Goal: Task Accomplishment & Management: Manage account settings

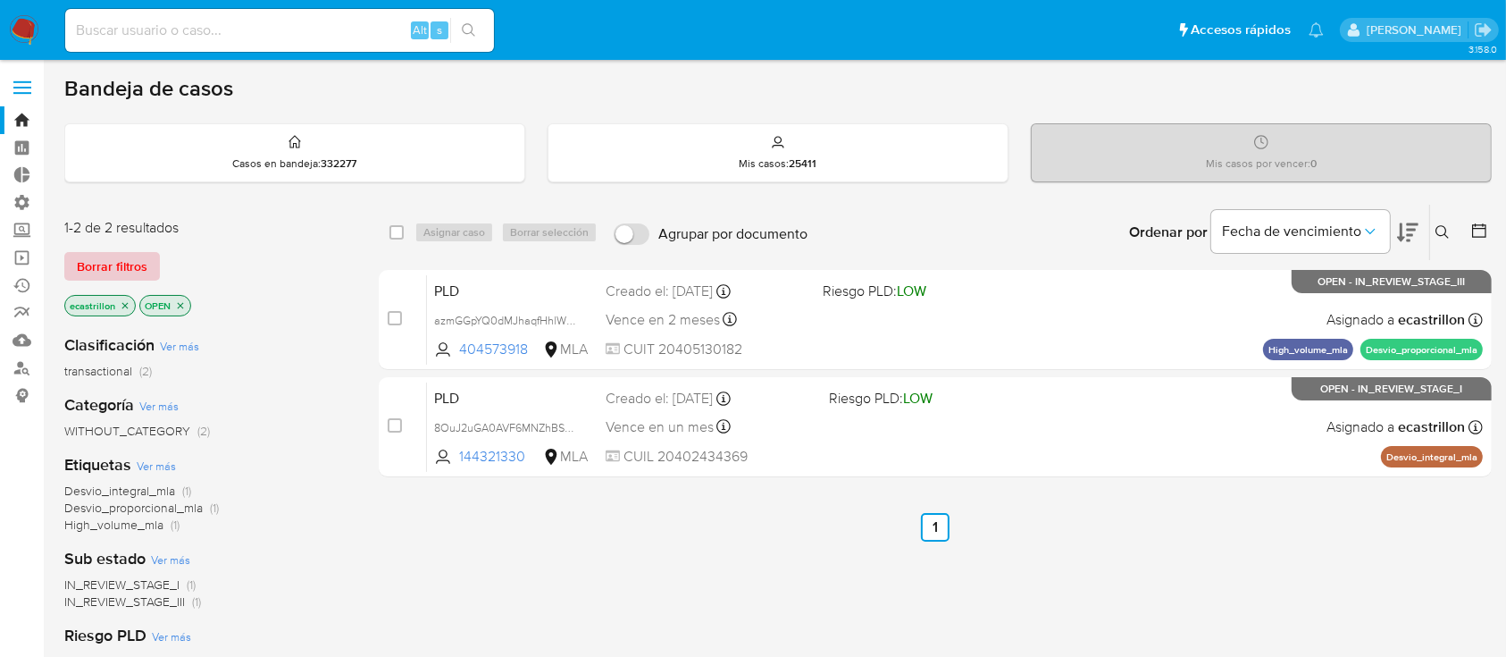
click at [126, 272] on span "Borrar filtros" at bounding box center [112, 266] width 71 height 25
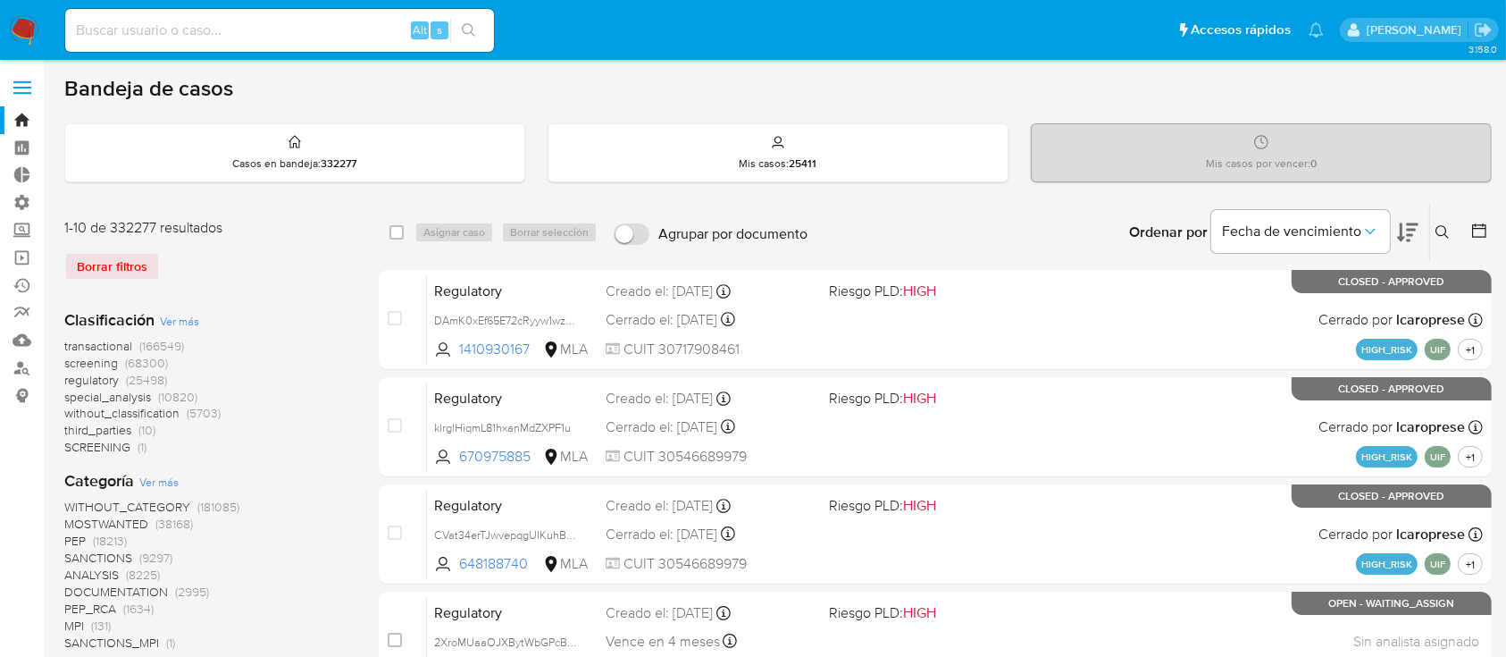
click at [317, 33] on input at bounding box center [279, 30] width 429 height 23
paste input "1855609643"
type input "1855609643"
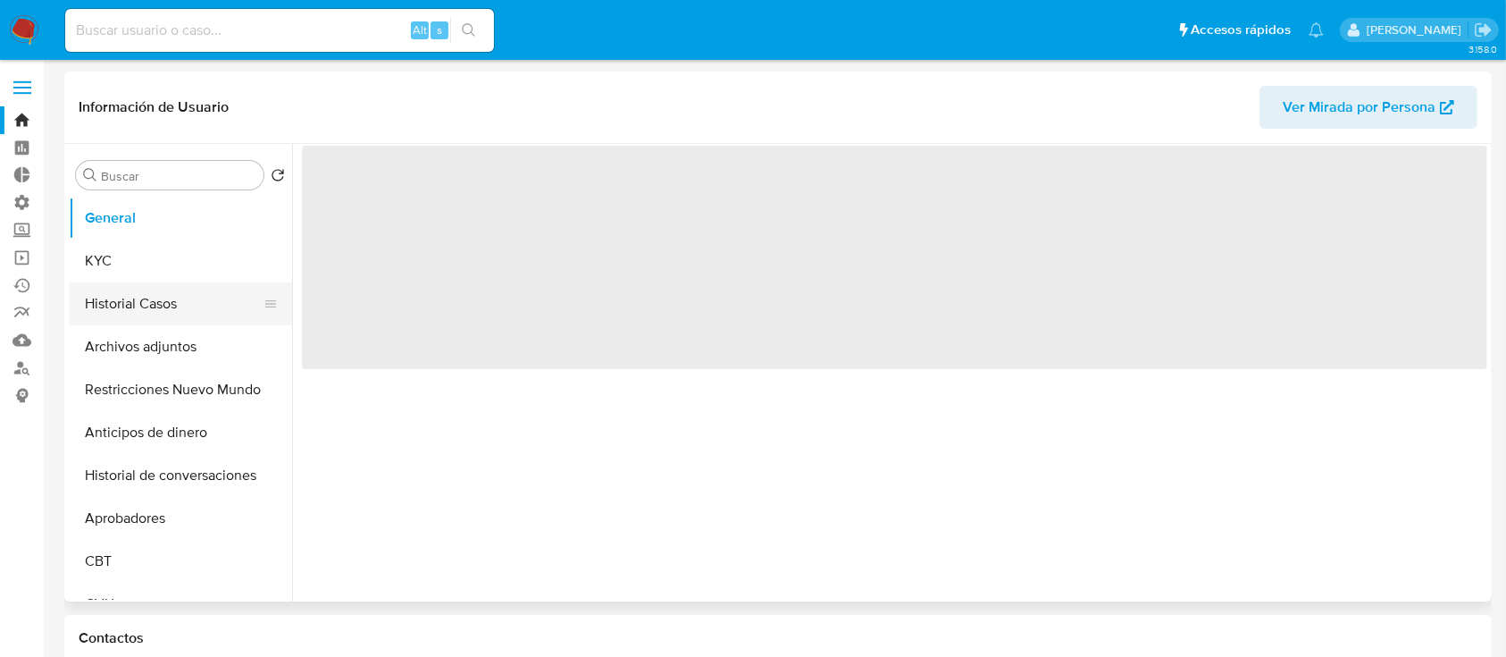
click at [116, 289] on button "Historial Casos" at bounding box center [173, 303] width 209 height 43
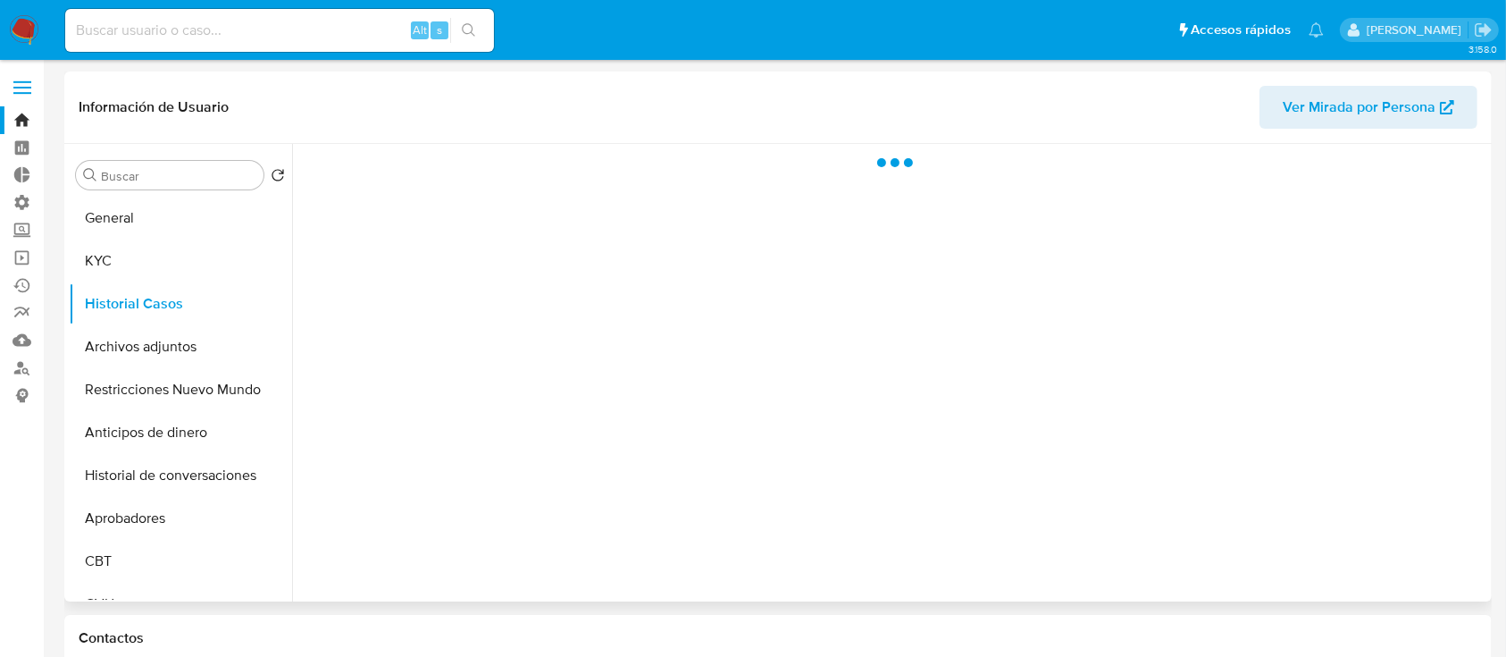
select select "10"
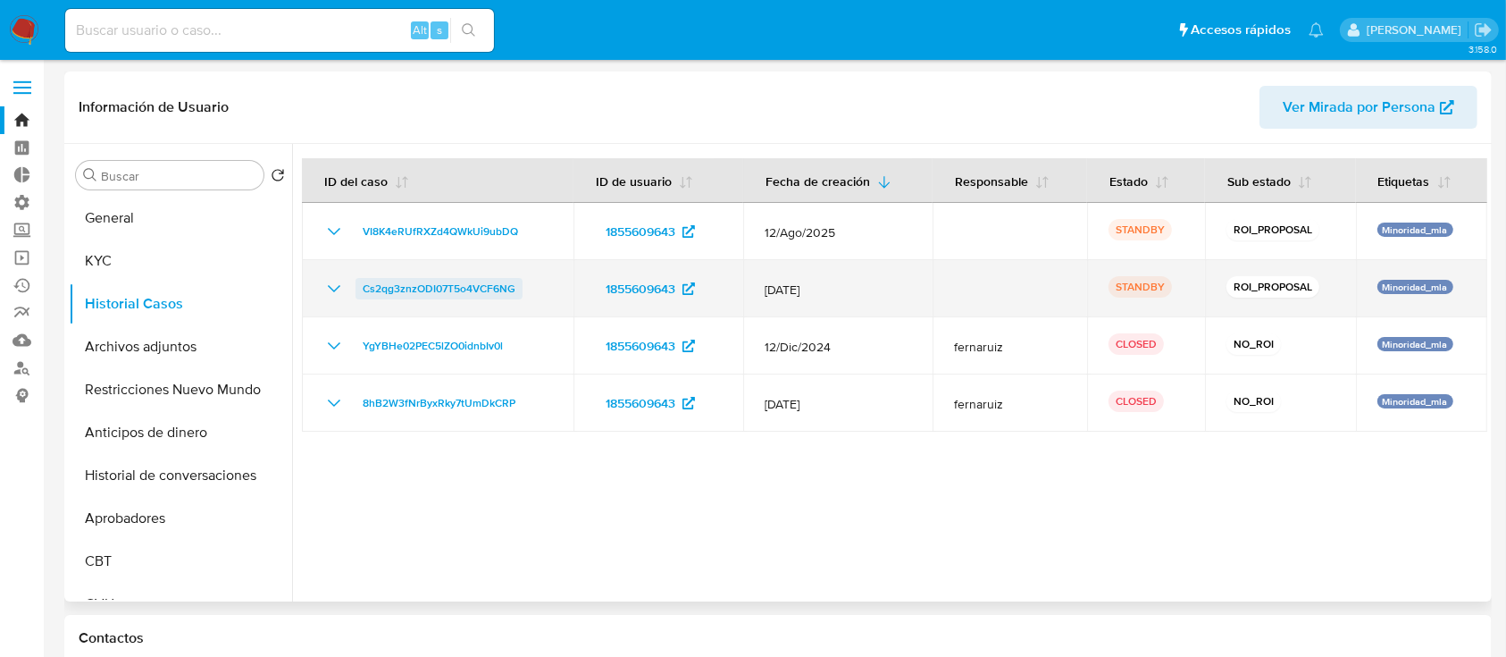
click at [482, 279] on span "Cs2qg3znzODI07T5o4VCF6NG" at bounding box center [439, 288] width 153 height 21
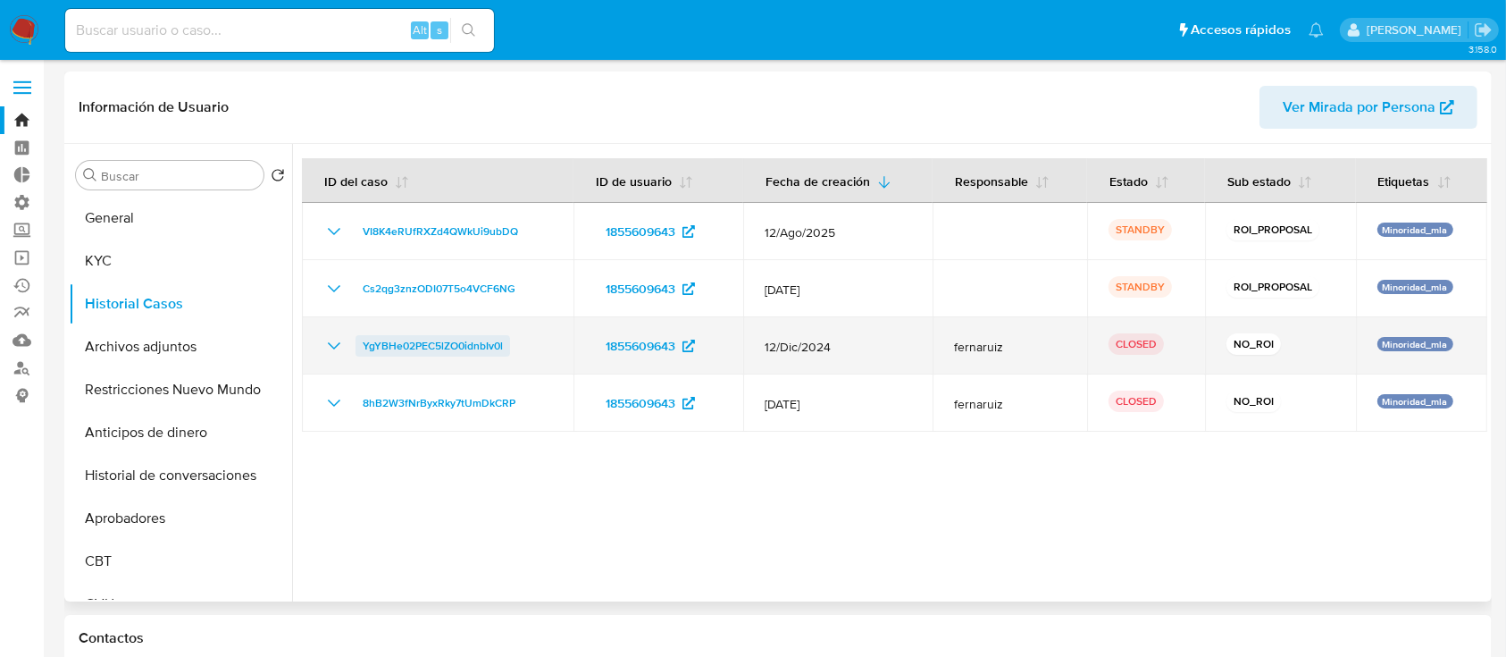
click at [440, 348] on span "YgYBHe02PEC5lZO0idnbIv0l" at bounding box center [433, 345] width 140 height 21
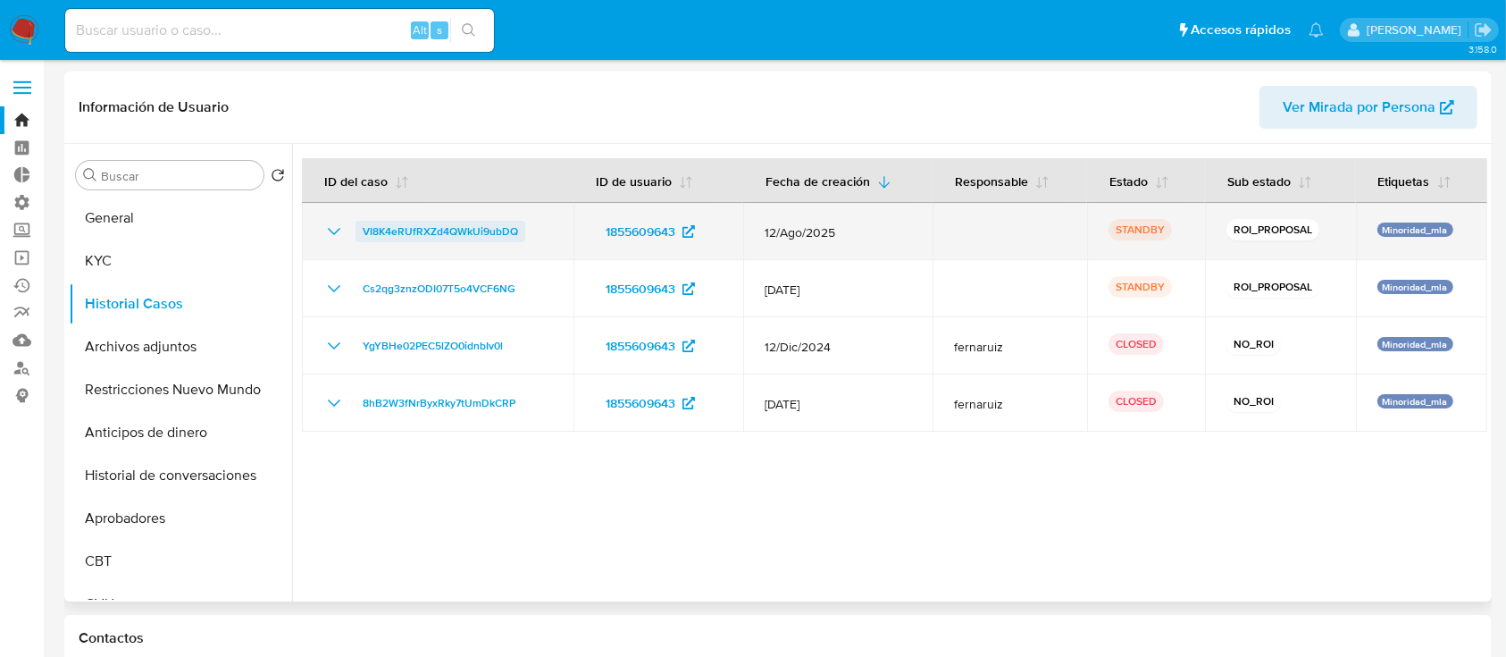
click at [438, 231] on span "VI8K4eRUfRXZd4QWkUi9ubDQ" at bounding box center [440, 231] width 155 height 21
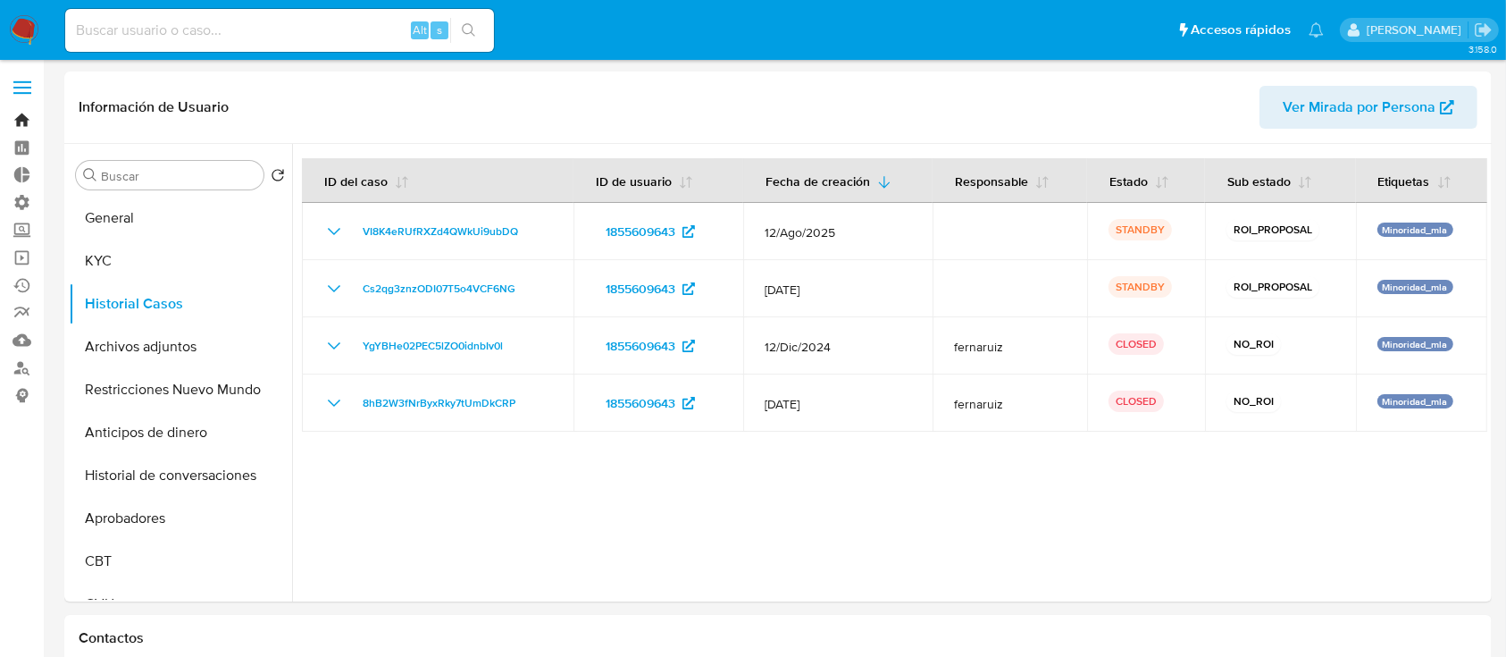
click at [0, 120] on link "Bandeja" at bounding box center [106, 120] width 213 height 28
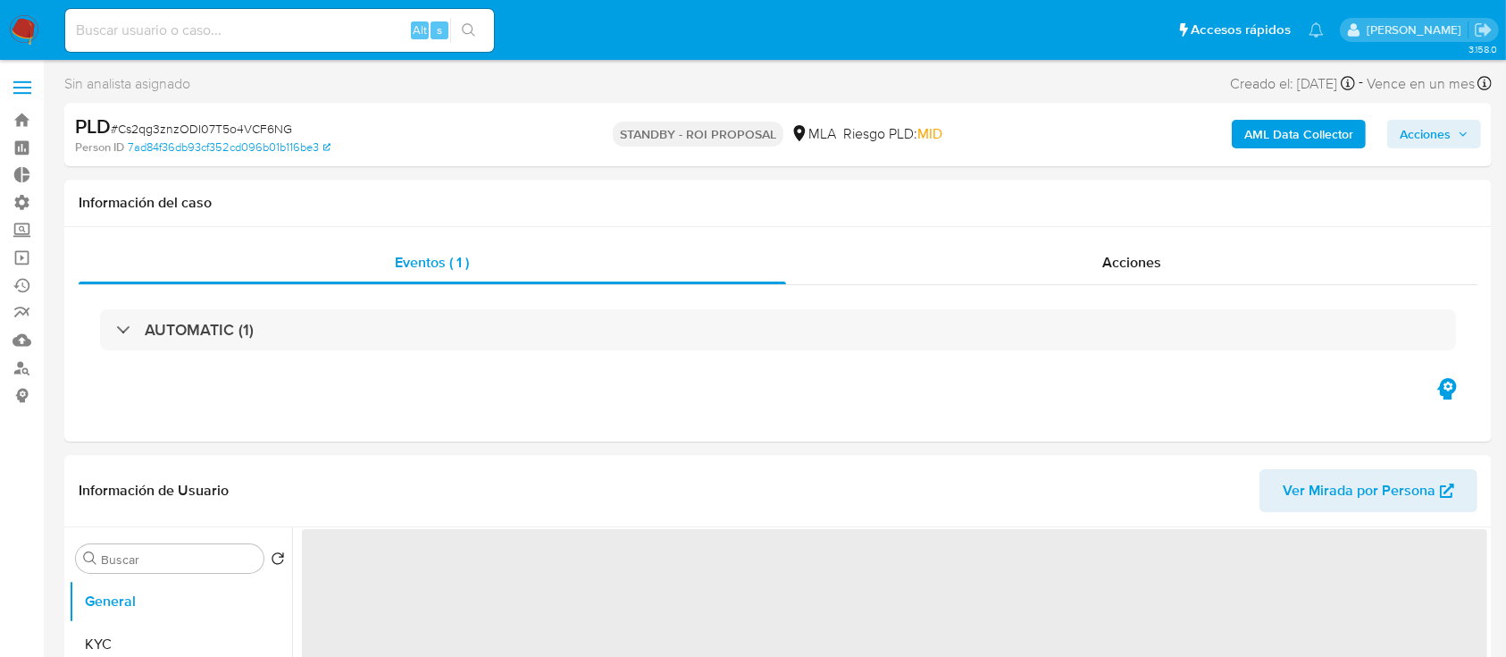
select select "10"
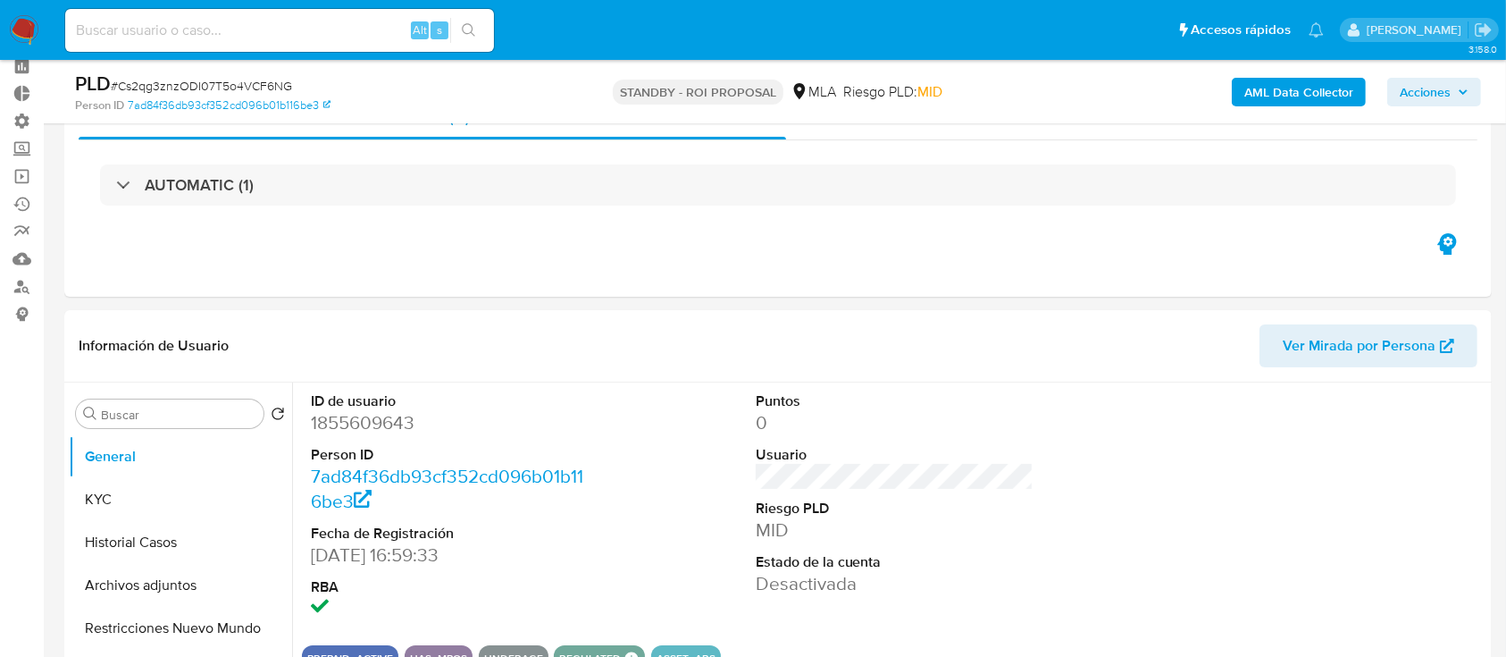
scroll to position [119, 0]
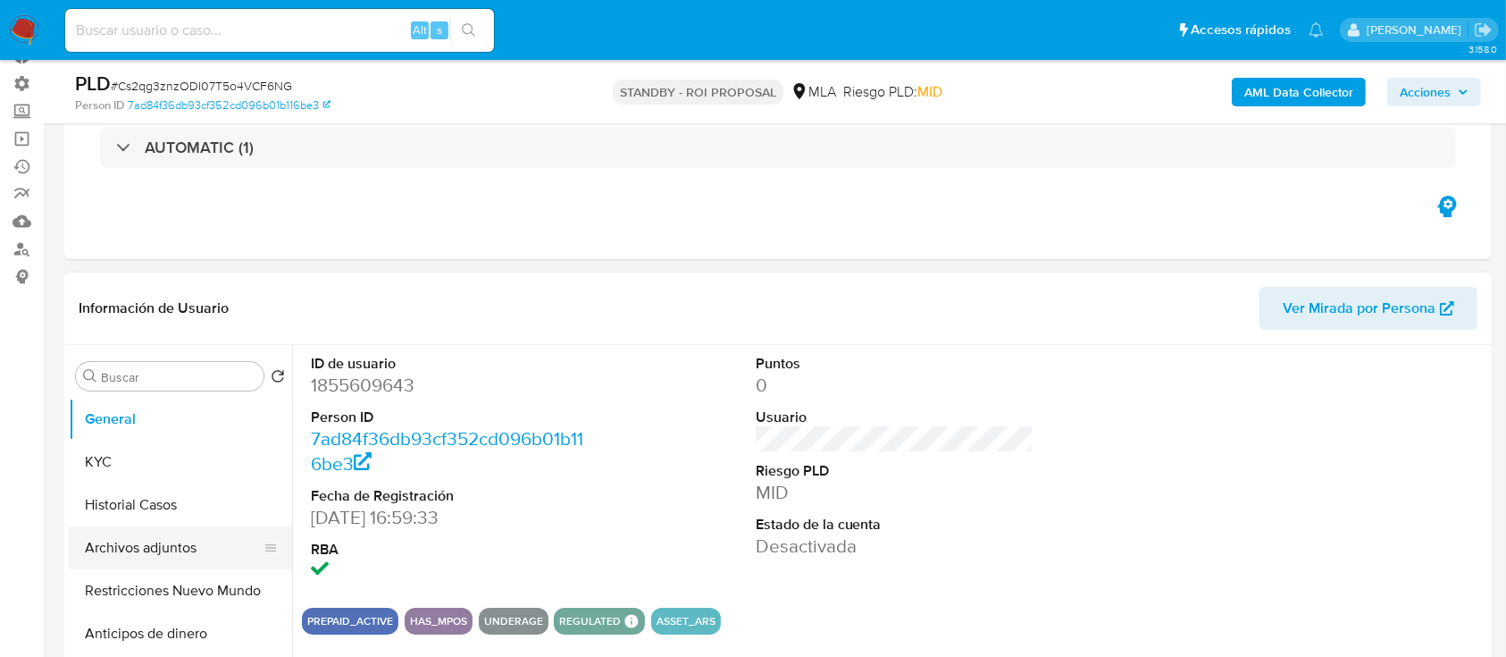
click at [89, 539] on button "Archivos adjuntos" at bounding box center [173, 547] width 209 height 43
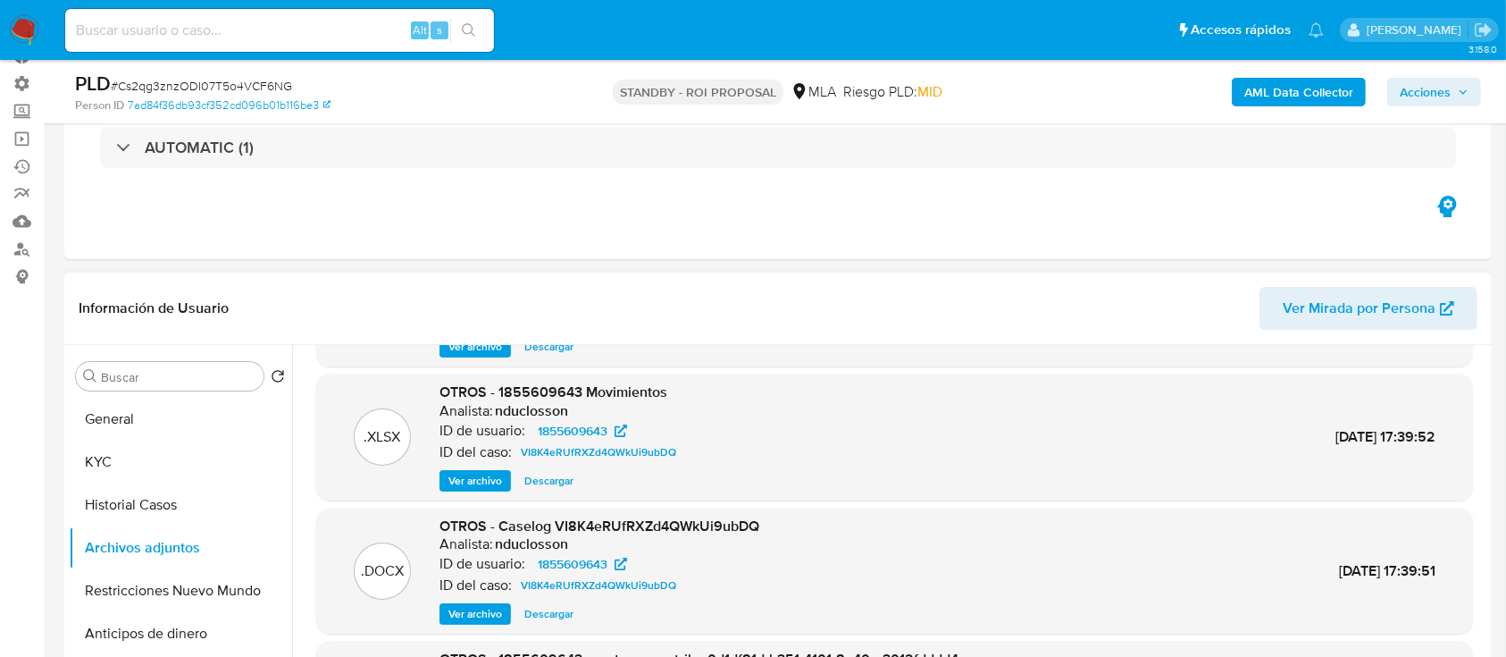
click at [473, 607] on span "Ver archivo" at bounding box center [475, 614] width 54 height 18
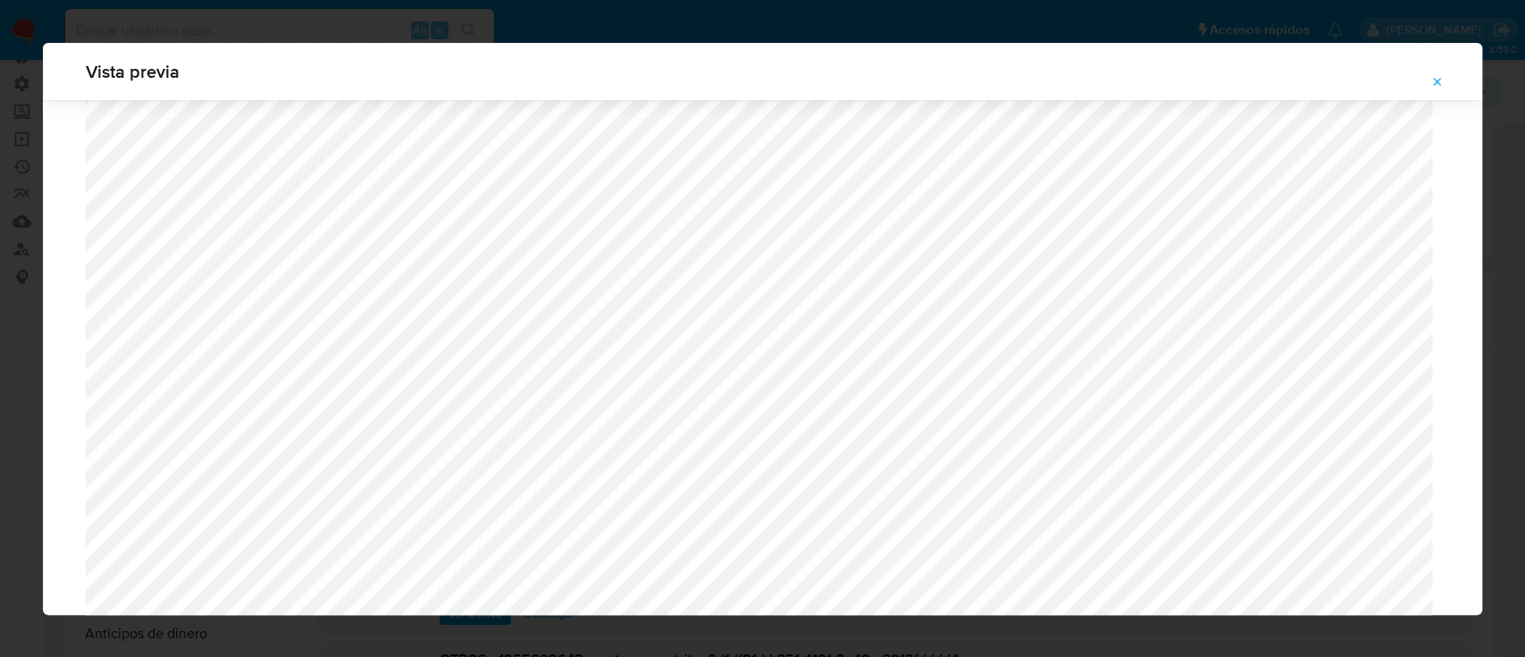
scroll to position [1219, 0]
click at [1436, 75] on icon "Attachment preview" at bounding box center [1437, 82] width 14 height 14
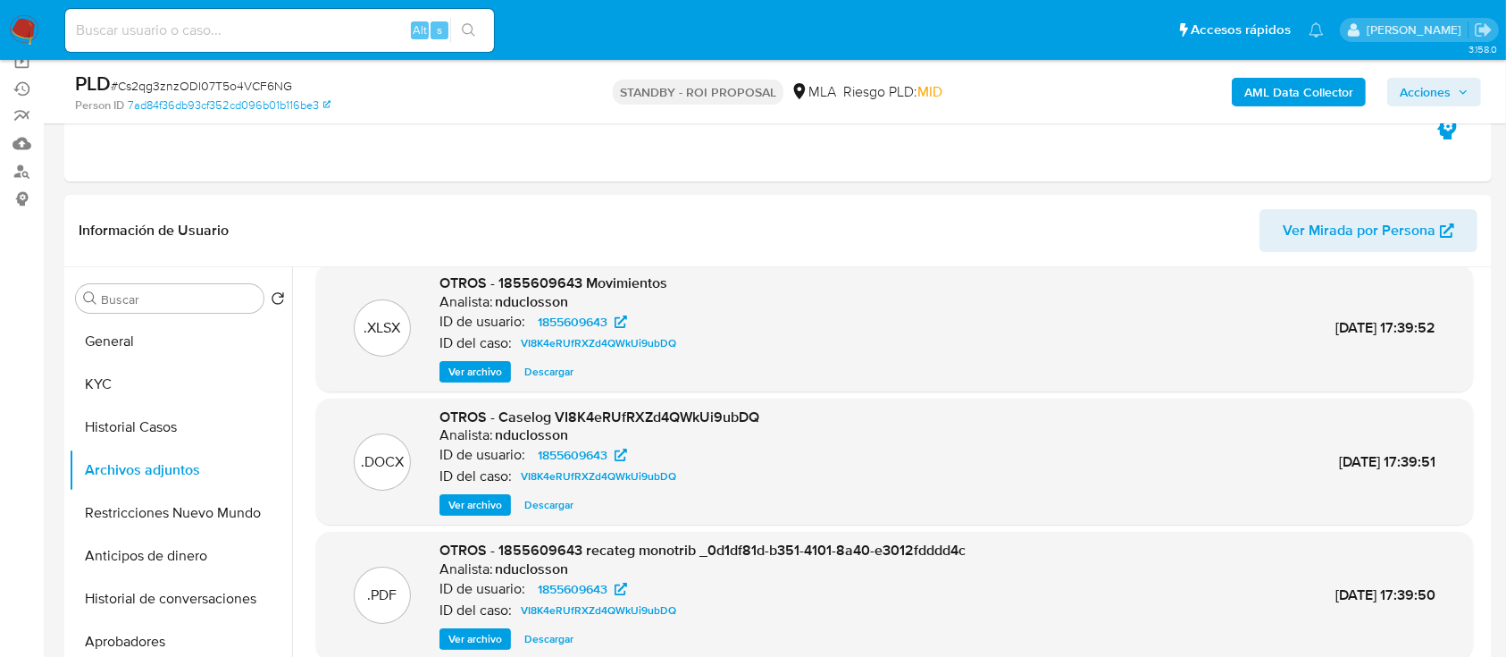
scroll to position [209, 0]
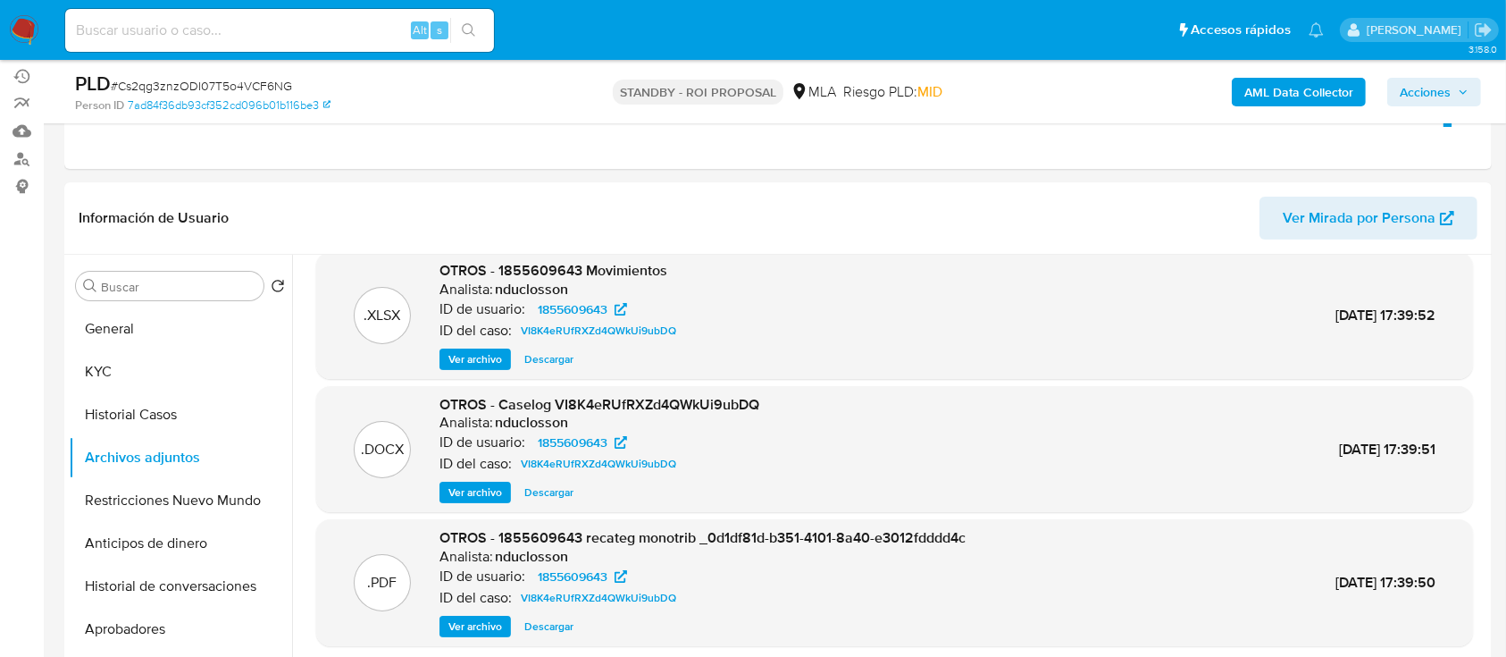
click at [471, 355] on span "Ver archivo" at bounding box center [475, 359] width 54 height 18
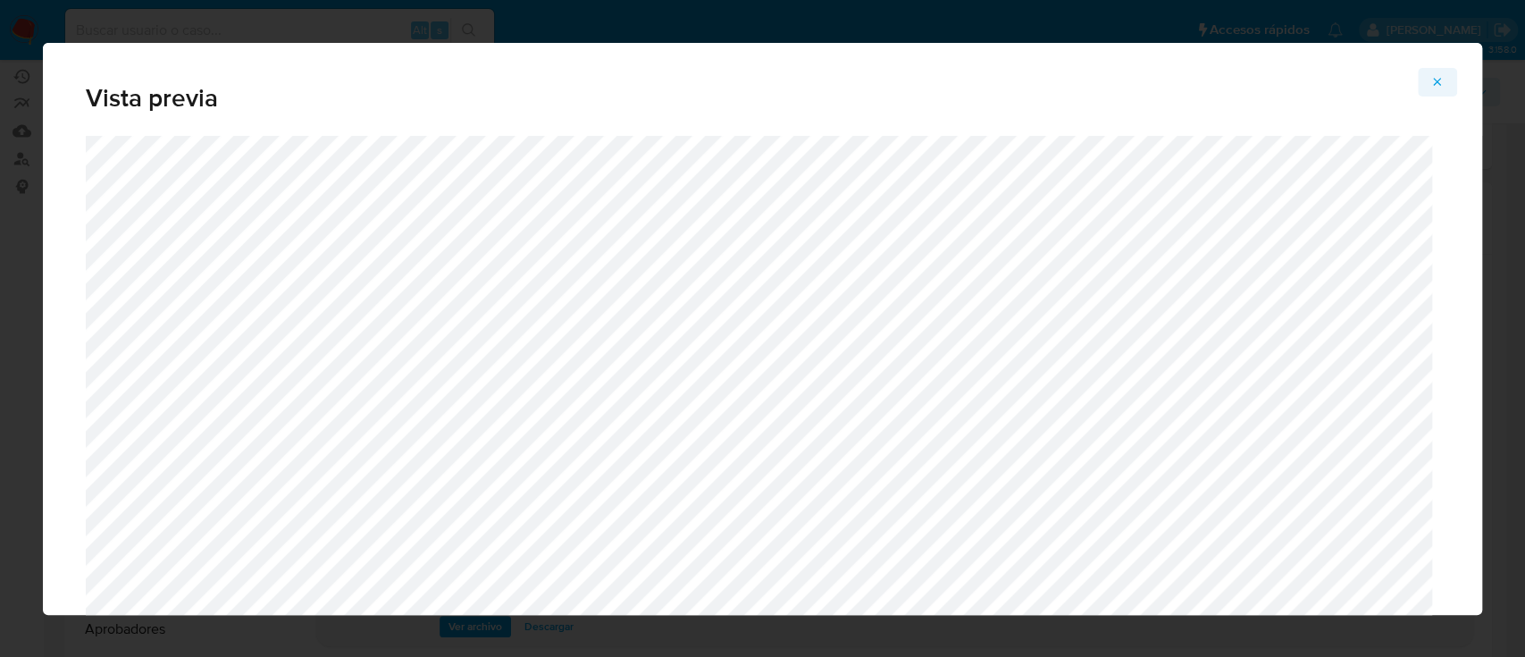
click at [1439, 82] on icon "Attachment preview" at bounding box center [1437, 82] width 14 height 14
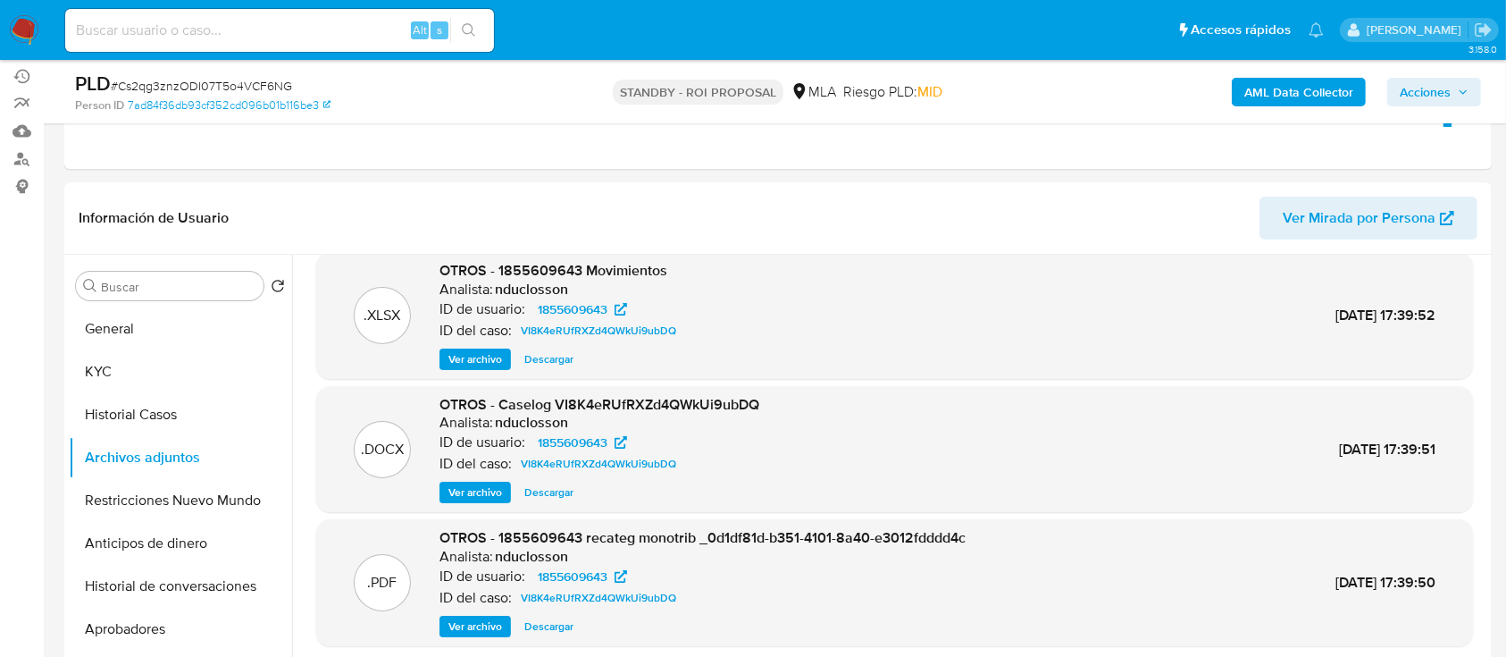
drag, startPoint x: 155, startPoint y: 589, endPoint x: 0, endPoint y: 712, distance: 197.7
click at [129, 596] on button "Historial de conversaciones" at bounding box center [173, 586] width 209 height 43
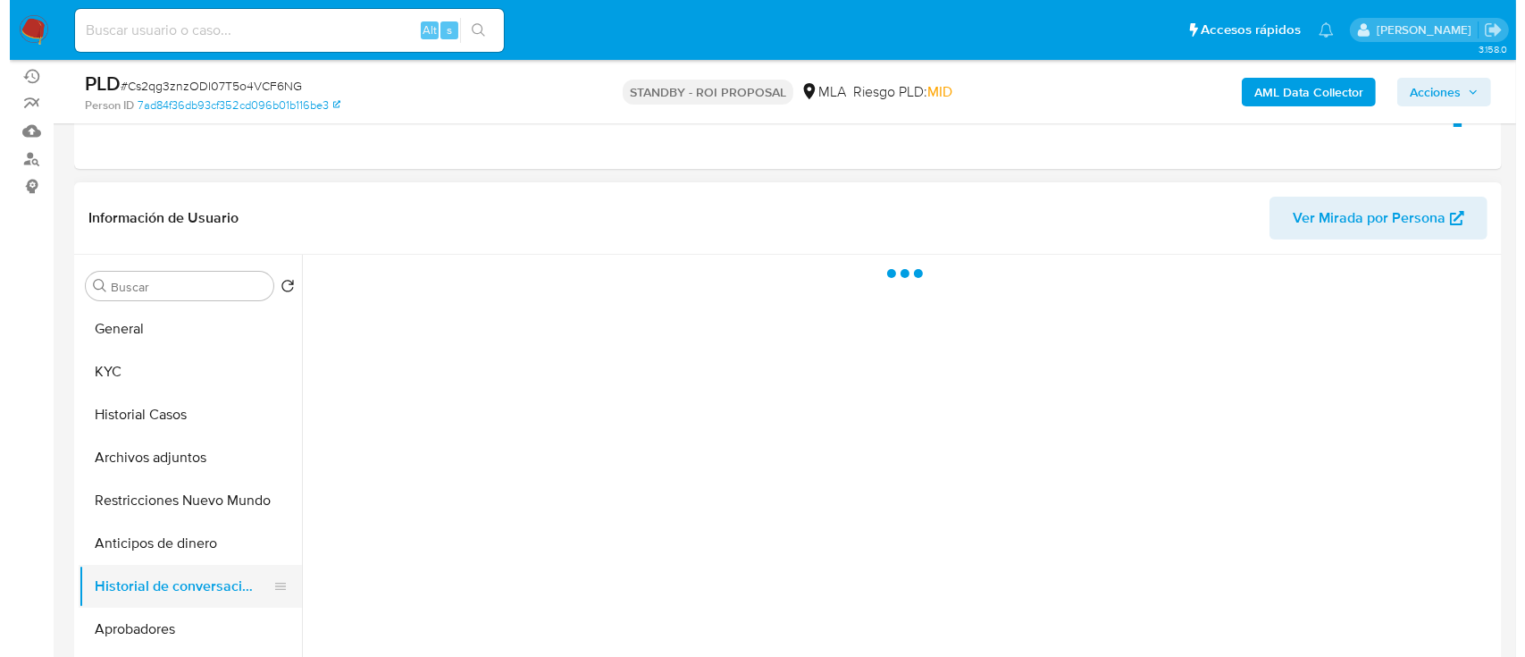
scroll to position [0, 0]
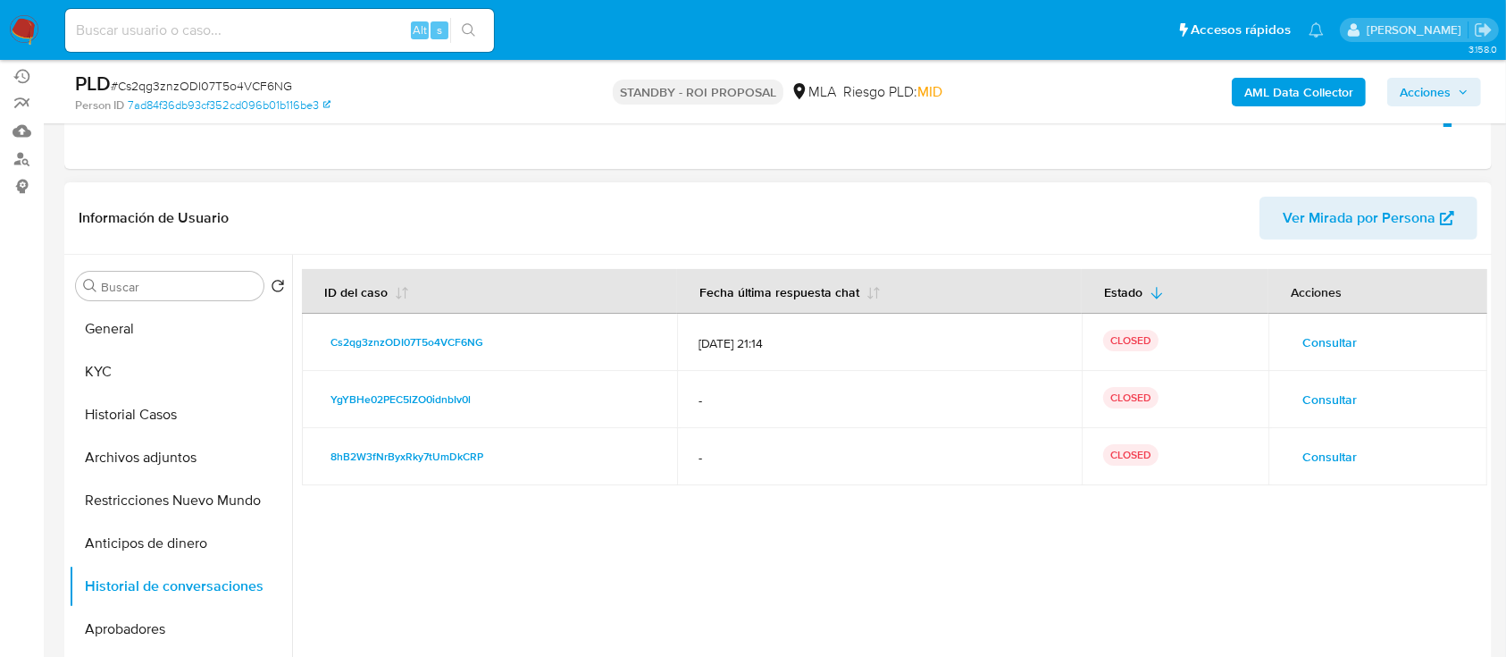
click at [1304, 343] on span "Consultar" at bounding box center [1329, 342] width 54 height 25
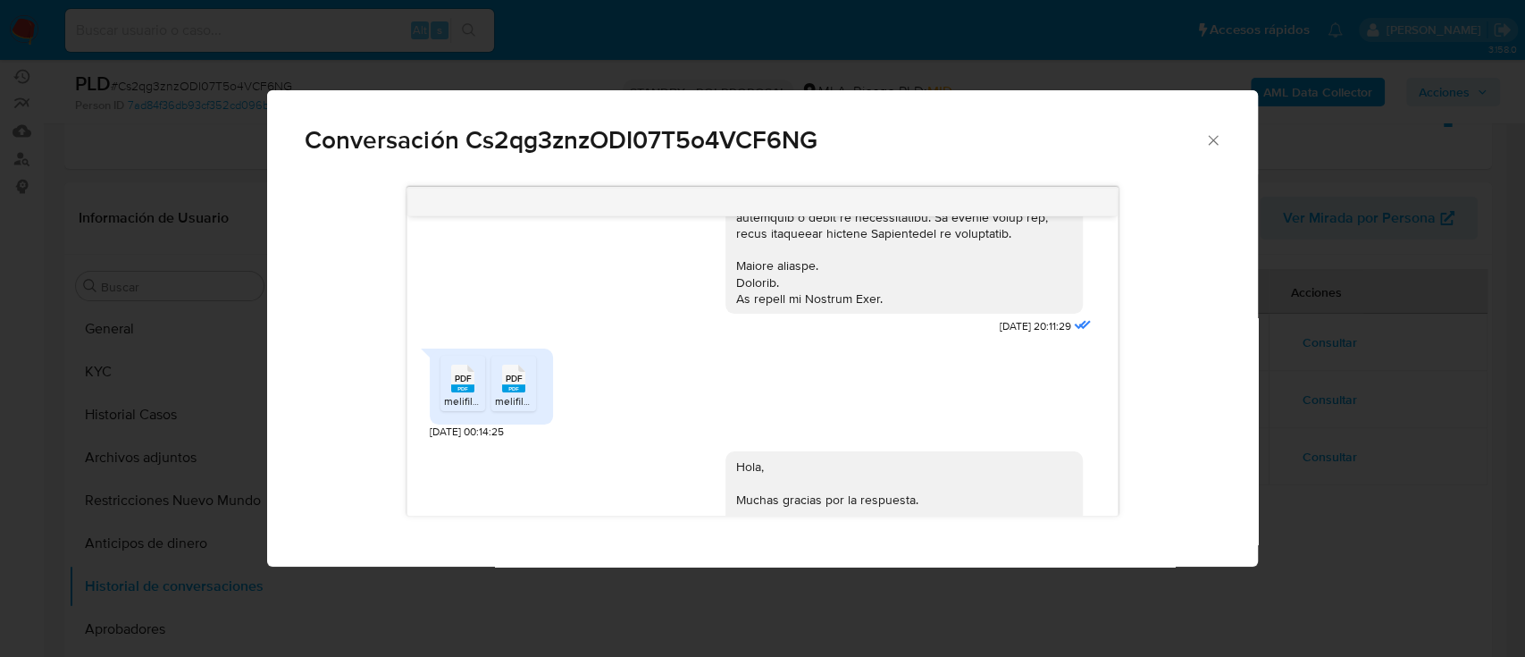
scroll to position [688, 0]
click at [1210, 141] on icon "Cerrar" at bounding box center [1213, 140] width 10 height 10
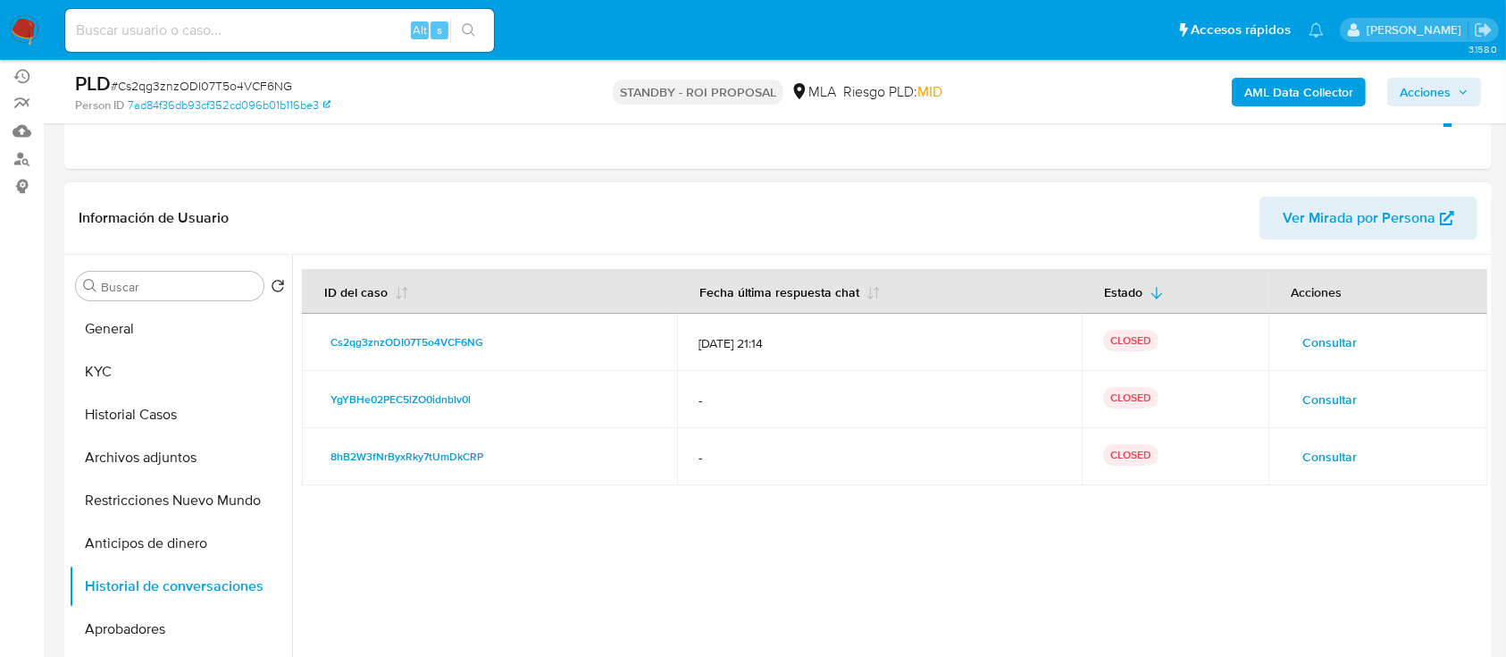
click at [1302, 339] on span "Consultar" at bounding box center [1329, 342] width 54 height 25
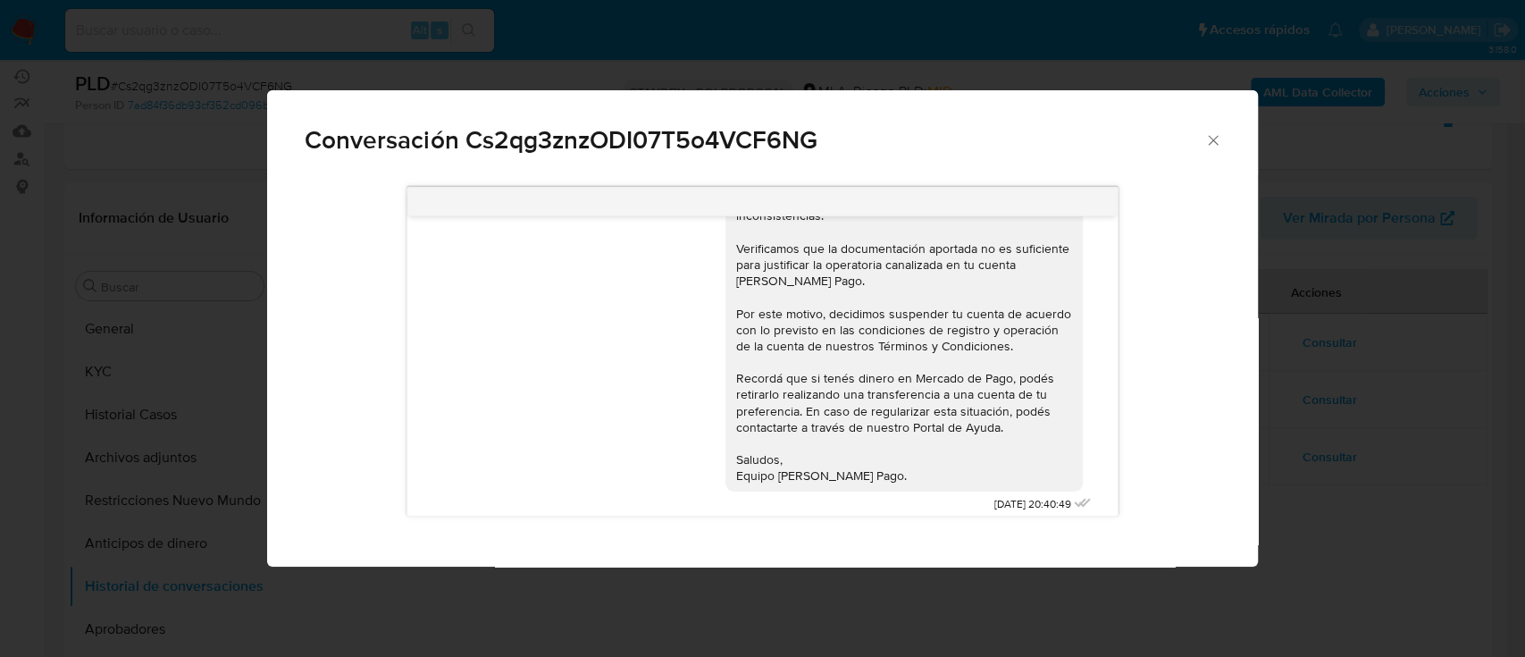
scroll to position [1043, 0]
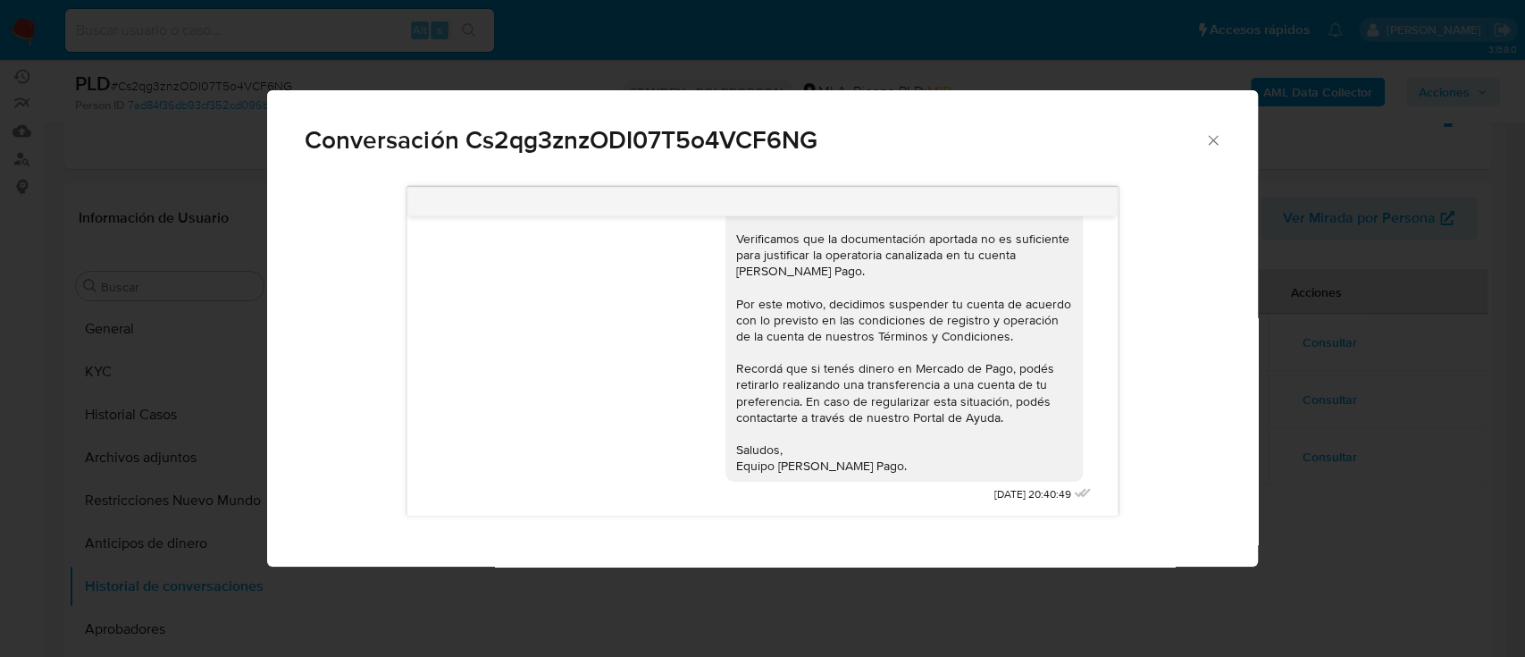
click at [1202, 139] on span "Conversación Cs2qg3znzODI07T5o4VCF6NG" at bounding box center [755, 140] width 900 height 25
click at [1214, 131] on icon "Cerrar" at bounding box center [1213, 140] width 18 height 18
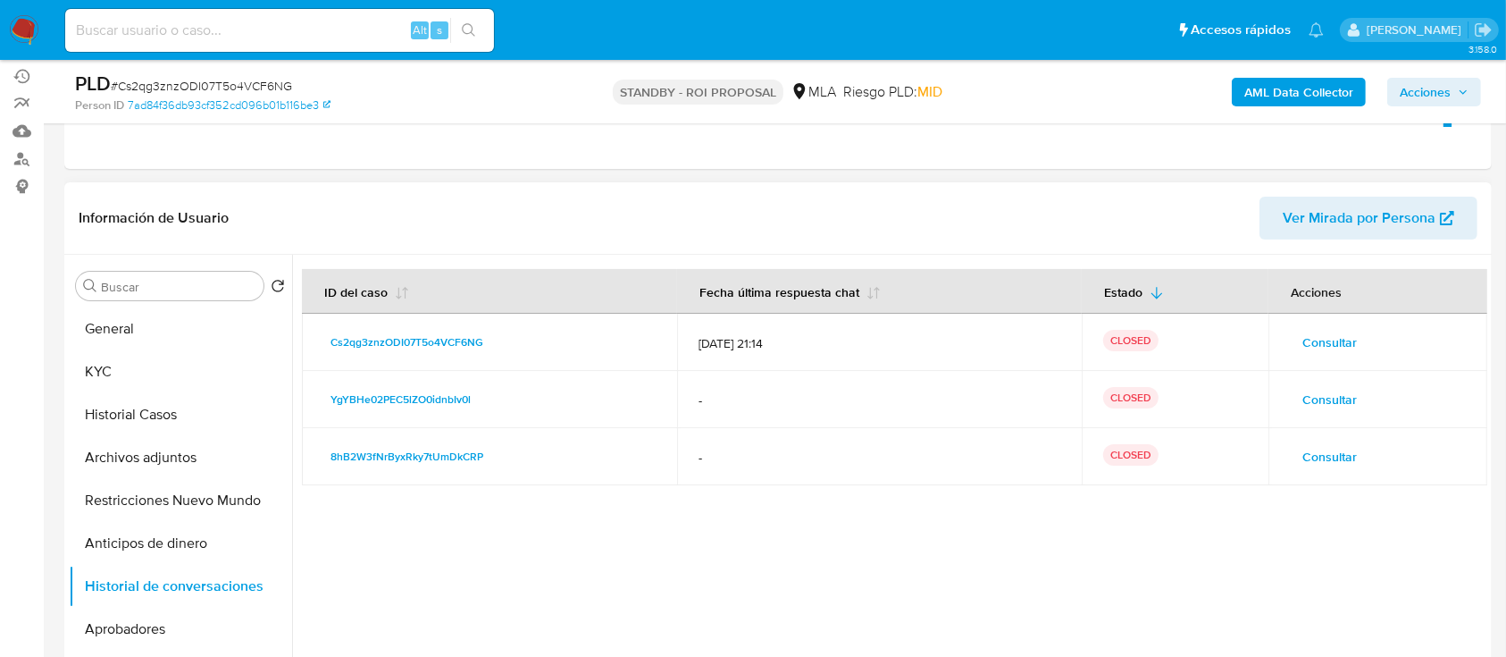
drag, startPoint x: 706, startPoint y: 342, endPoint x: 813, endPoint y: 342, distance: 107.2
click at [813, 342] on span "18/07/2025 21:14" at bounding box center [879, 343] width 361 height 16
click at [448, 399] on span "YgYBHe02PEC5lZO0idnbIv0l" at bounding box center [401, 399] width 140 height 21
click at [1311, 399] on span "Consultar" at bounding box center [1329, 399] width 54 height 25
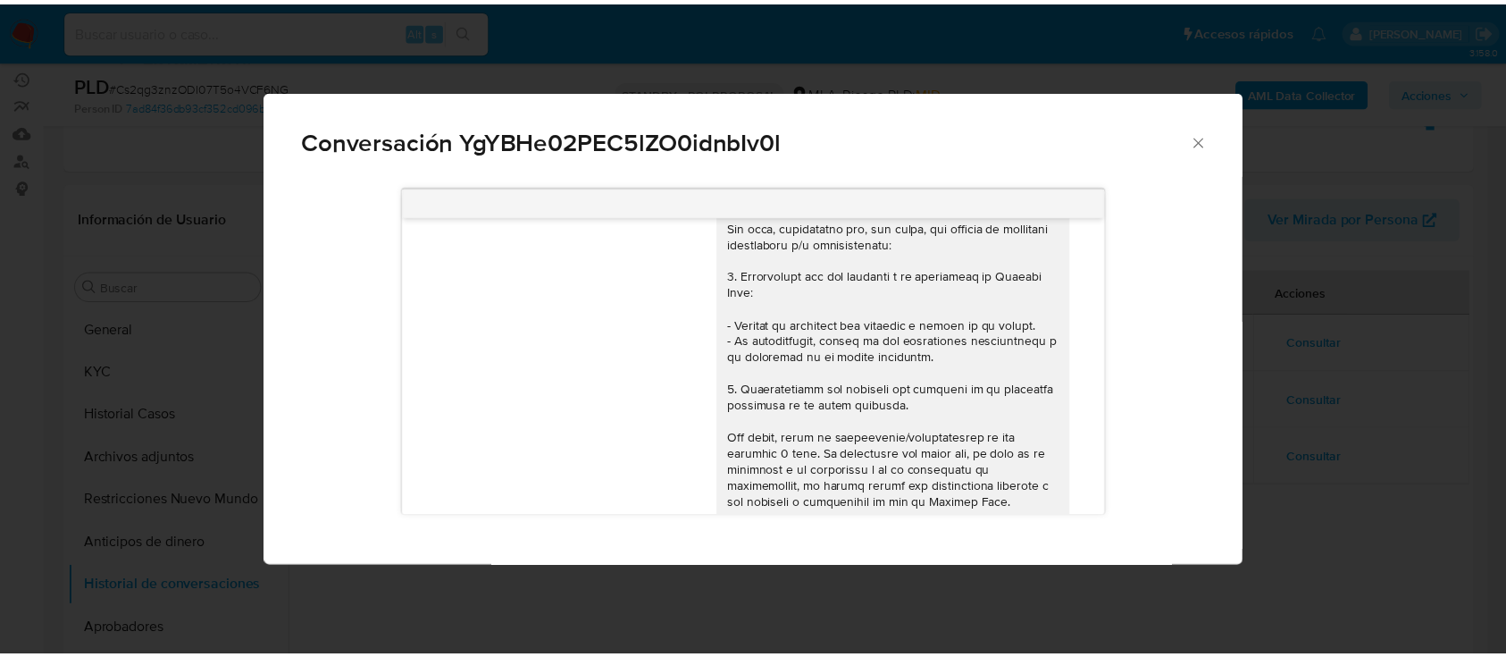
scroll to position [0, 0]
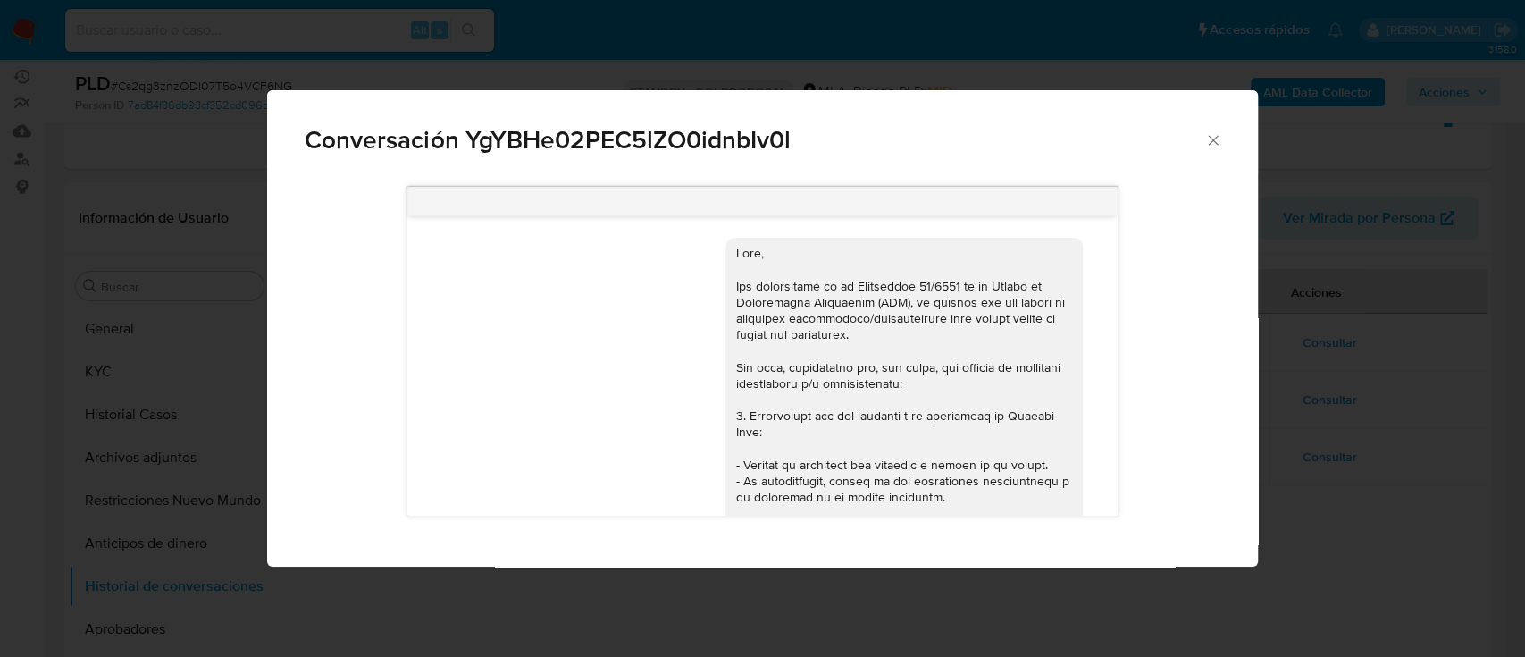
click at [1209, 147] on icon "Cerrar" at bounding box center [1213, 140] width 18 height 18
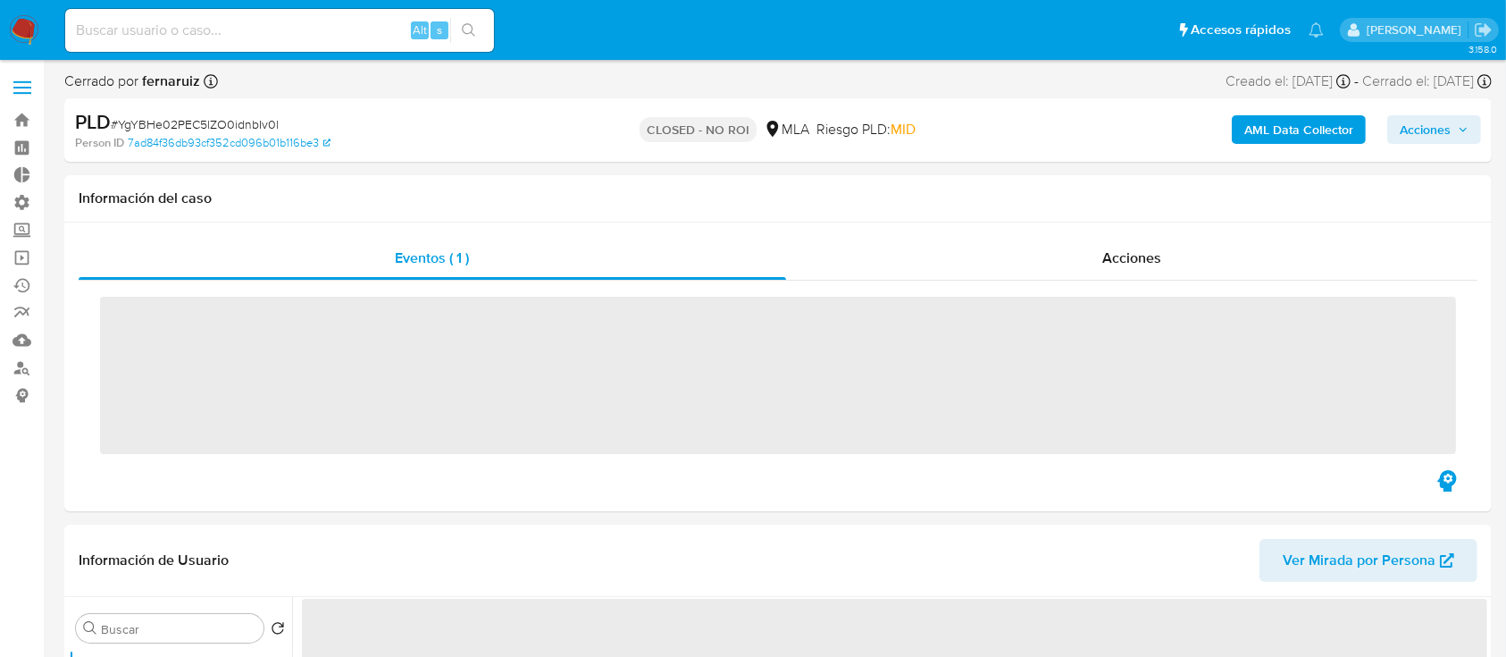
click at [1000, 239] on div "Acciones" at bounding box center [1132, 258] width 692 height 43
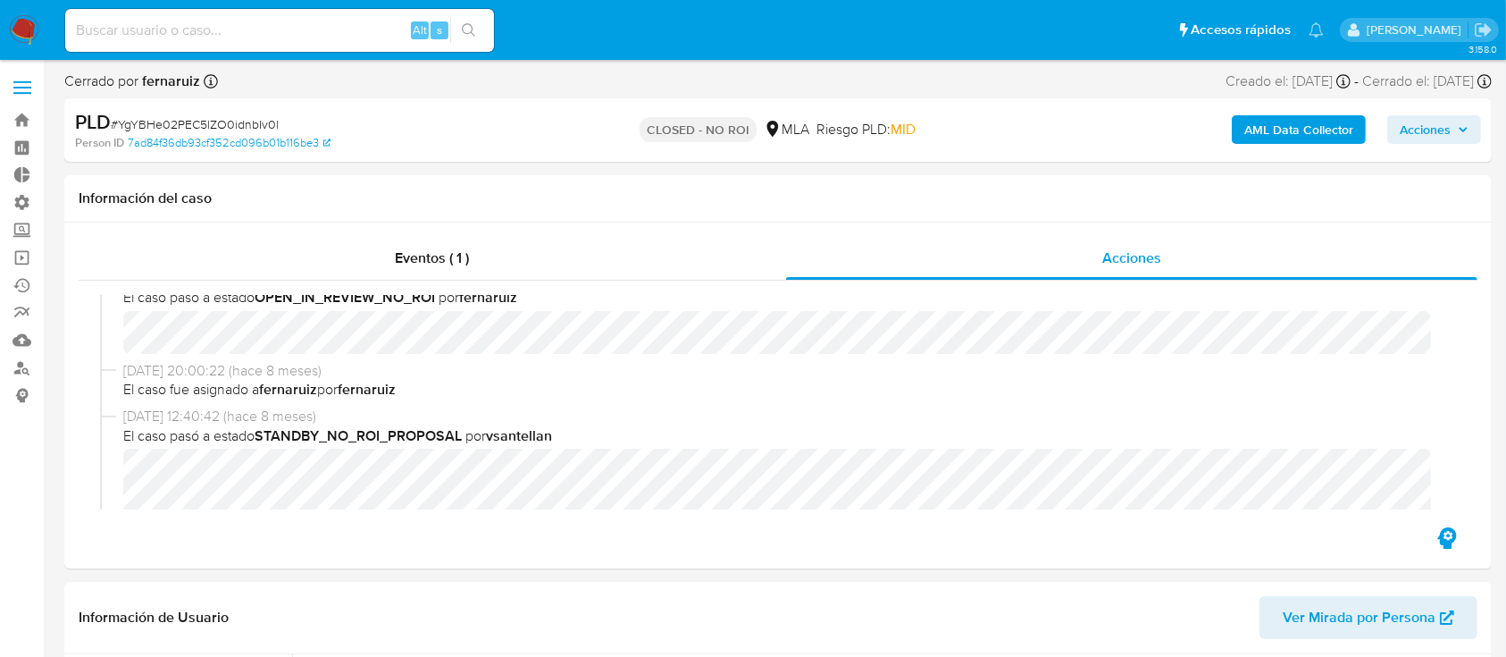
select select "10"
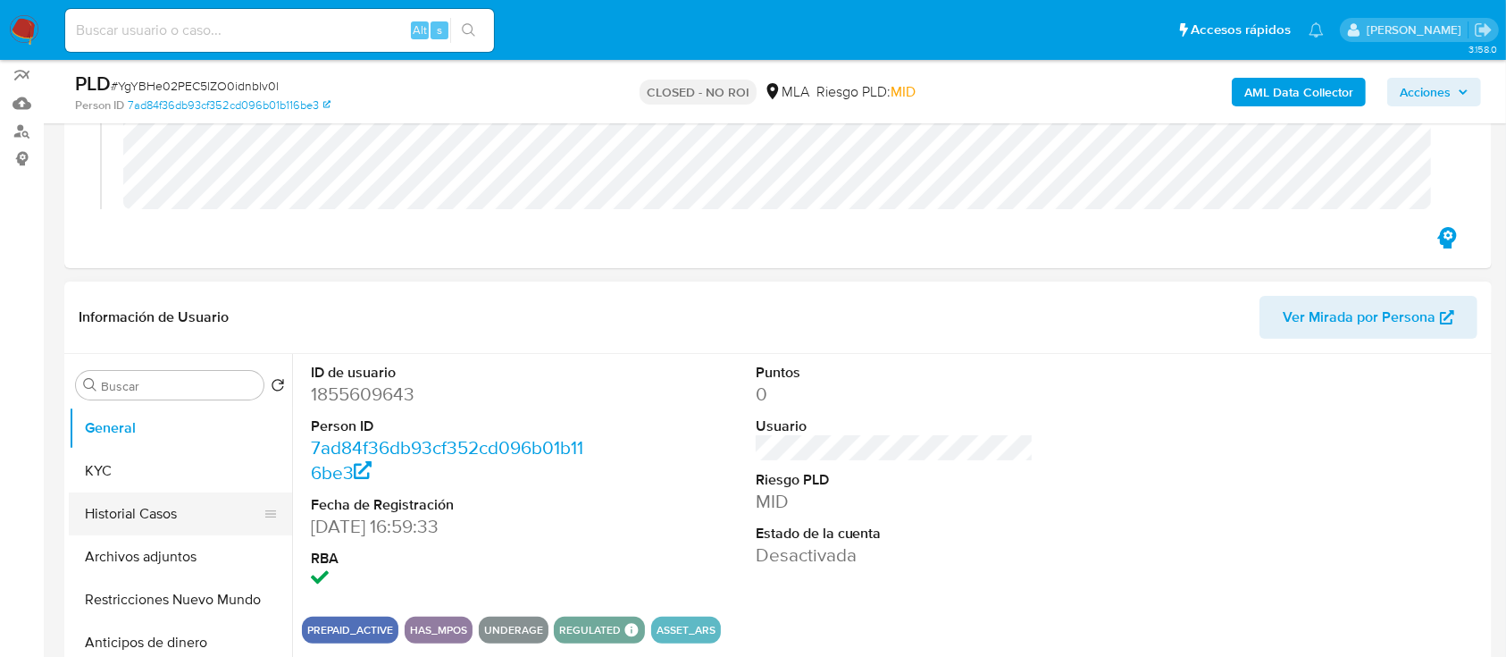
scroll to position [238, 0]
drag, startPoint x: 121, startPoint y: 600, endPoint x: 99, endPoint y: 590, distance: 24.8
click at [121, 612] on button "Restricciones Nuevo Mundo" at bounding box center [173, 598] width 209 height 43
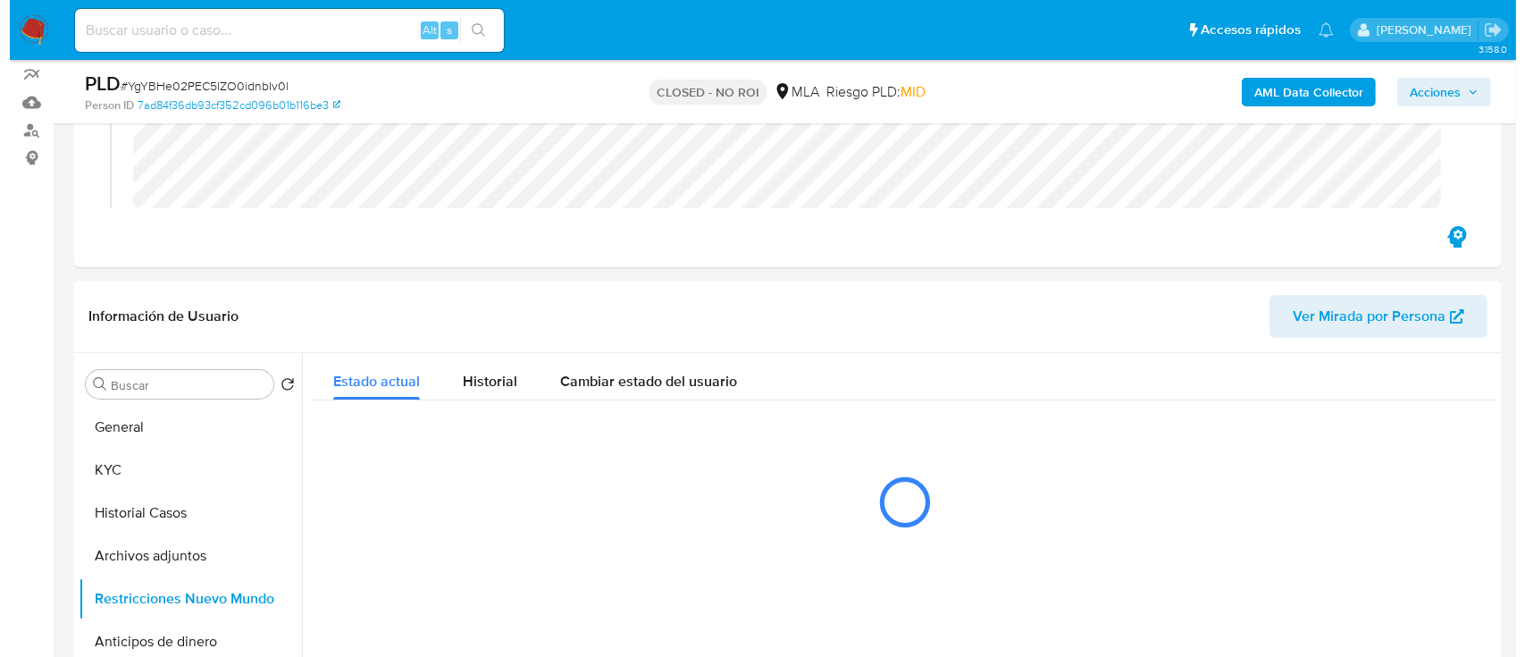
scroll to position [357, 0]
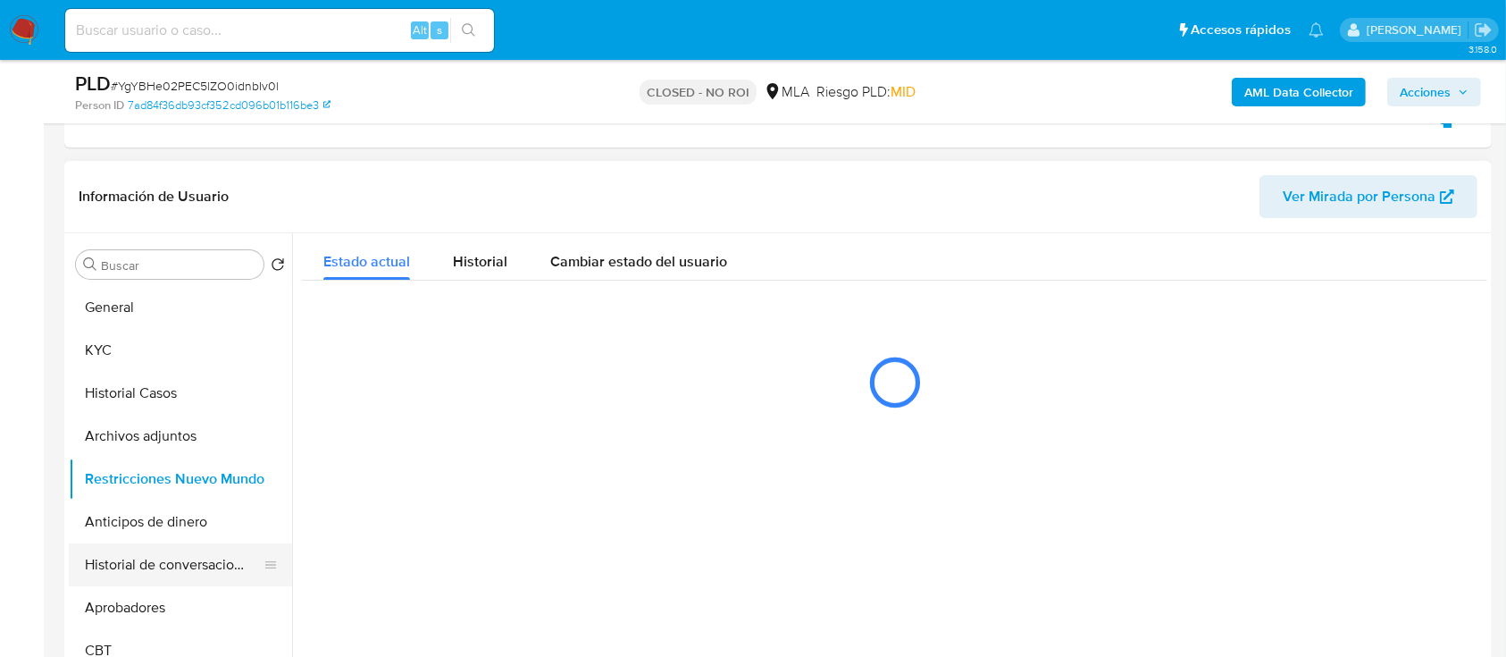
click at [136, 557] on button "Historial de conversaciones" at bounding box center [173, 564] width 209 height 43
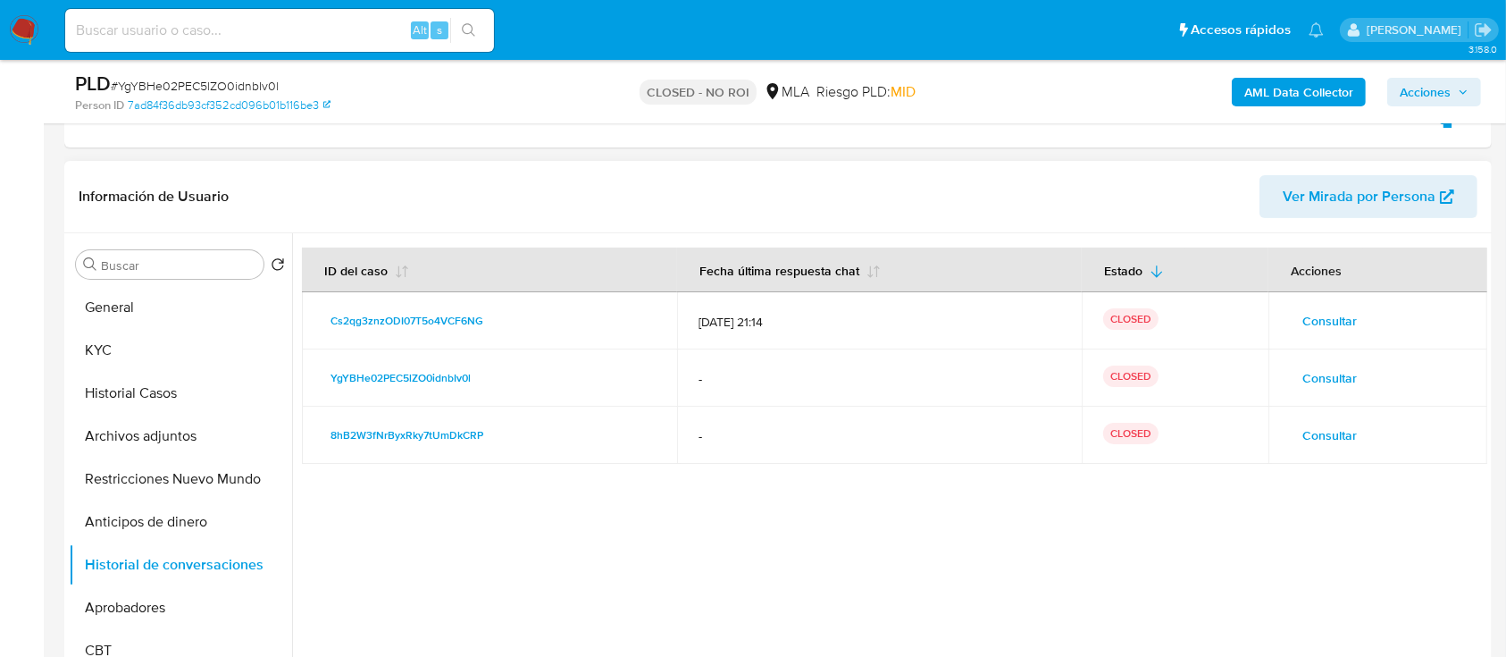
click at [1309, 379] on span "Consultar" at bounding box center [1329, 377] width 54 height 25
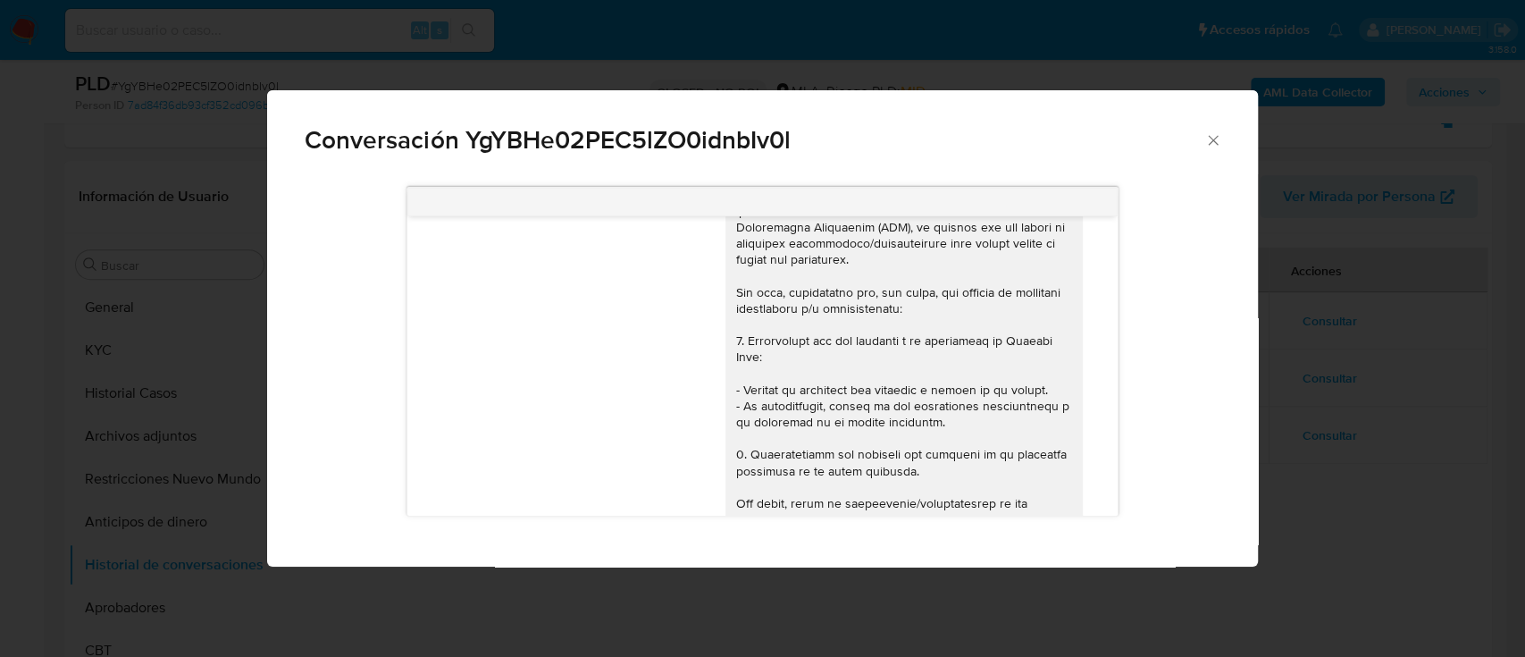
scroll to position [0, 0]
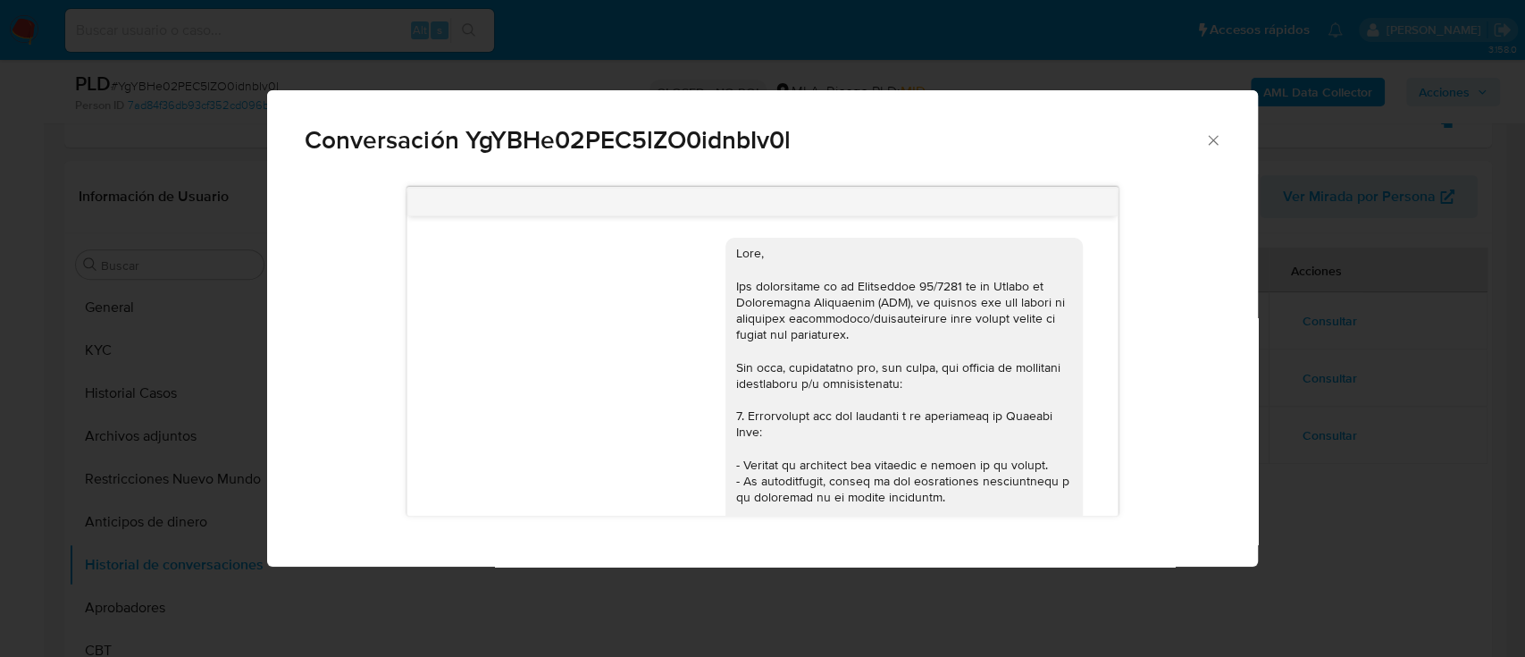
click at [1216, 144] on icon "Cerrar" at bounding box center [1213, 140] width 10 height 10
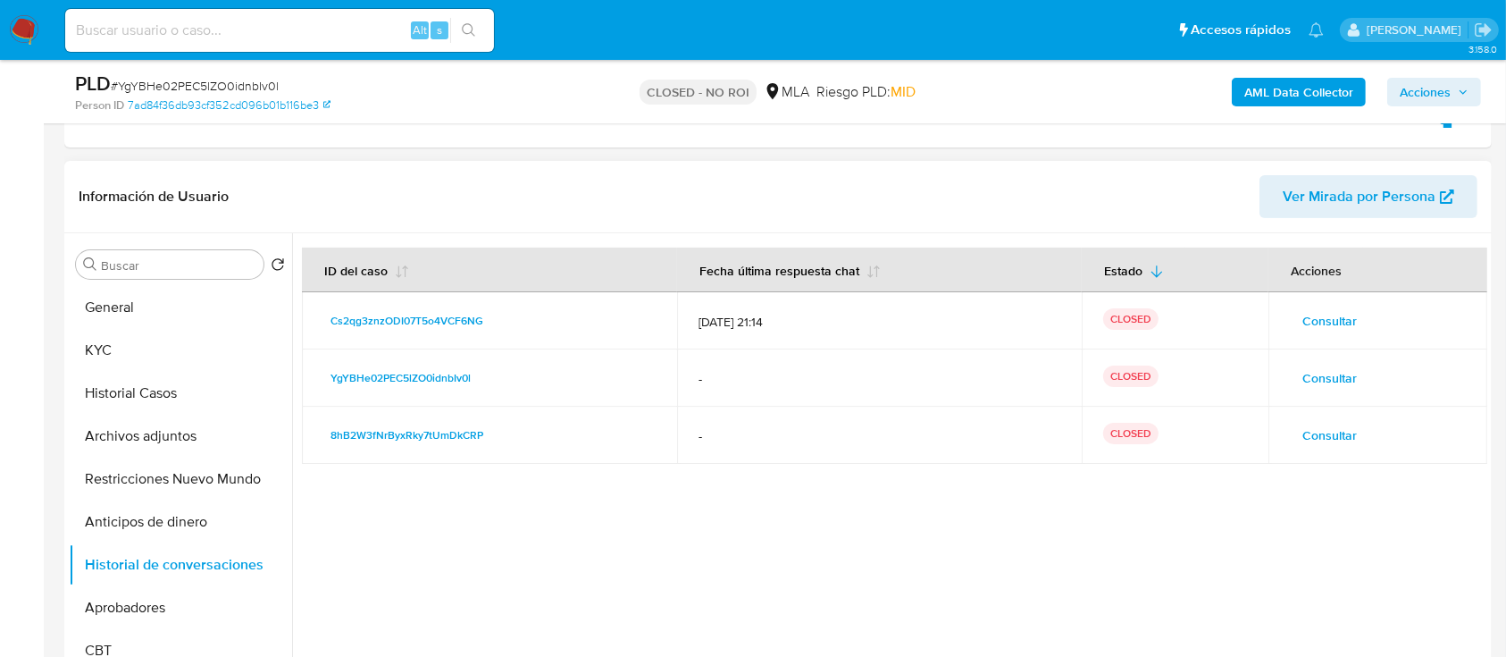
click at [1311, 440] on span "Consultar" at bounding box center [1329, 435] width 54 height 25
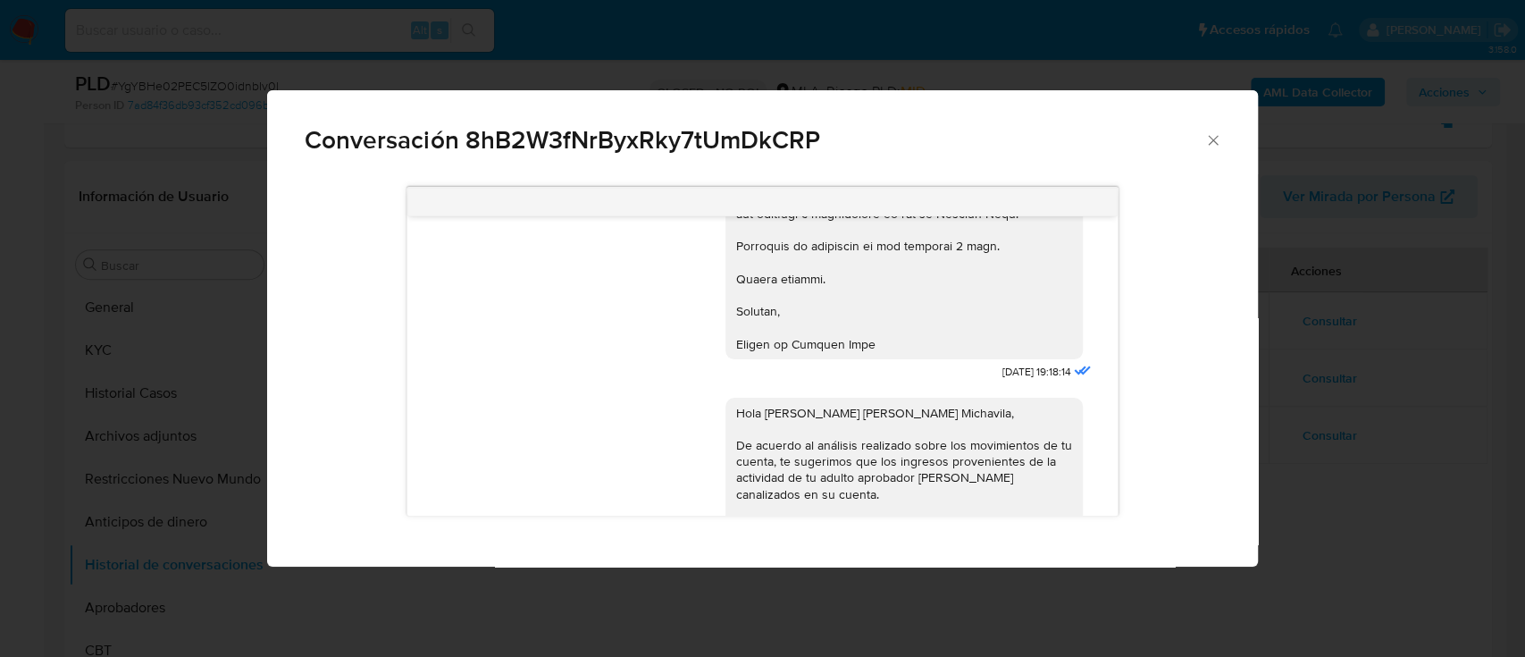
scroll to position [1538, 0]
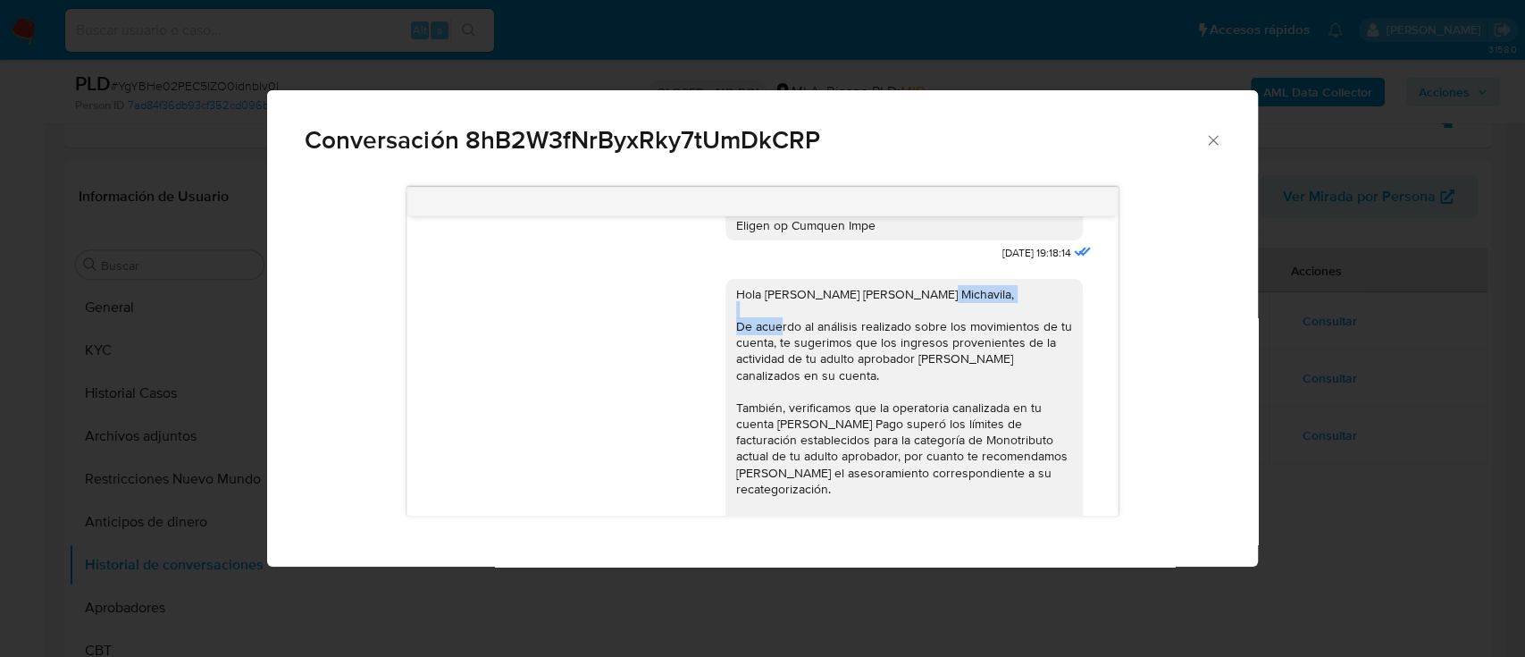
drag, startPoint x: 715, startPoint y: 338, endPoint x: 829, endPoint y: 349, distance: 114.9
click at [829, 349] on div "Hola Maria Agustina Michavila, De acuerdo al análisis realizado sobre los movim…" at bounding box center [903, 440] width 357 height 323
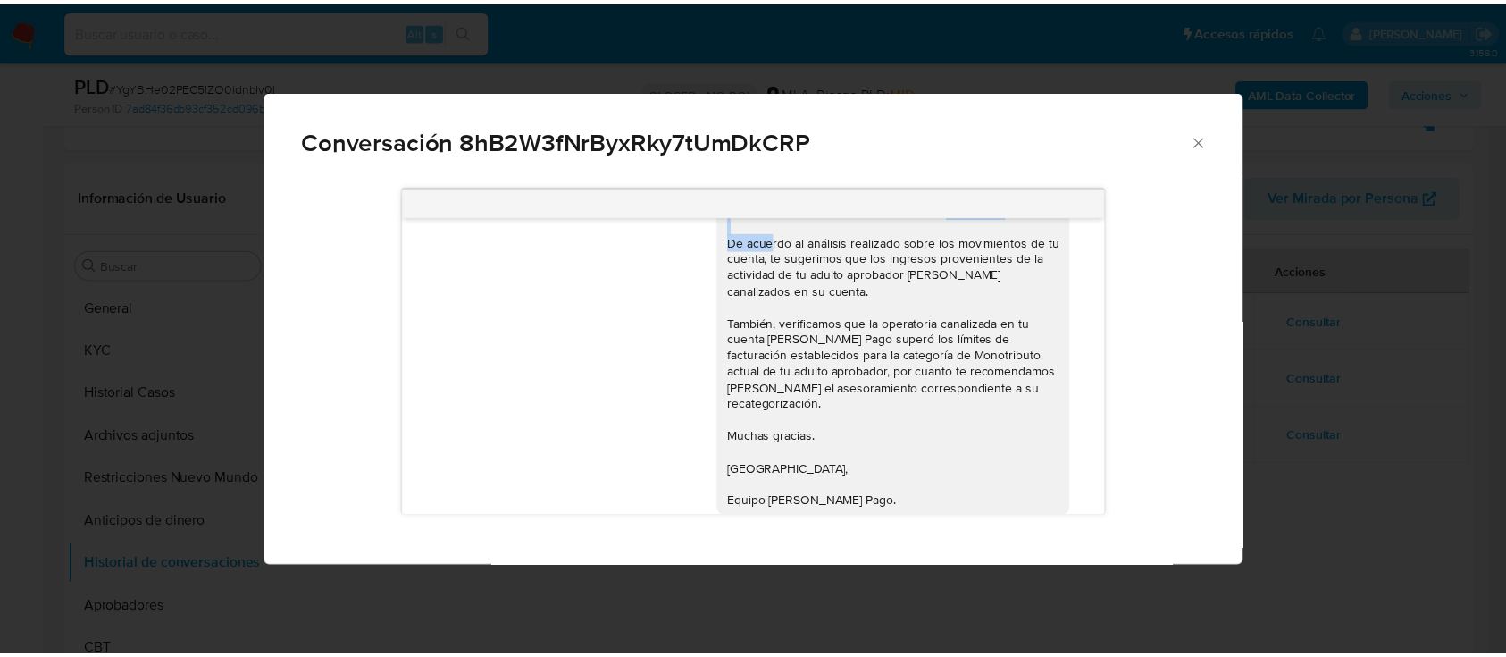
scroll to position [1658, 0]
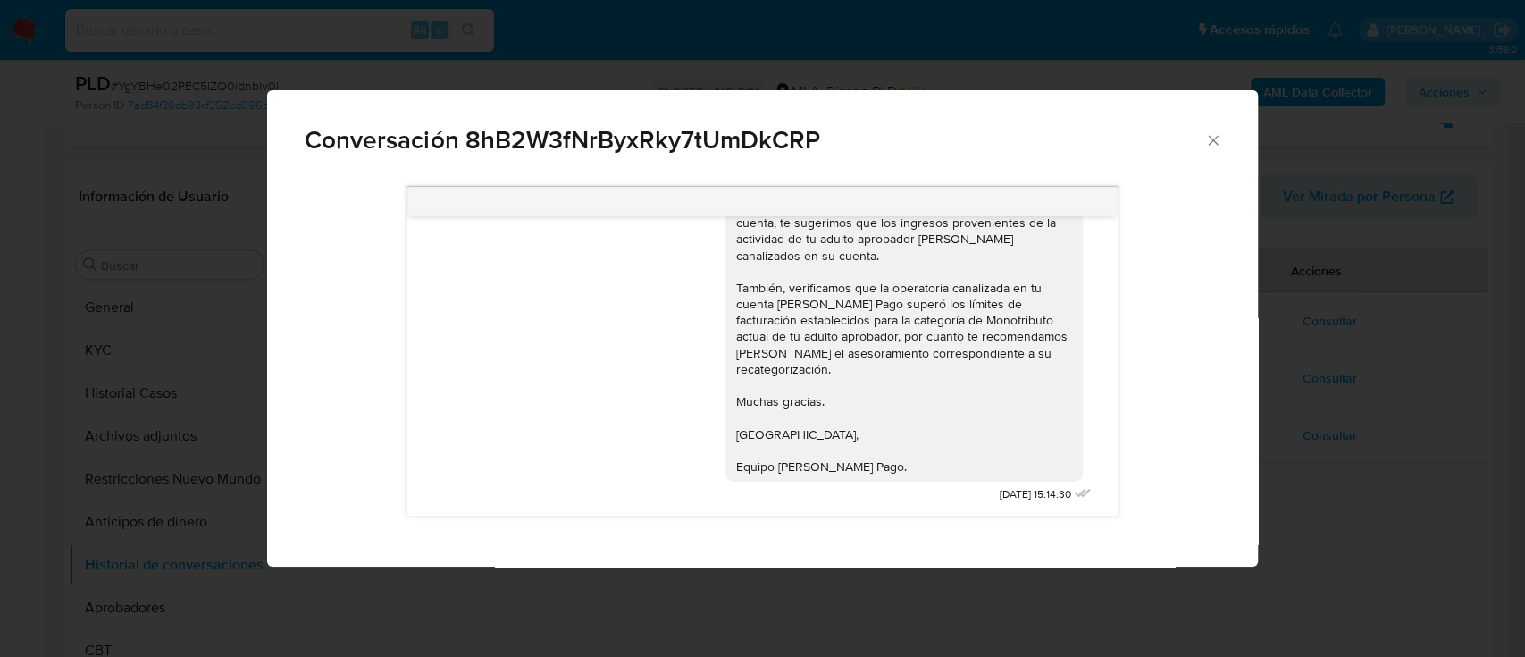
click at [1215, 136] on icon "Cerrar" at bounding box center [1213, 140] width 18 height 18
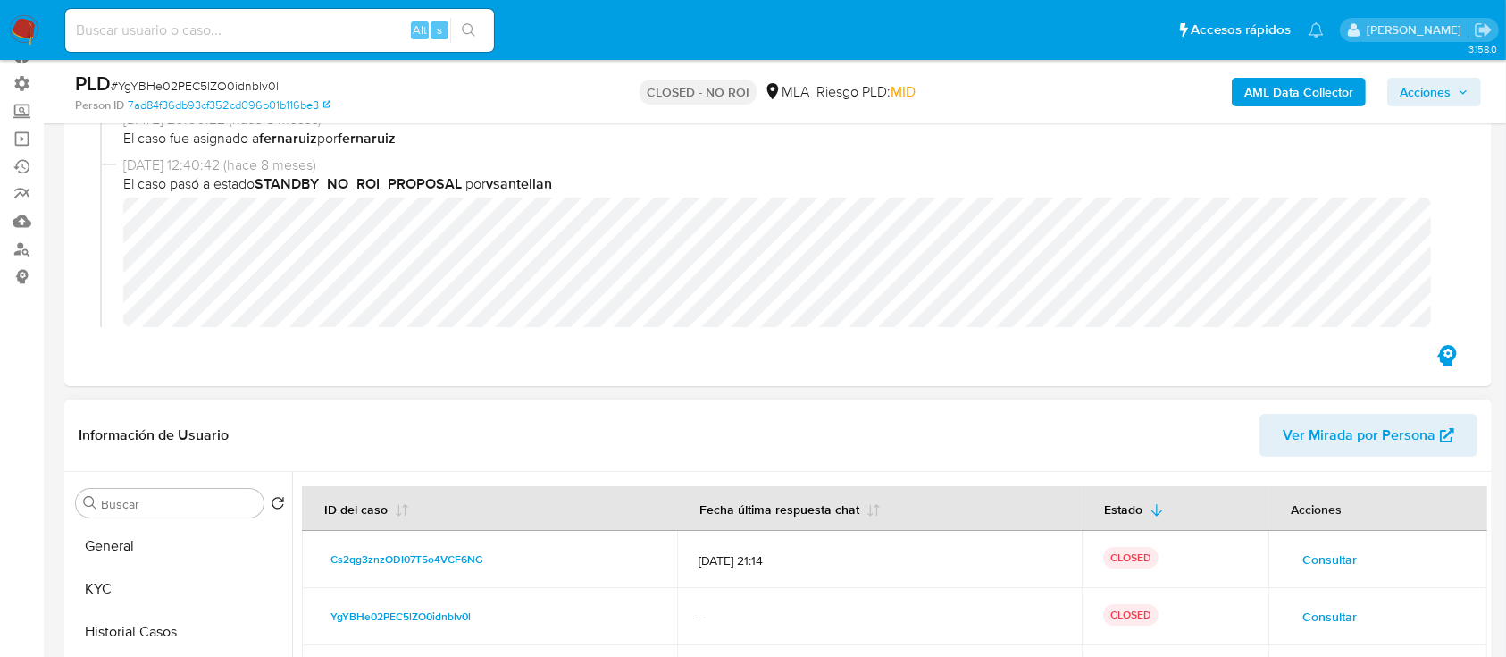
scroll to position [0, 0]
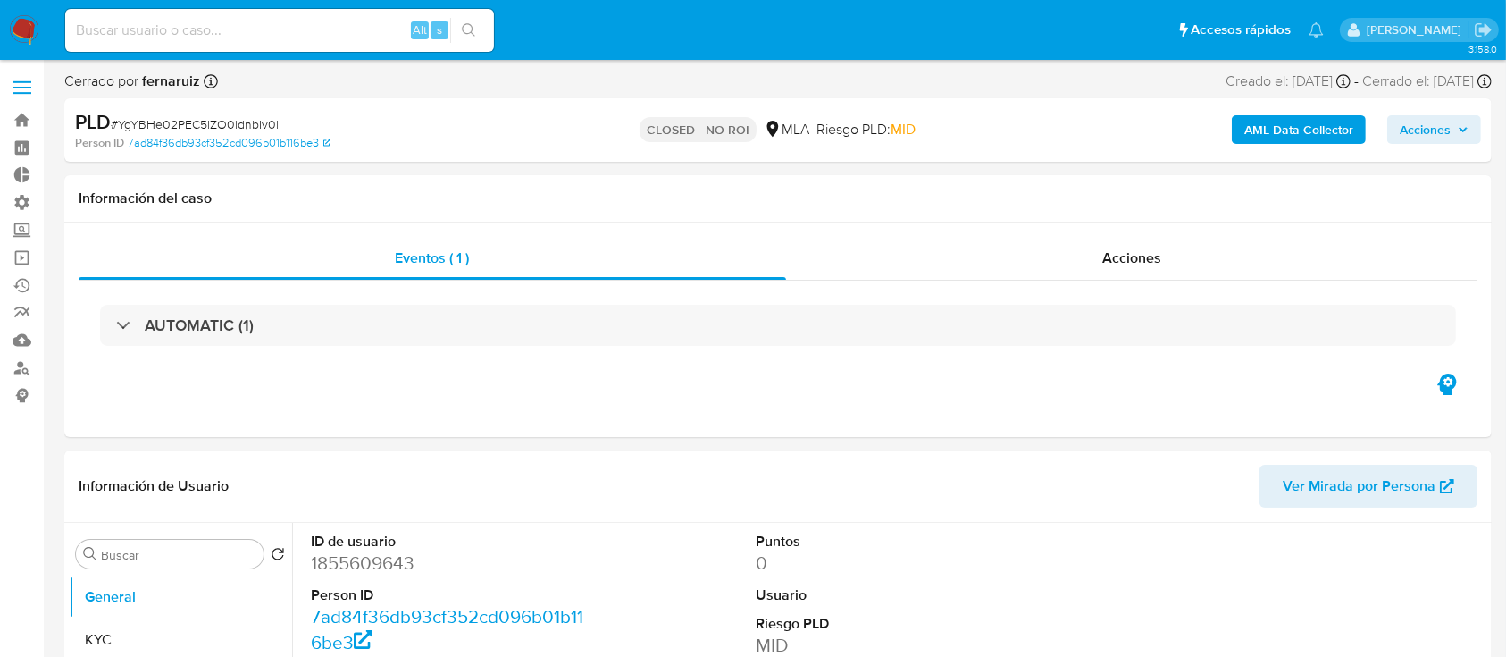
select select "10"
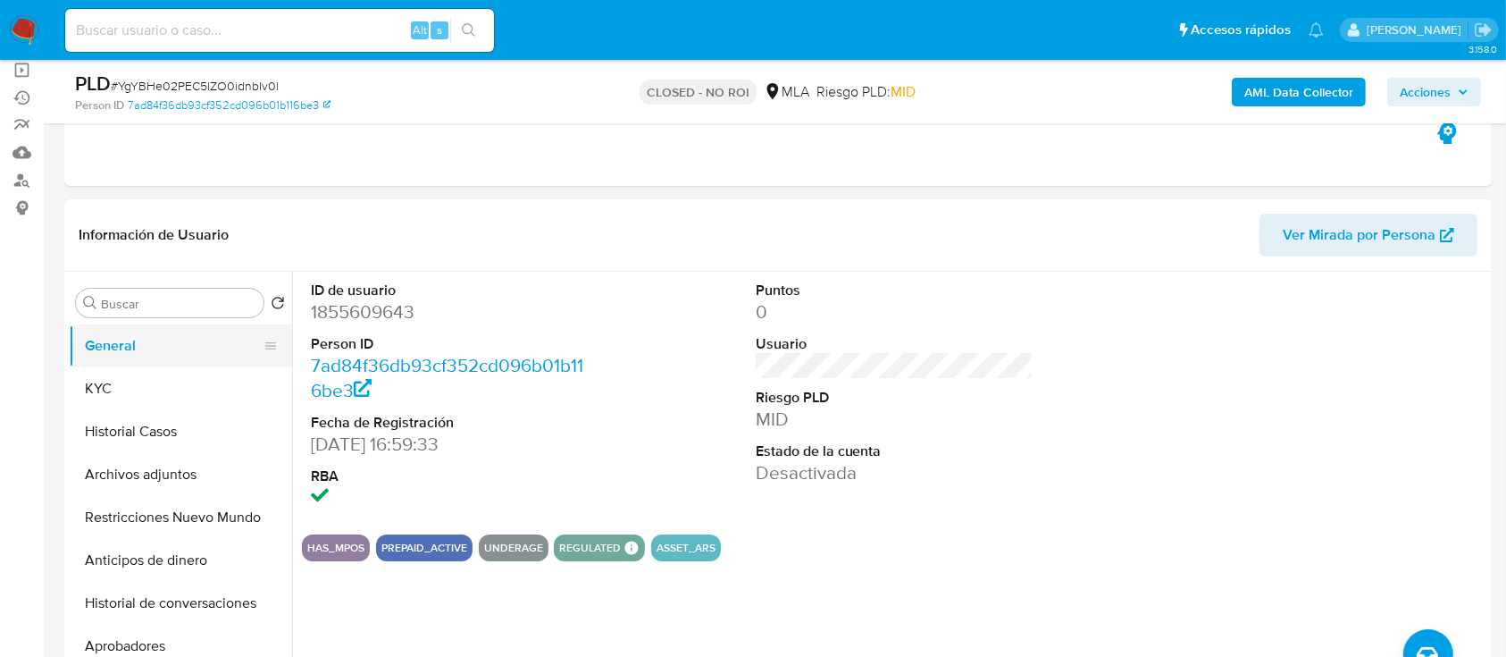
scroll to position [238, 0]
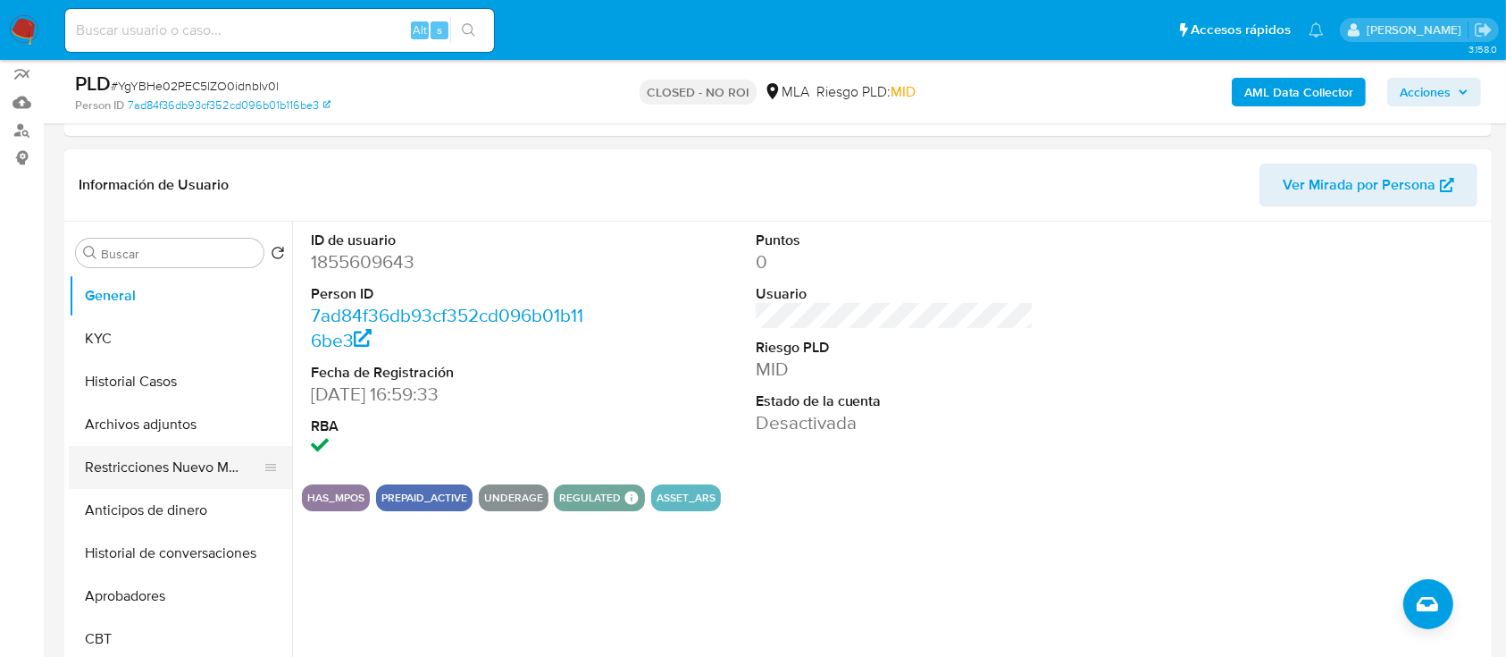
click at [164, 454] on button "Restricciones Nuevo Mundo" at bounding box center [173, 467] width 209 height 43
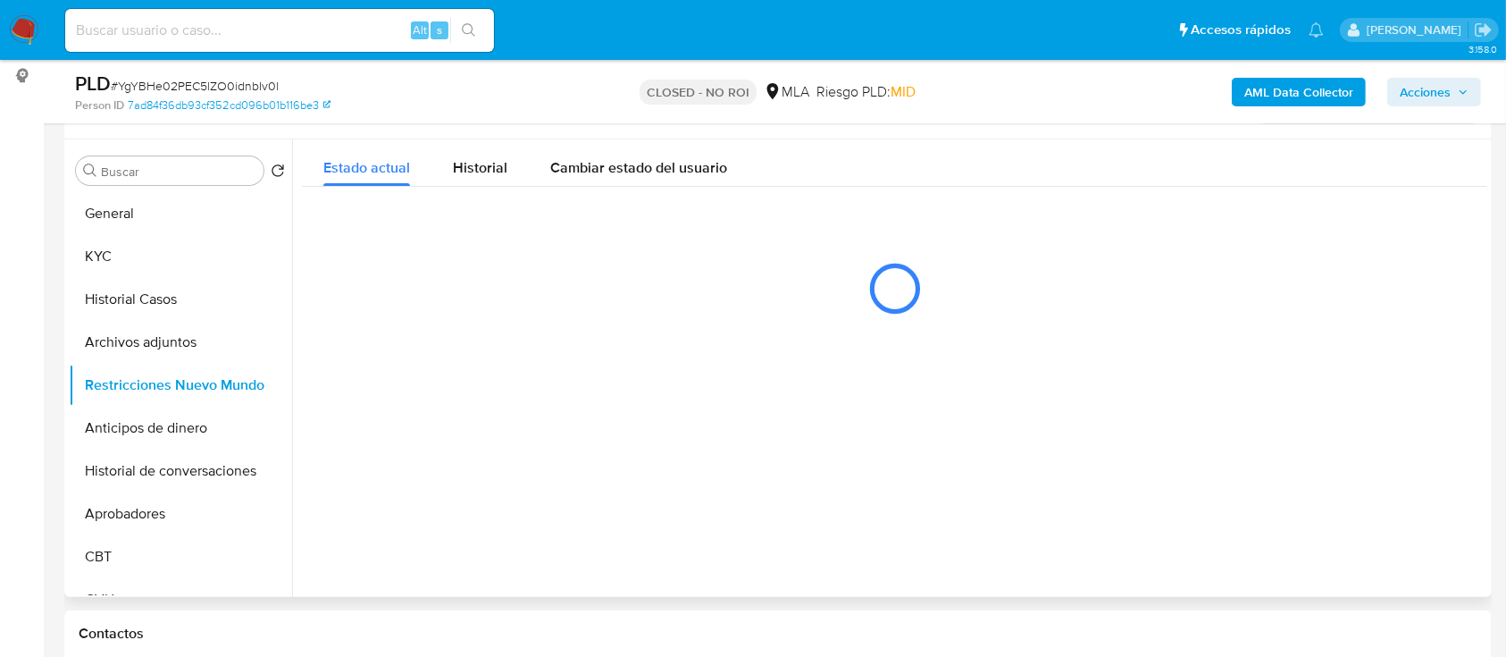
scroll to position [357, 0]
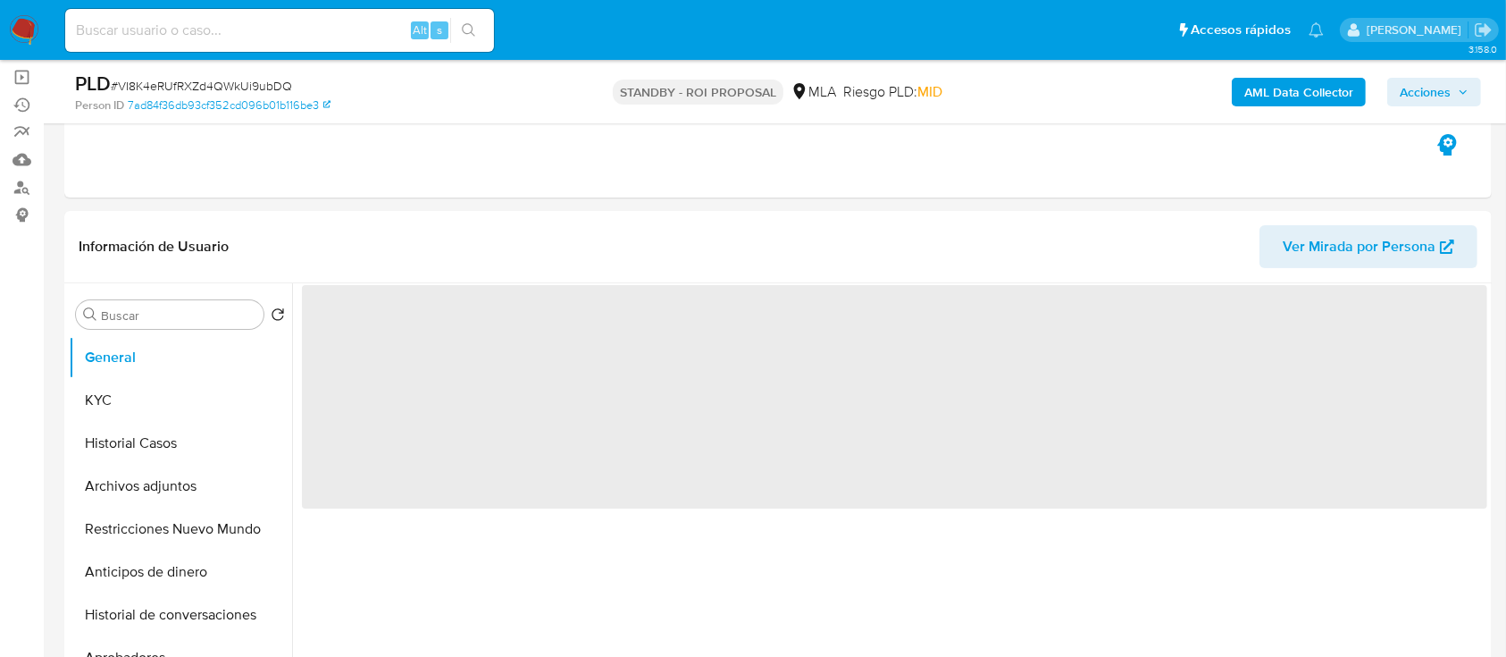
scroll to position [194, 0]
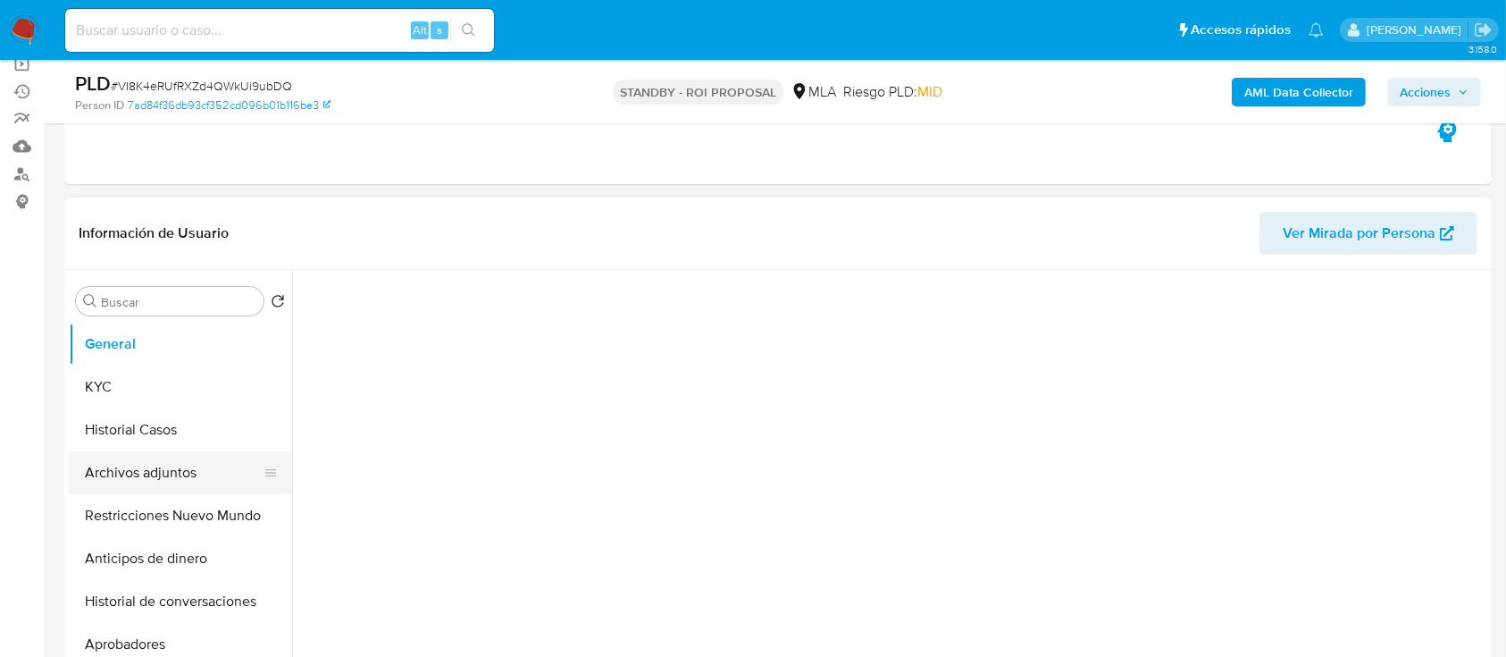
click at [113, 477] on button "Archivos adjuntos" at bounding box center [173, 472] width 209 height 43
select select "10"
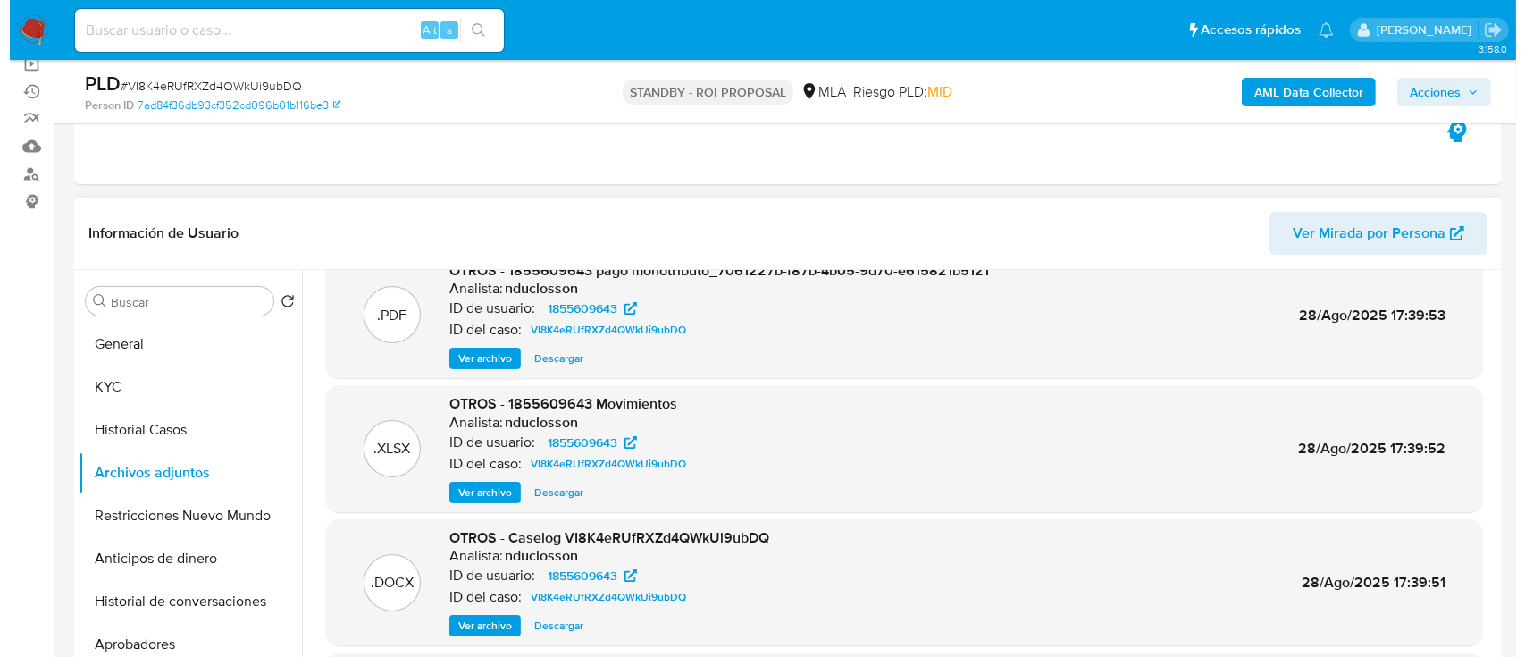
scroll to position [93, 0]
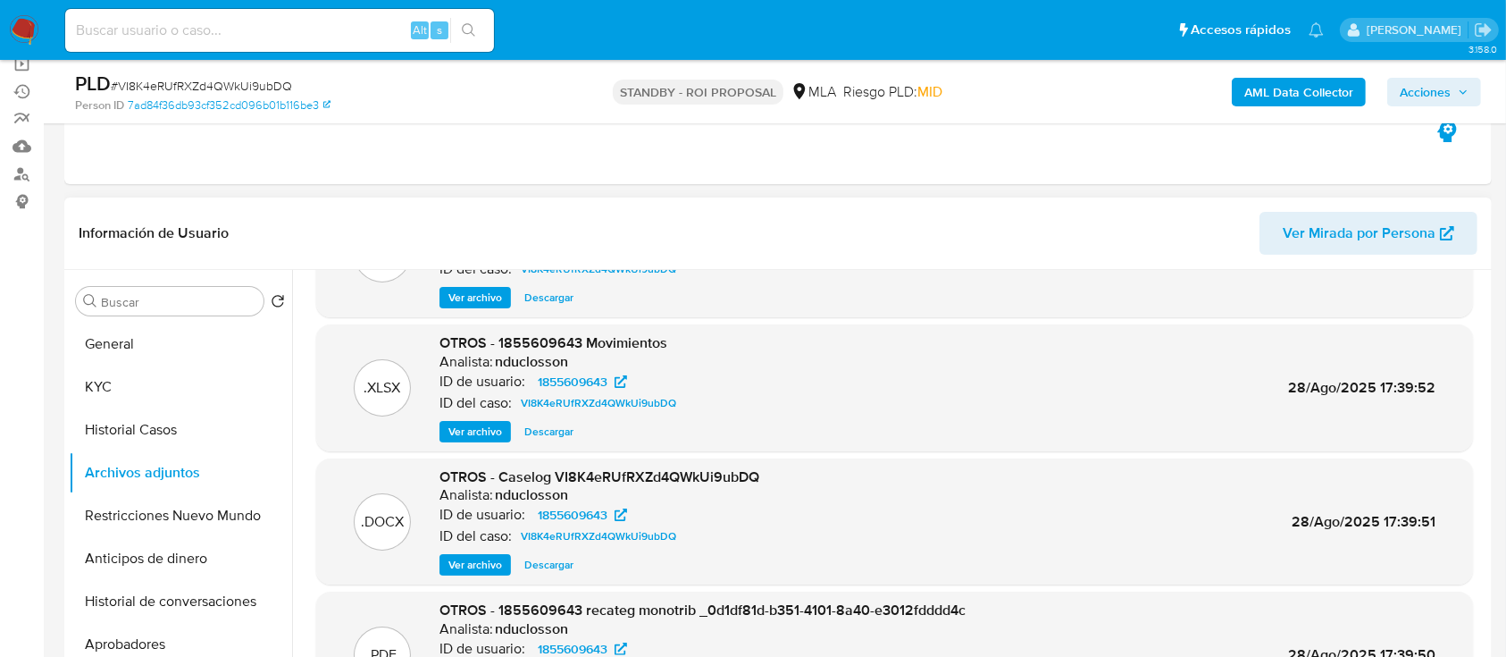
click at [466, 560] on span "Ver archivo" at bounding box center [475, 565] width 54 height 18
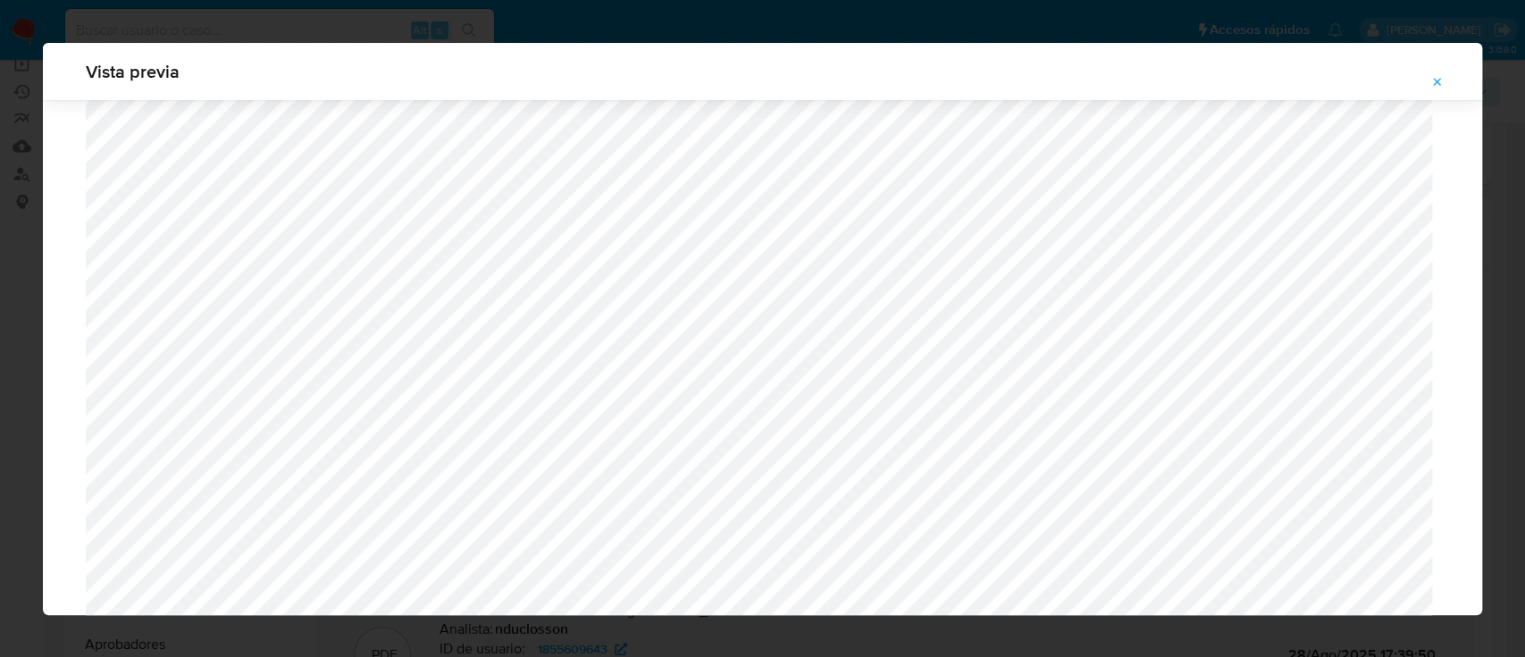
scroll to position [1265, 0]
click at [1436, 81] on icon "Attachment preview" at bounding box center [1437, 82] width 14 height 14
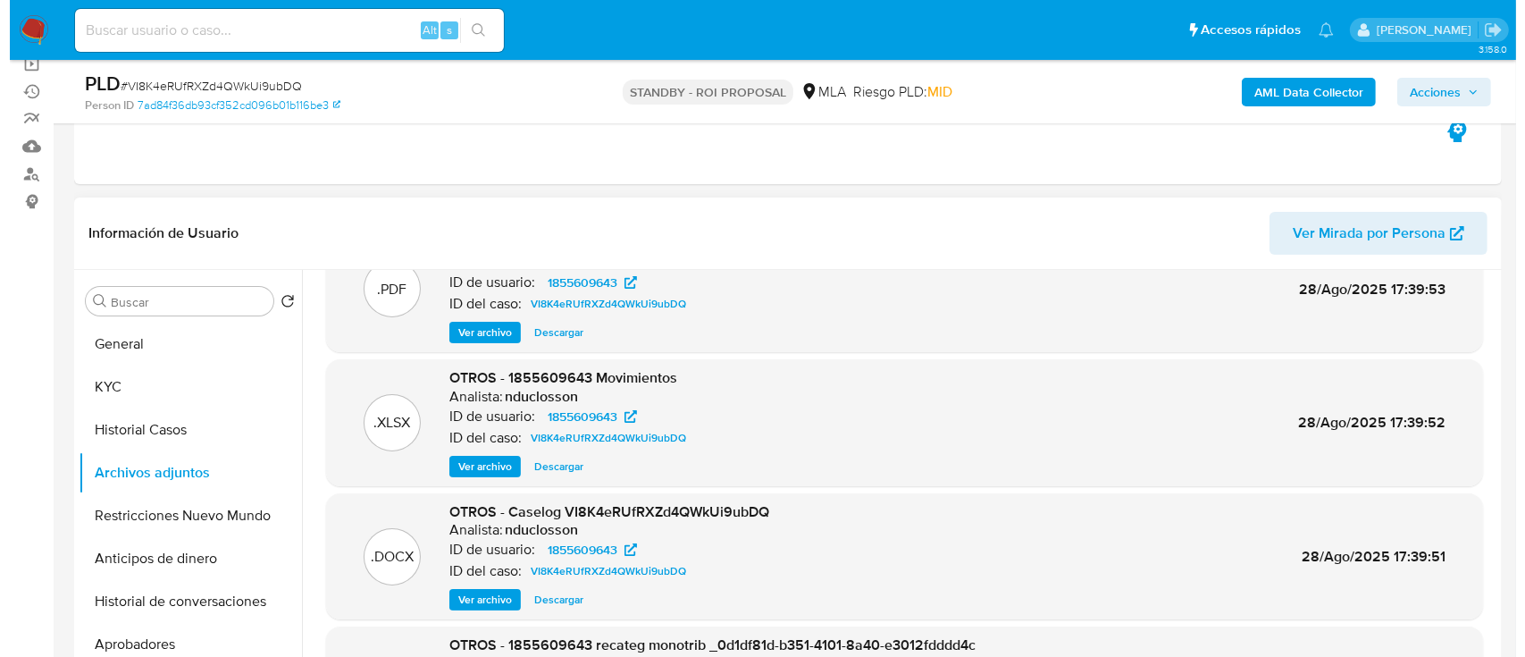
scroll to position [0, 0]
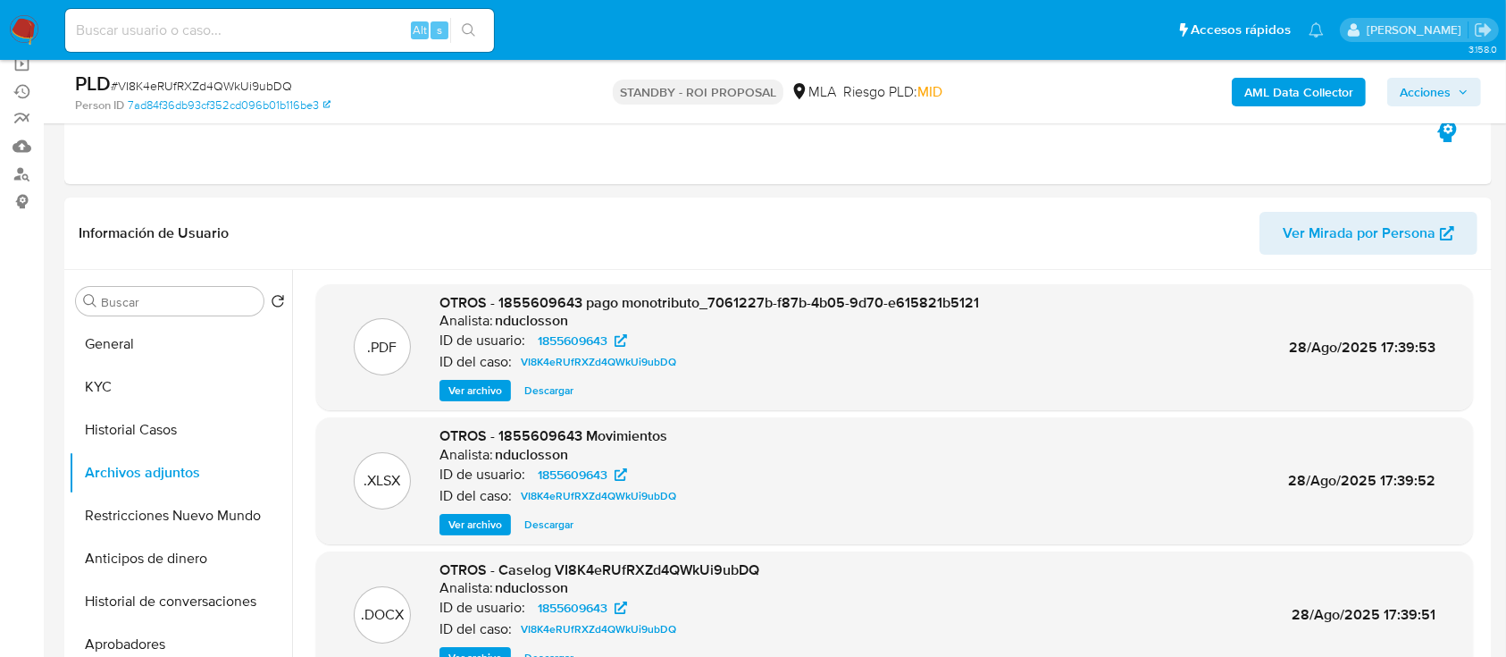
click at [473, 649] on span "Ver archivo" at bounding box center [475, 658] width 54 height 18
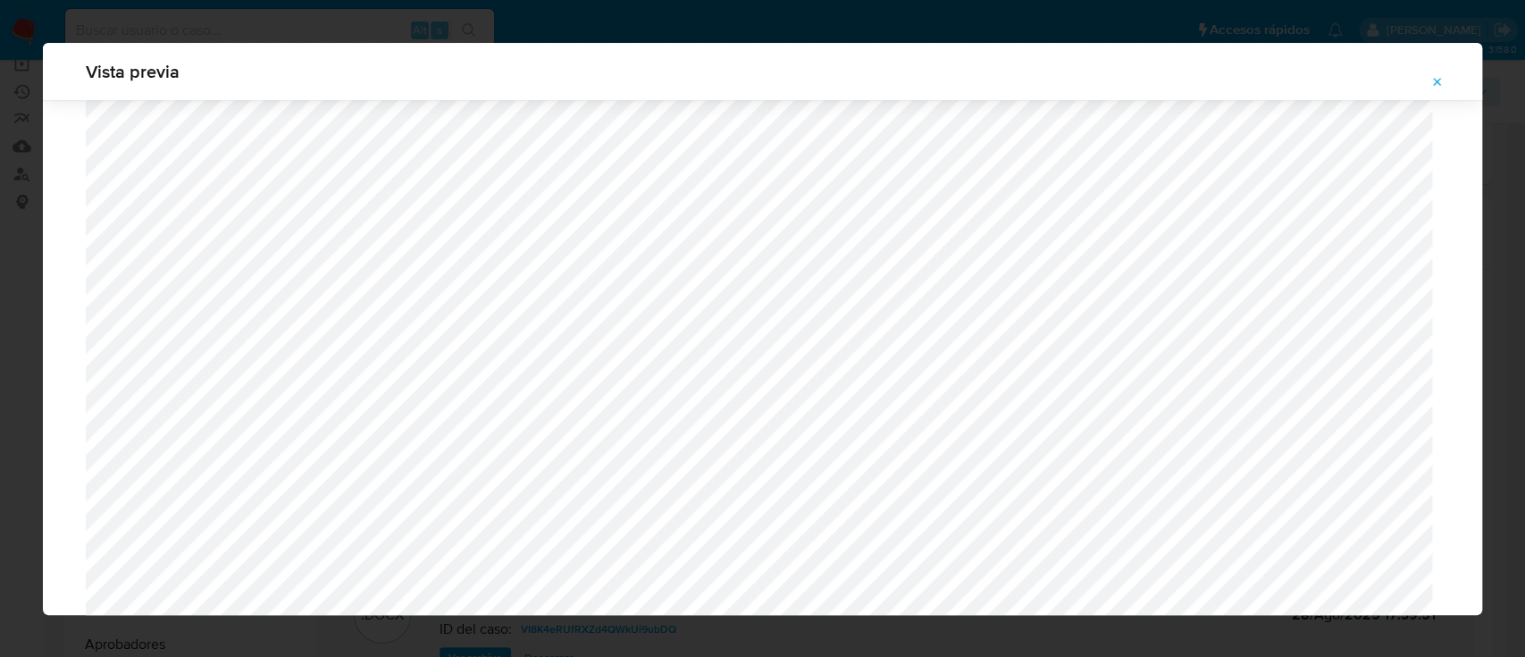
scroll to position [1364, 0]
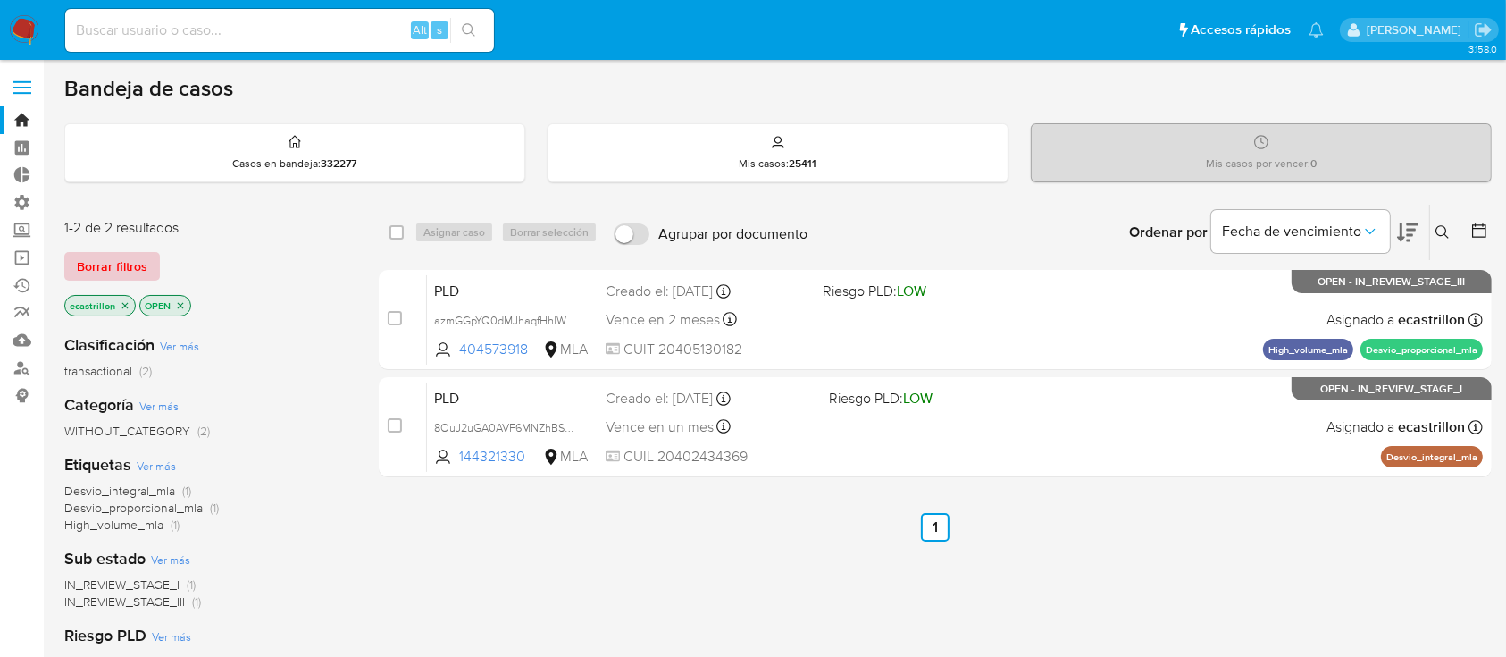
click at [134, 262] on span "Borrar filtros" at bounding box center [112, 266] width 71 height 25
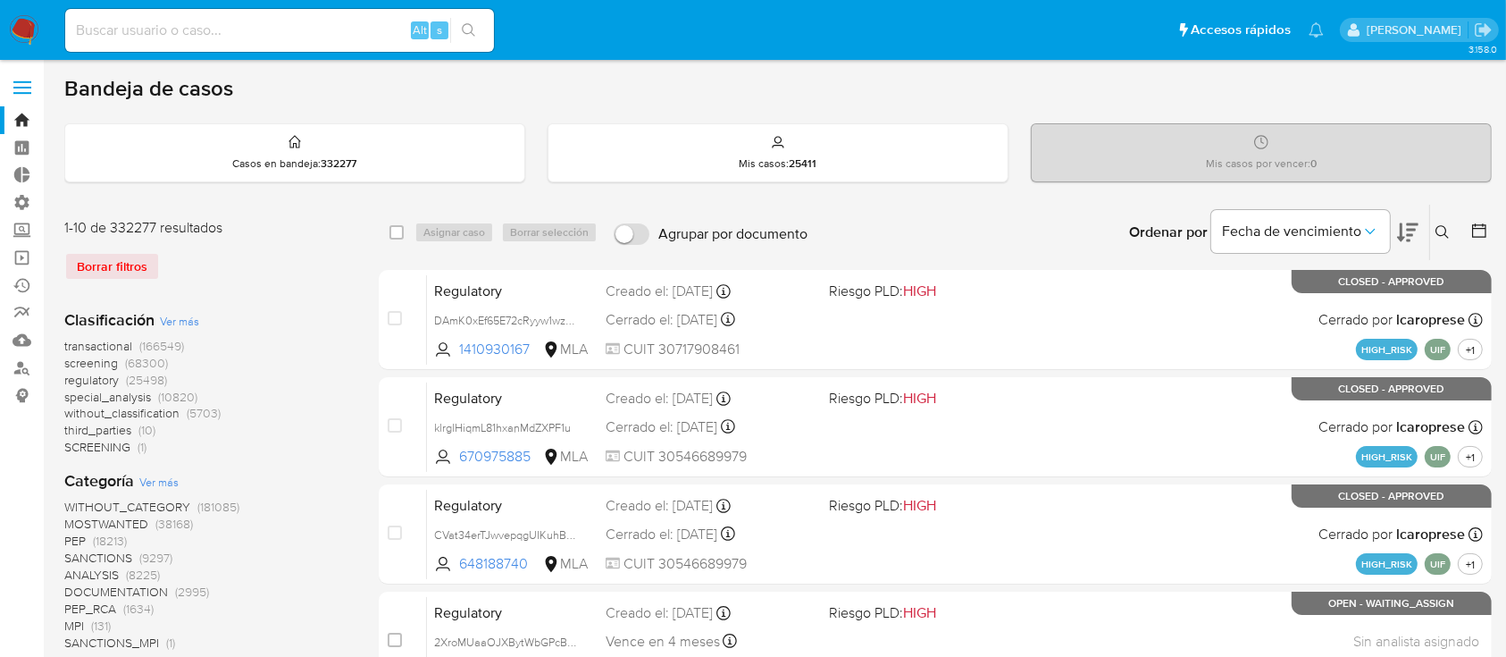
click at [1429, 243] on div "Ingrese ID de usuario o caso Buscar Borrar filtros" at bounding box center [1444, 232] width 30 height 55
click at [1436, 232] on icon at bounding box center [1442, 231] width 13 height 13
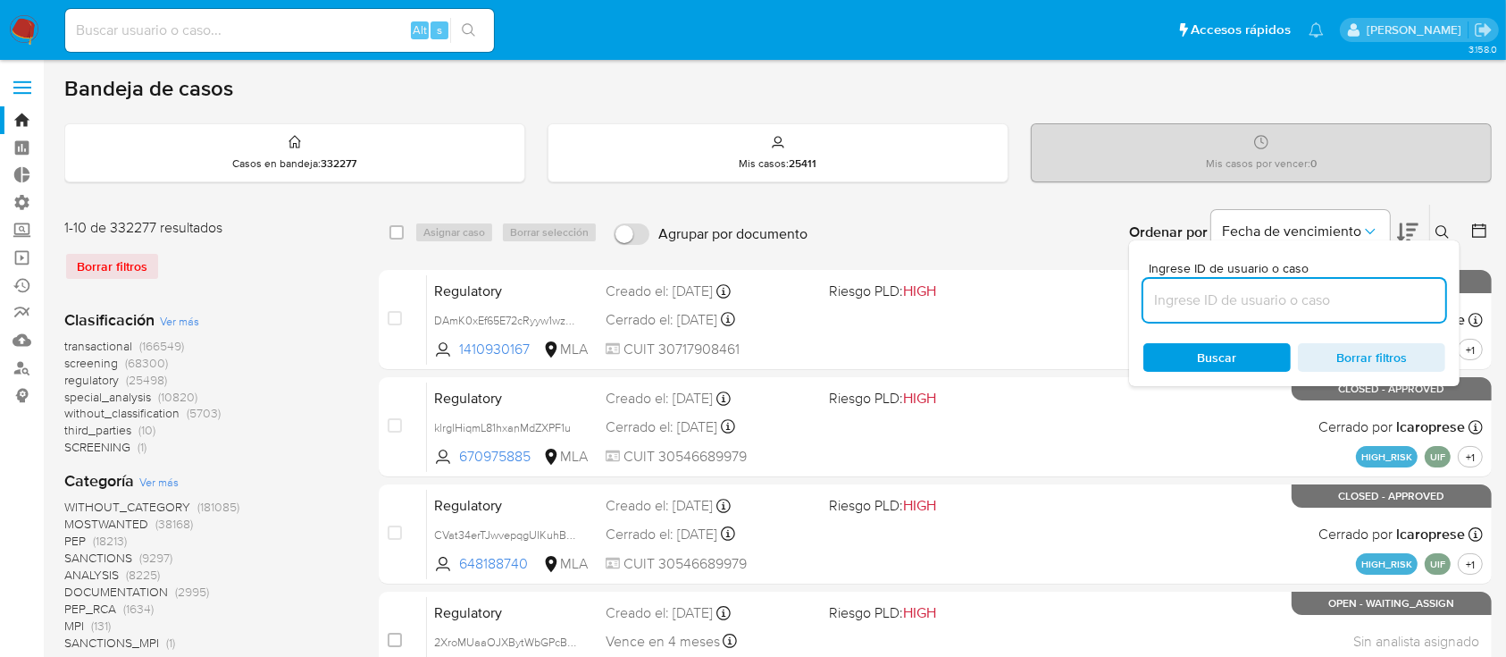
click at [1352, 308] on input at bounding box center [1294, 300] width 302 height 23
type input "1855609643"
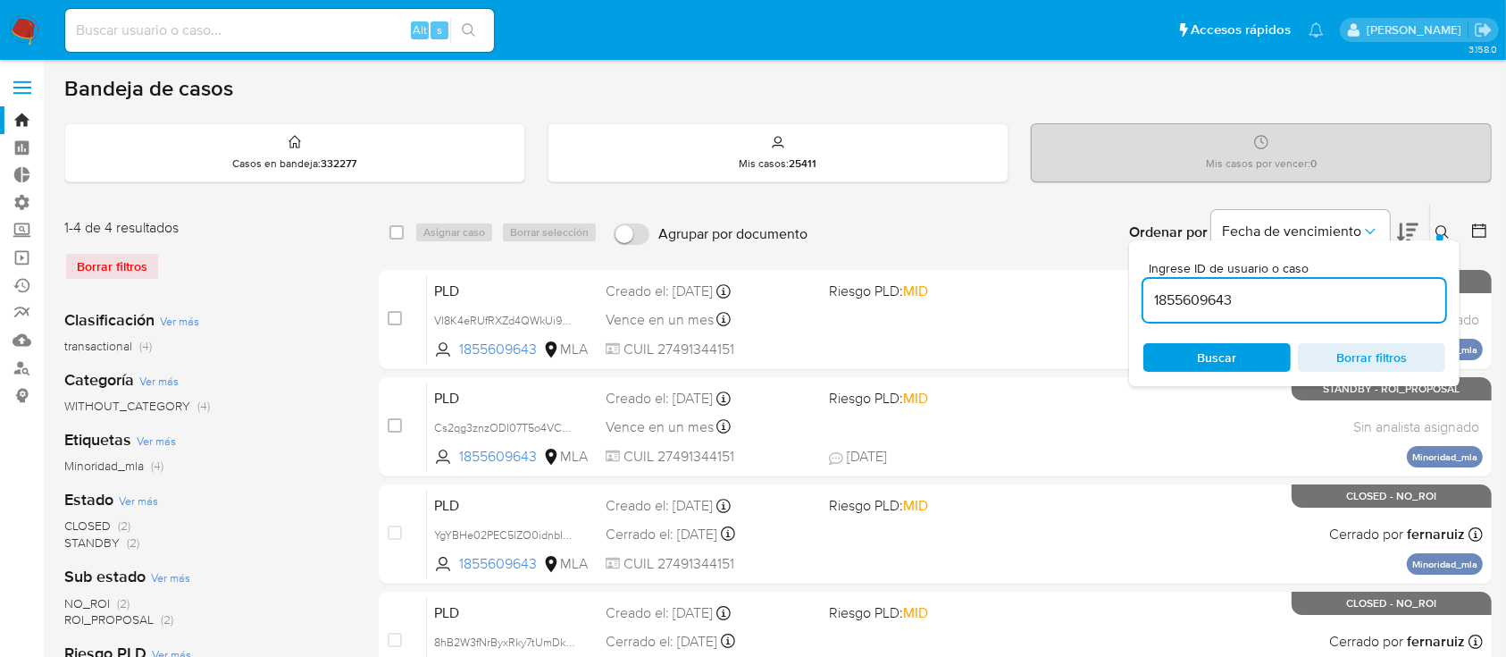
click at [1440, 231] on icon at bounding box center [1443, 232] width 14 height 14
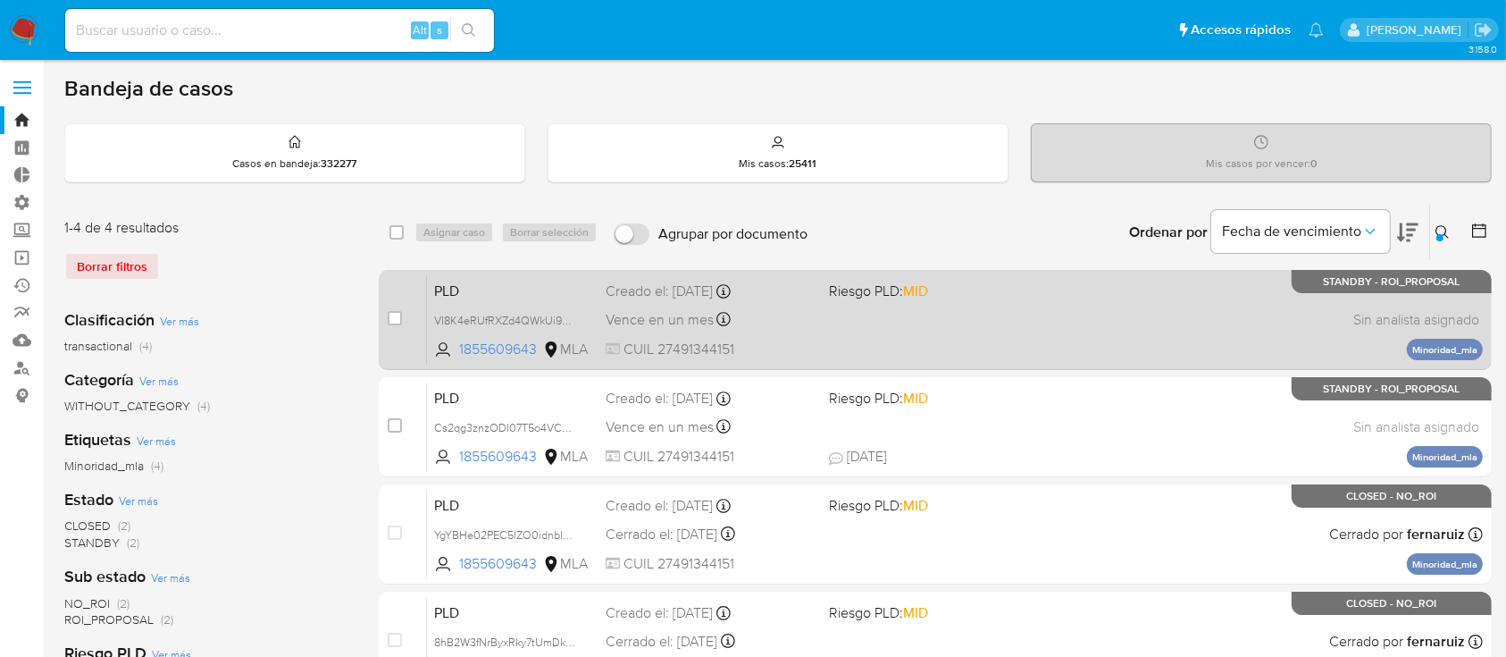
click at [756, 310] on div "Vence en un mes Vence el 14/10/2025 12:32:48" at bounding box center [710, 319] width 208 height 24
click at [389, 313] on input "checkbox" at bounding box center [395, 318] width 14 height 14
checkbox input "true"
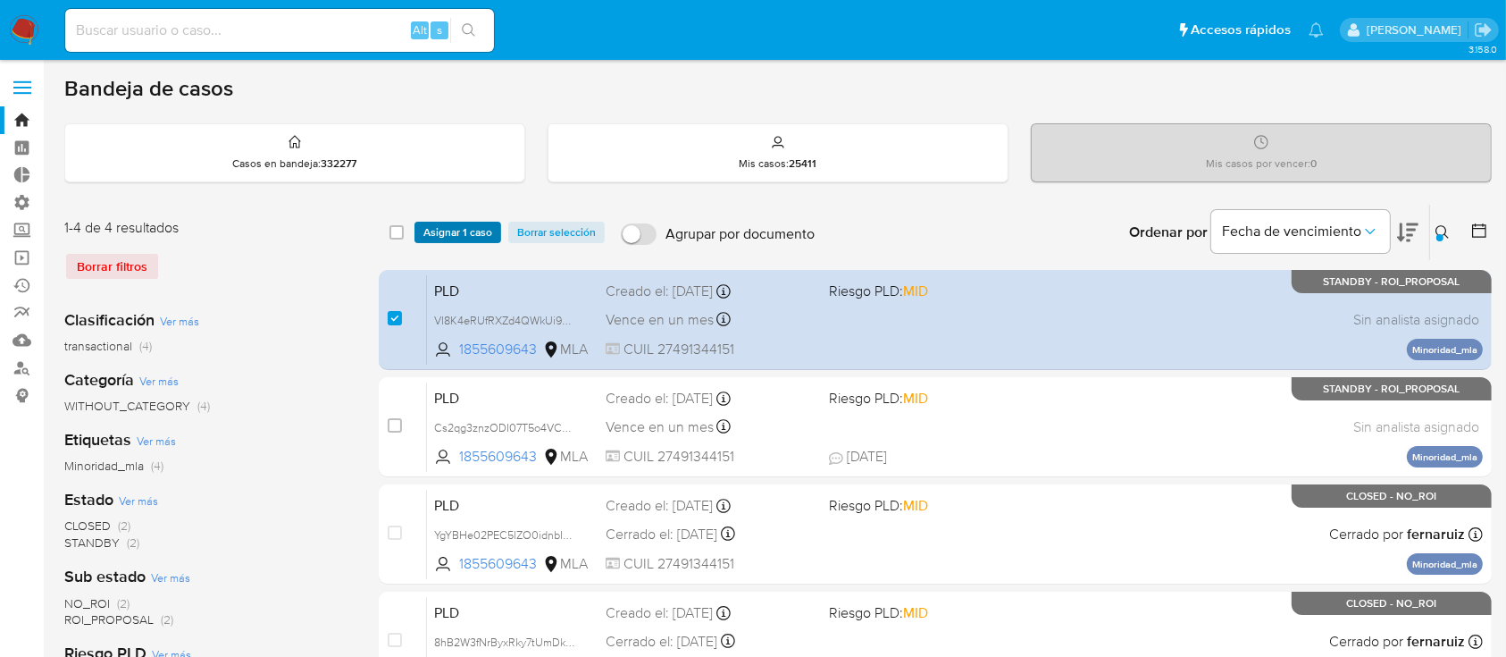
click at [442, 239] on span "Asignar 1 caso" at bounding box center [457, 232] width 69 height 18
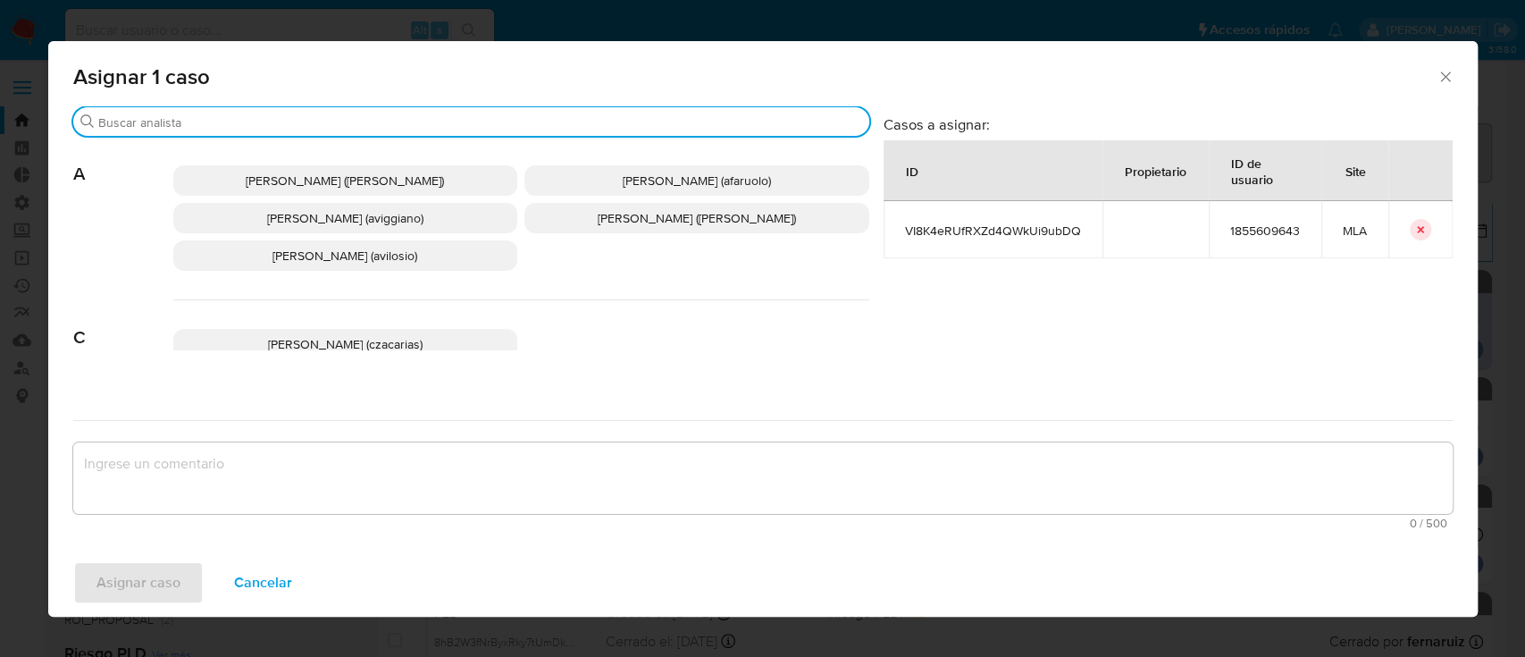
click at [362, 123] on input "Buscar" at bounding box center [480, 122] width 764 height 16
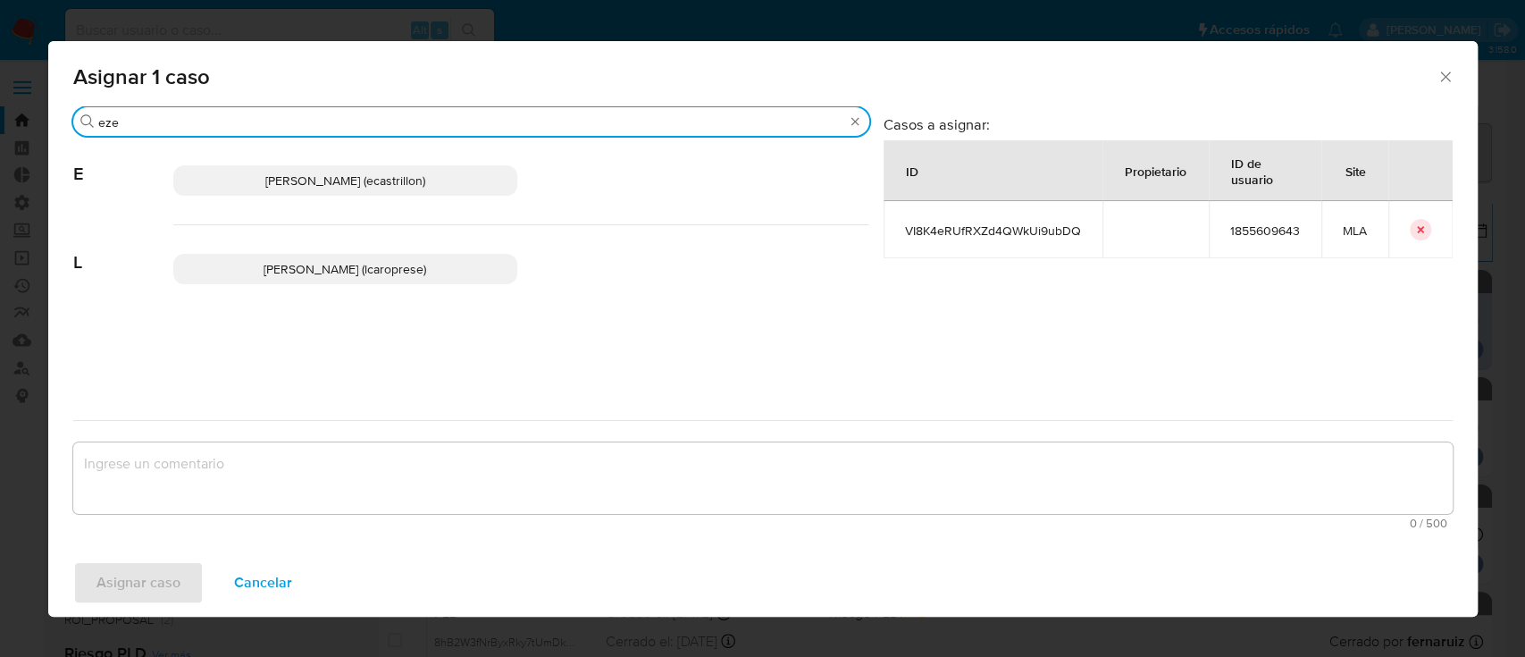
type input "eze"
click at [357, 187] on span "Ezequiel Gonzalo Castrillon (ecastrillon)" at bounding box center [345, 181] width 160 height 18
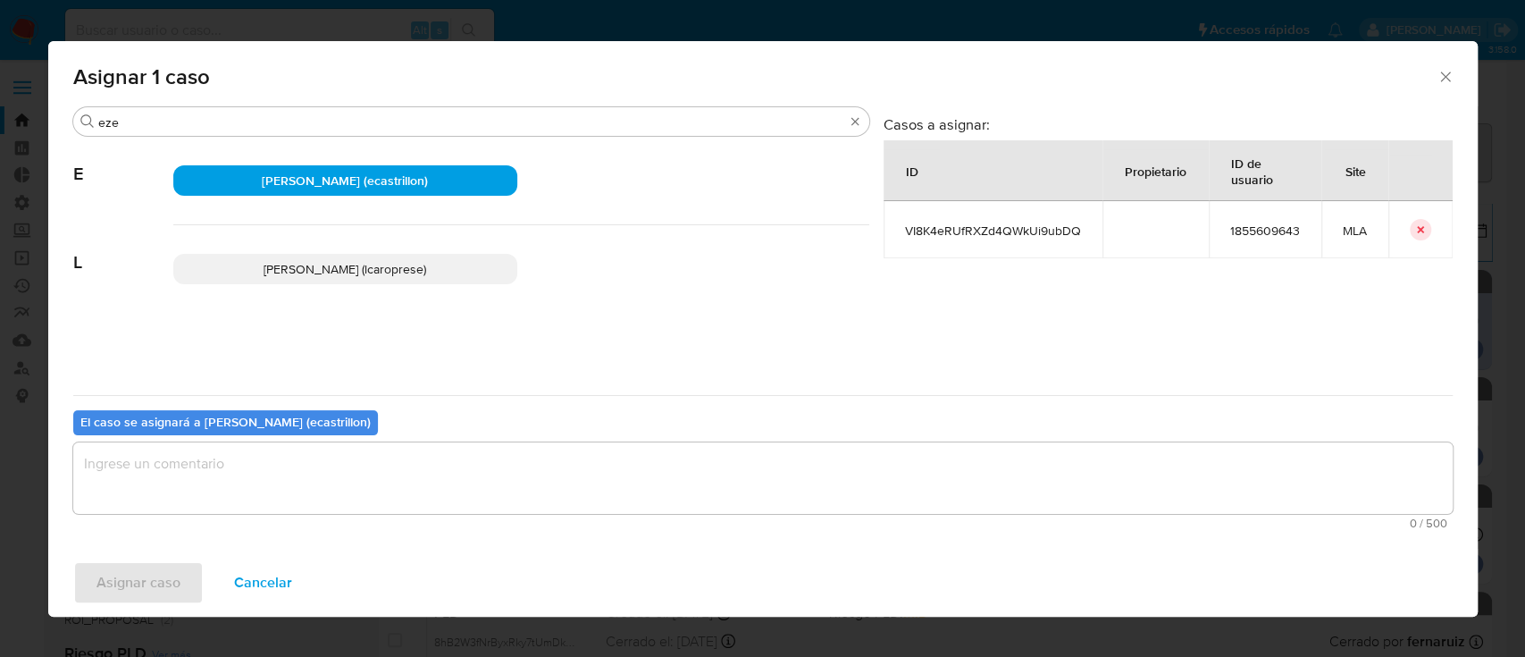
click at [306, 443] on textarea "assign-modal" at bounding box center [762, 477] width 1379 height 71
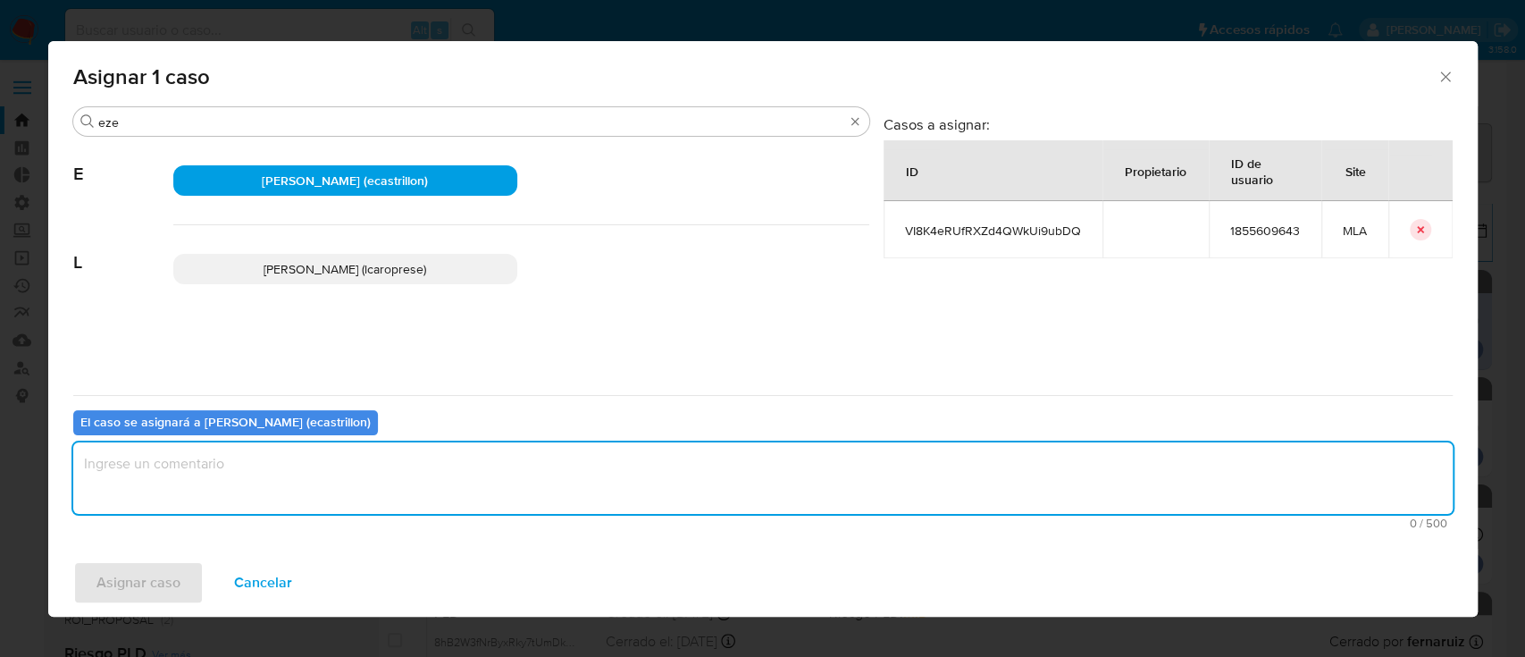
type textarea "."
click at [155, 568] on span "Asignar caso" at bounding box center [138, 582] width 84 height 39
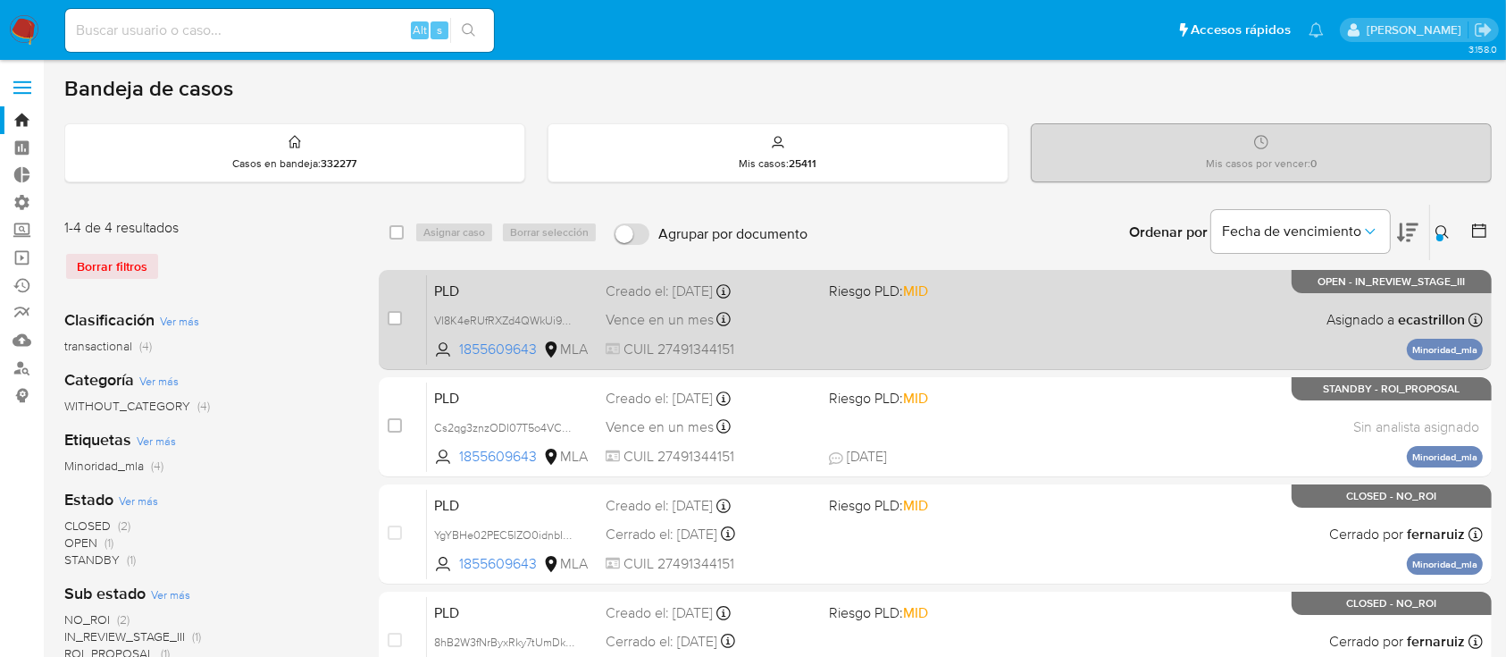
click at [910, 339] on div "PLD VI8K4eRUfRXZd4QWkUi9ubDQ 1855609643 MLA Riesgo PLD: MID Creado el: 12/08/20…" at bounding box center [955, 319] width 1056 height 90
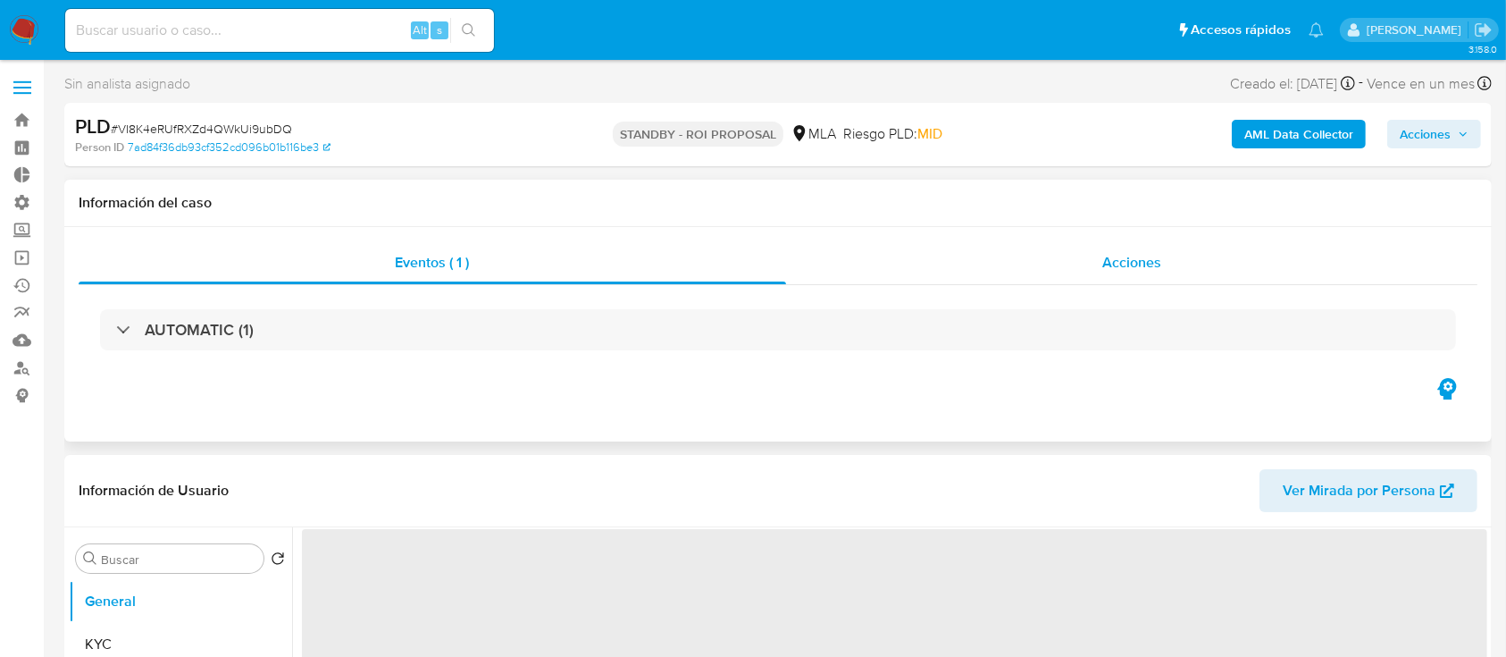
click at [1029, 274] on div "Acciones" at bounding box center [1132, 262] width 692 height 43
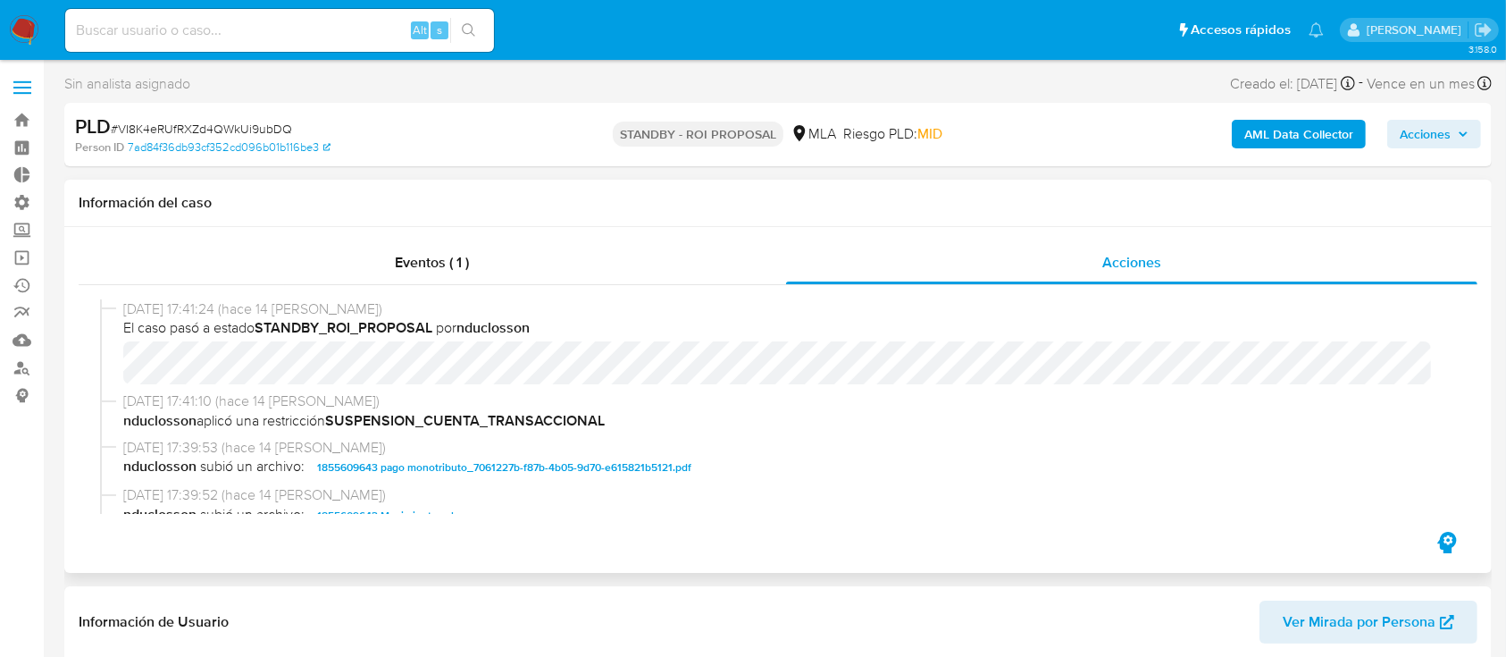
select select "10"
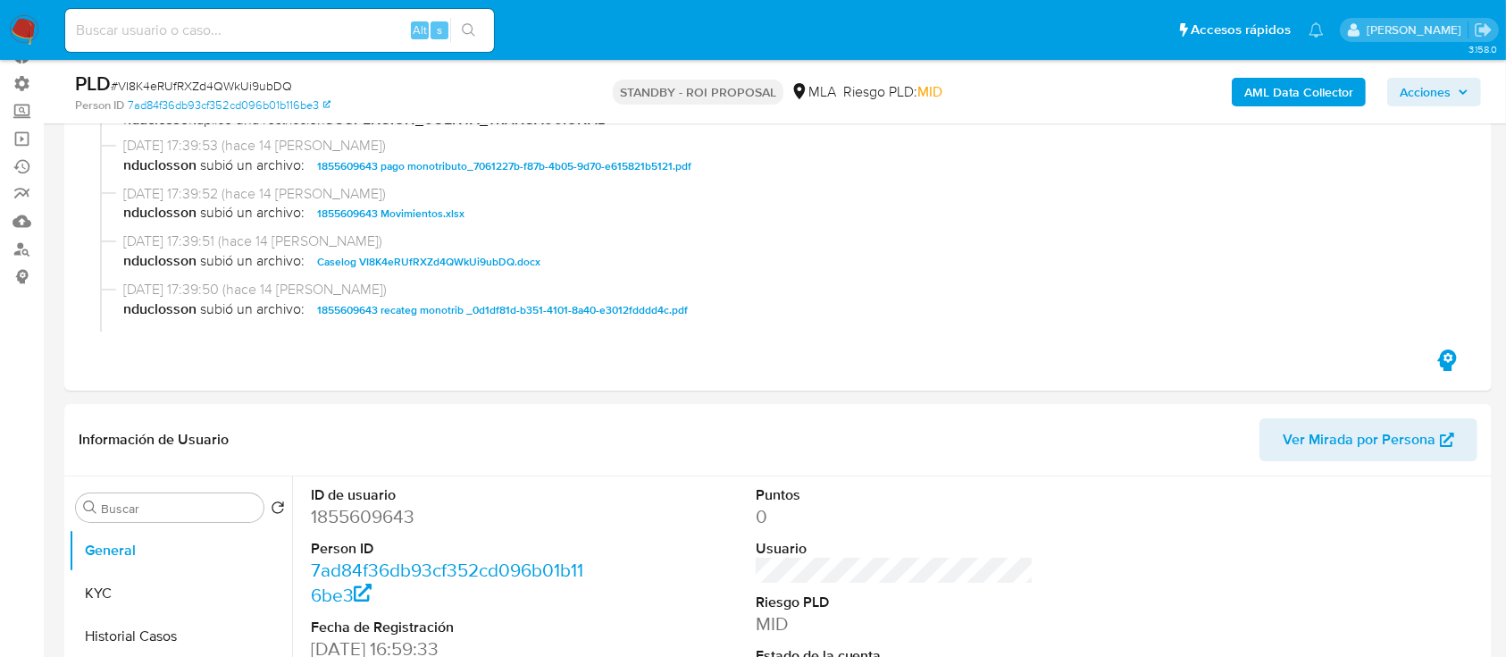
scroll to position [238, 0]
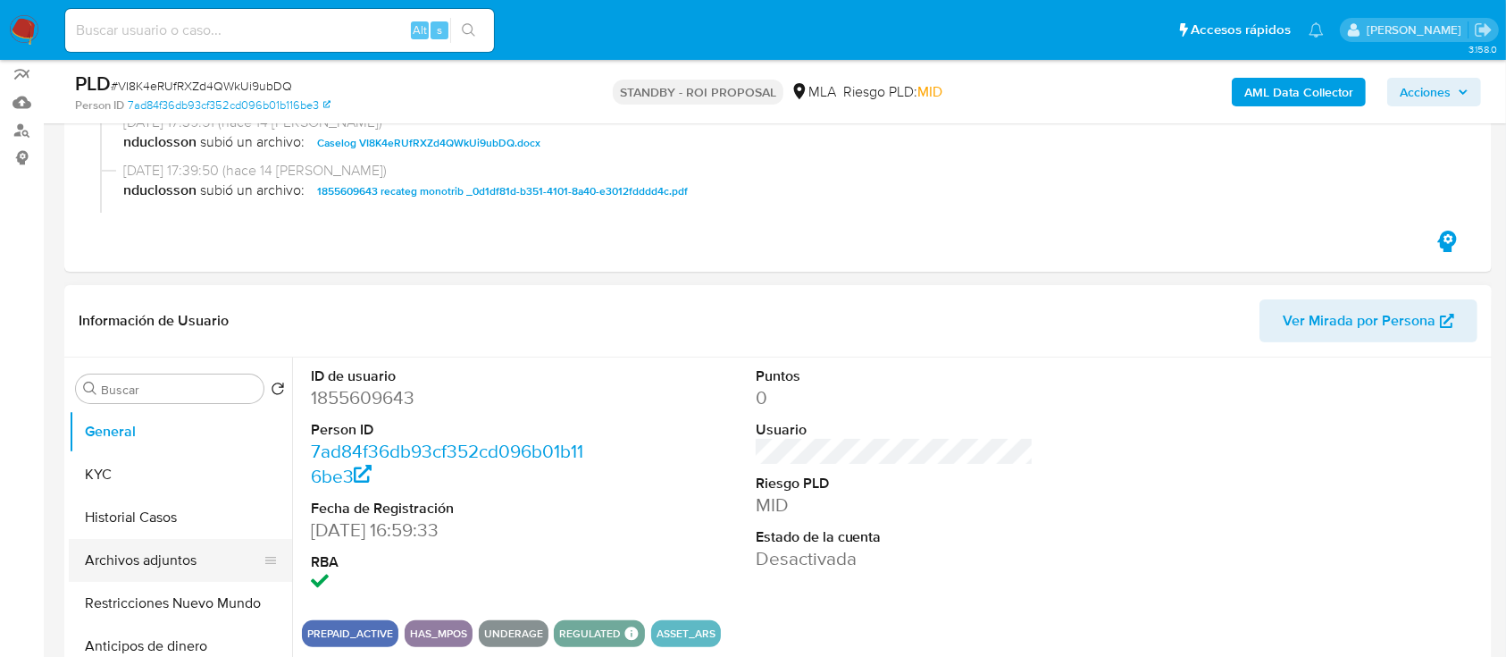
click at [143, 561] on button "Archivos adjuntos" at bounding box center [173, 560] width 209 height 43
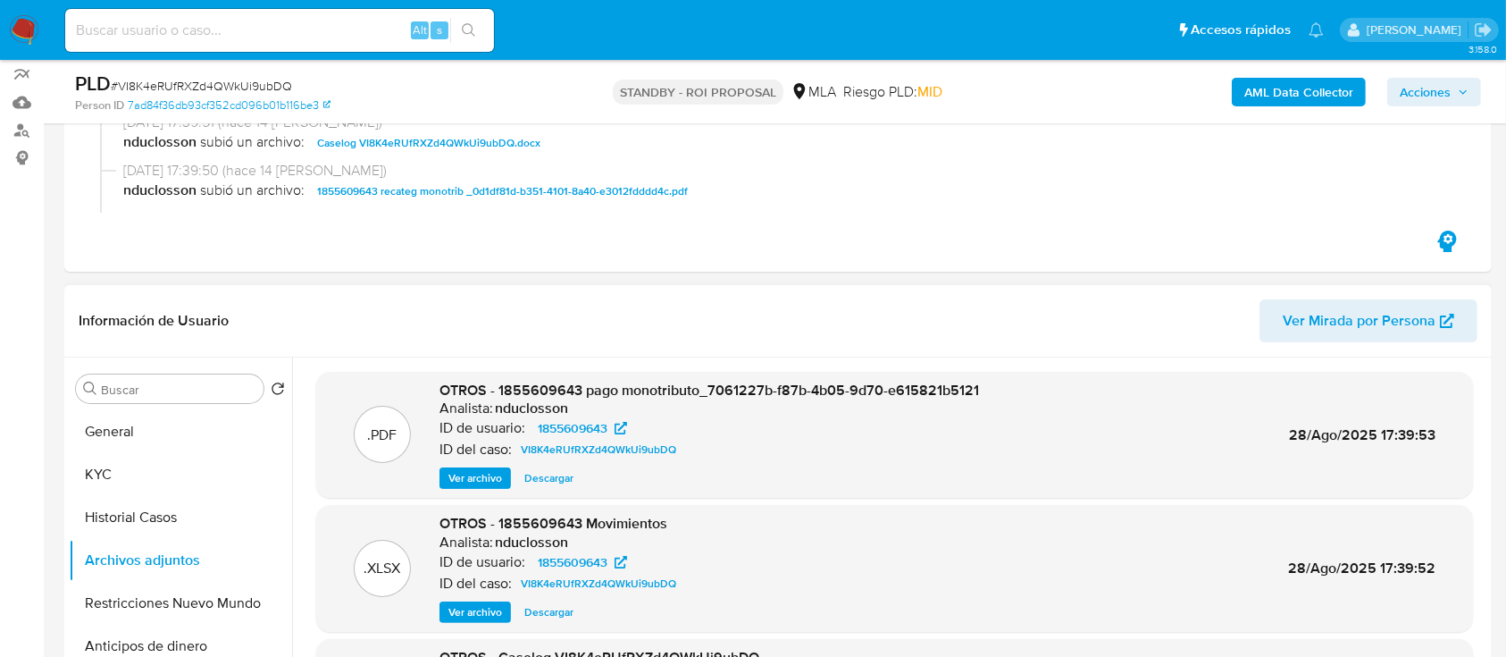
scroll to position [119, 0]
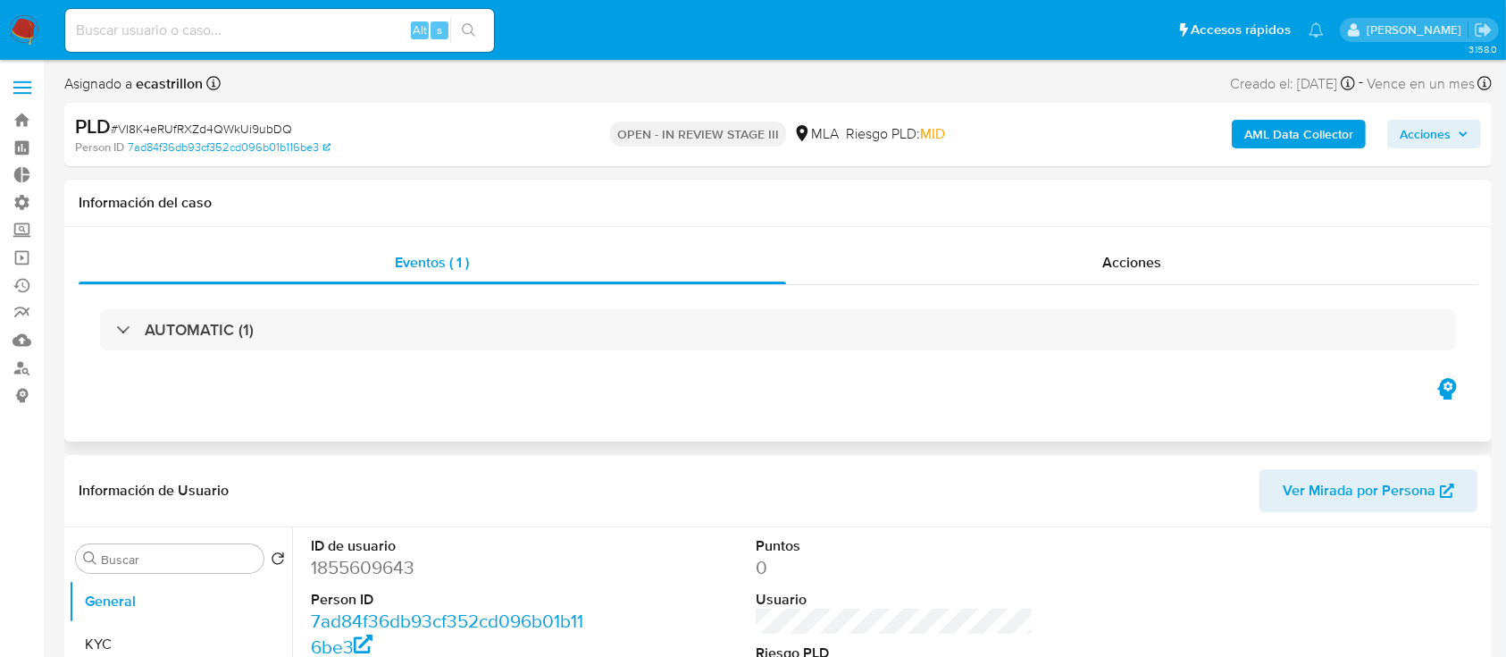
select select "10"
click at [1446, 136] on span "Acciones" at bounding box center [1425, 134] width 51 height 29
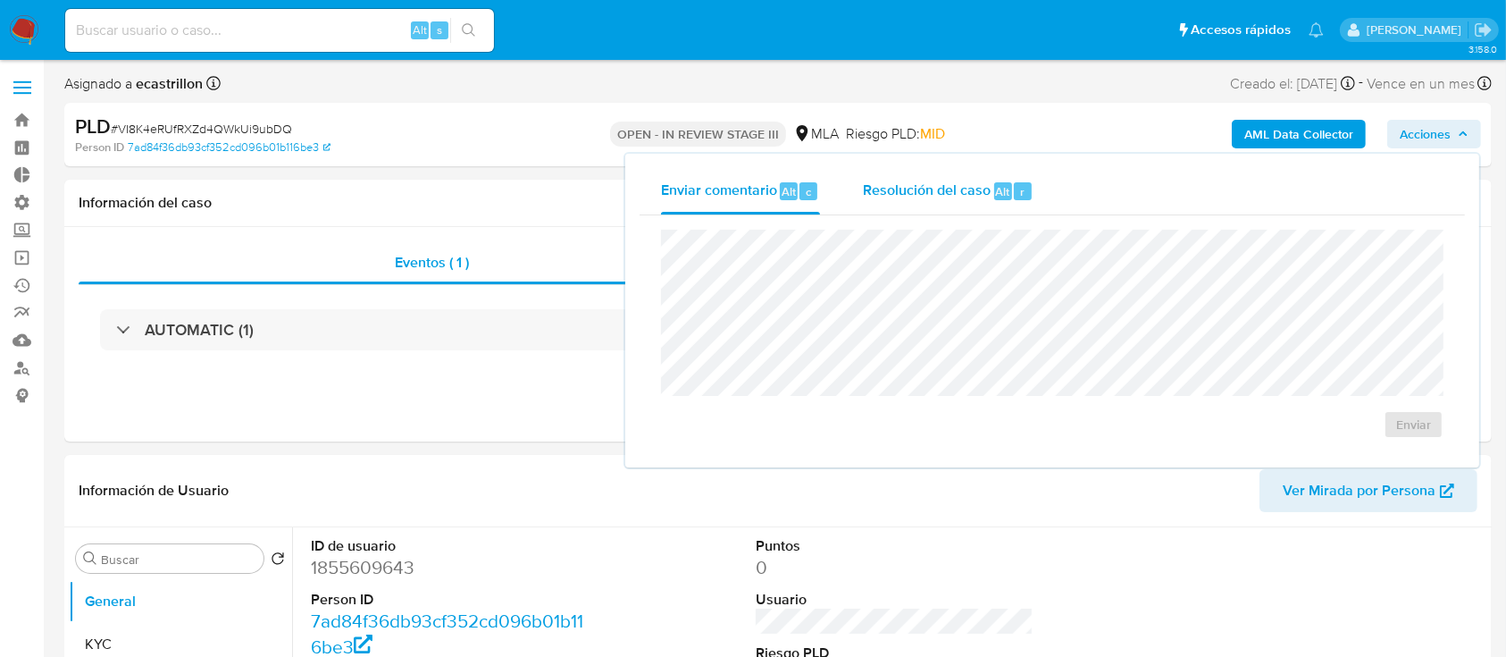
click at [907, 193] on span "Resolución del caso" at bounding box center [927, 190] width 128 height 21
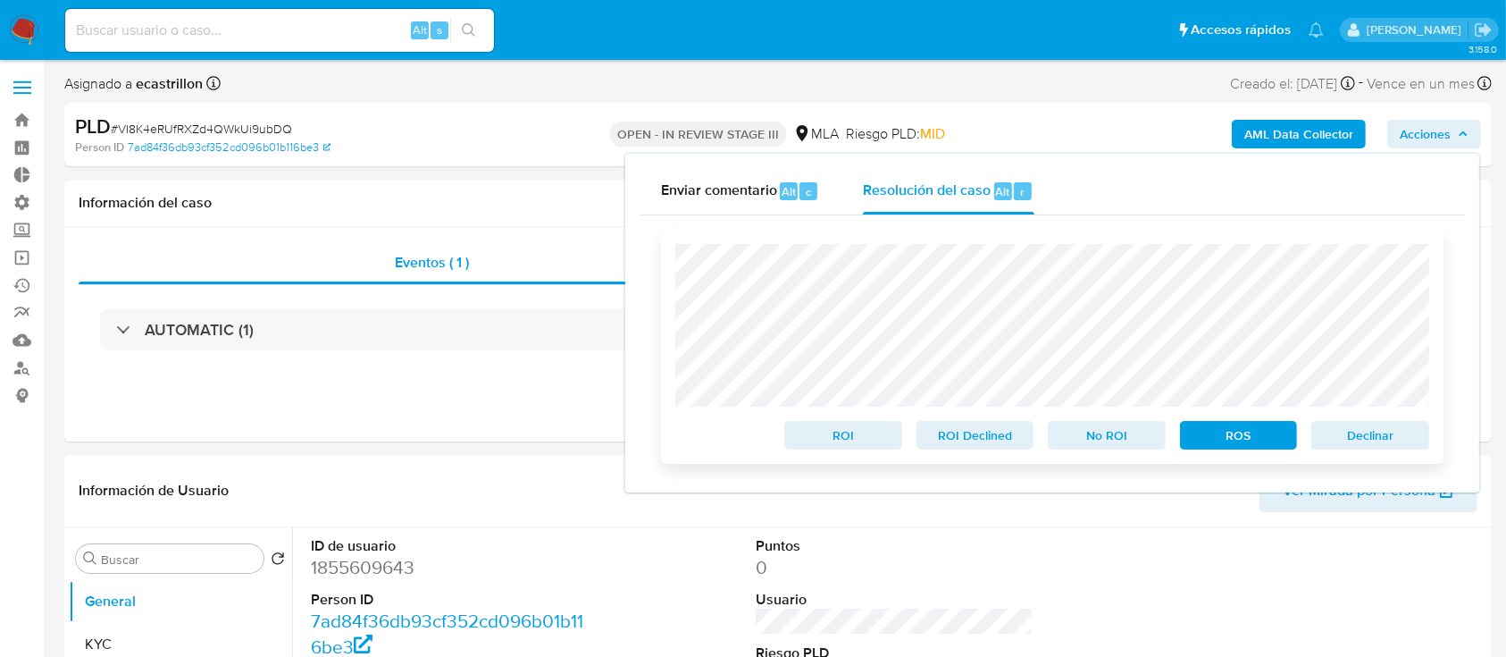
click at [1352, 435] on span "Declinar" at bounding box center [1370, 435] width 93 height 25
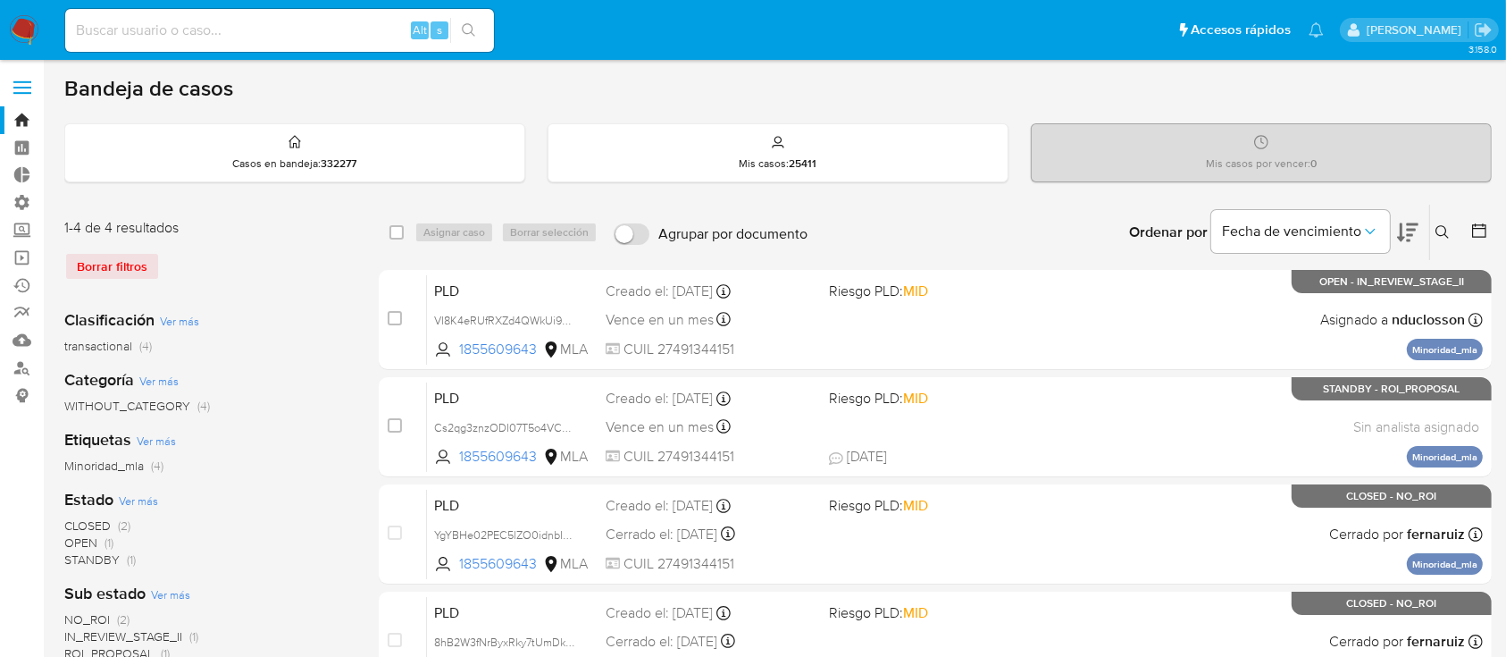
click at [1440, 232] on icon at bounding box center [1443, 232] width 14 height 14
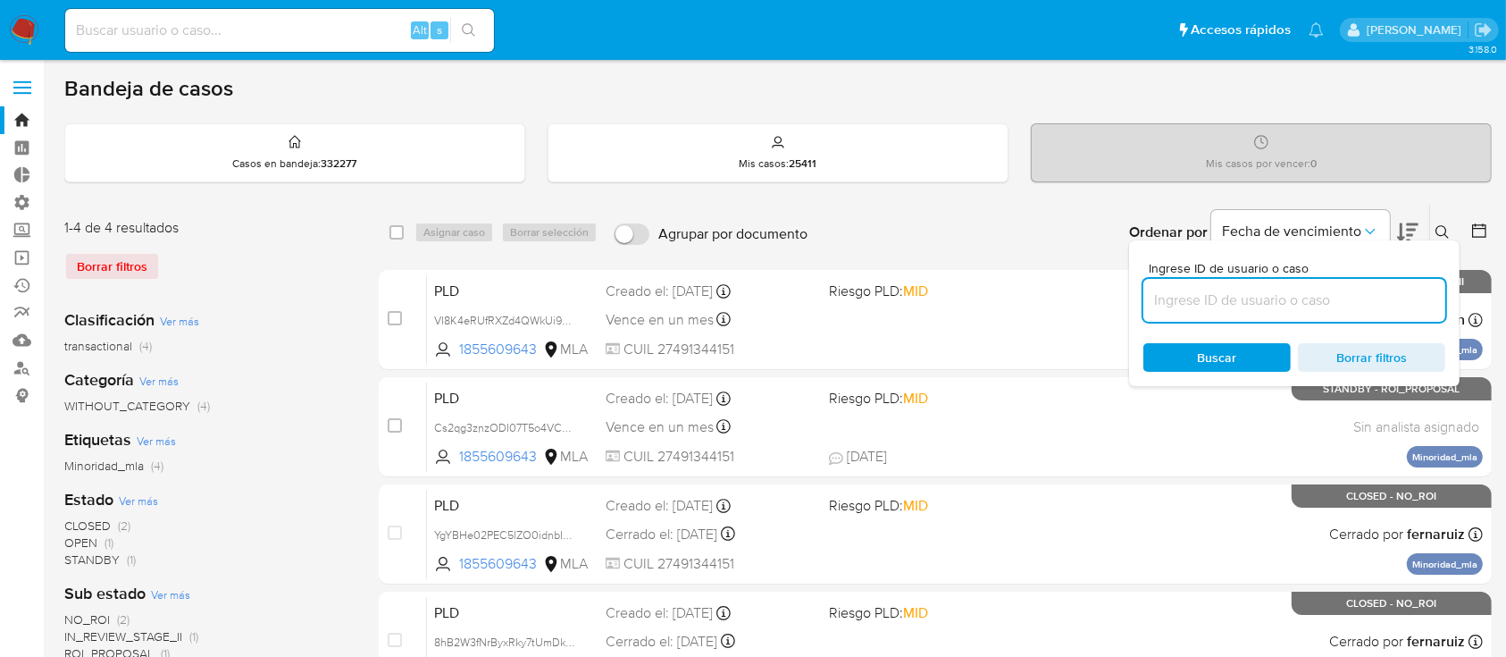
click at [1334, 304] on input at bounding box center [1294, 300] width 302 height 23
type input "Se declina a efectos de realizar un análisis integral del caso."
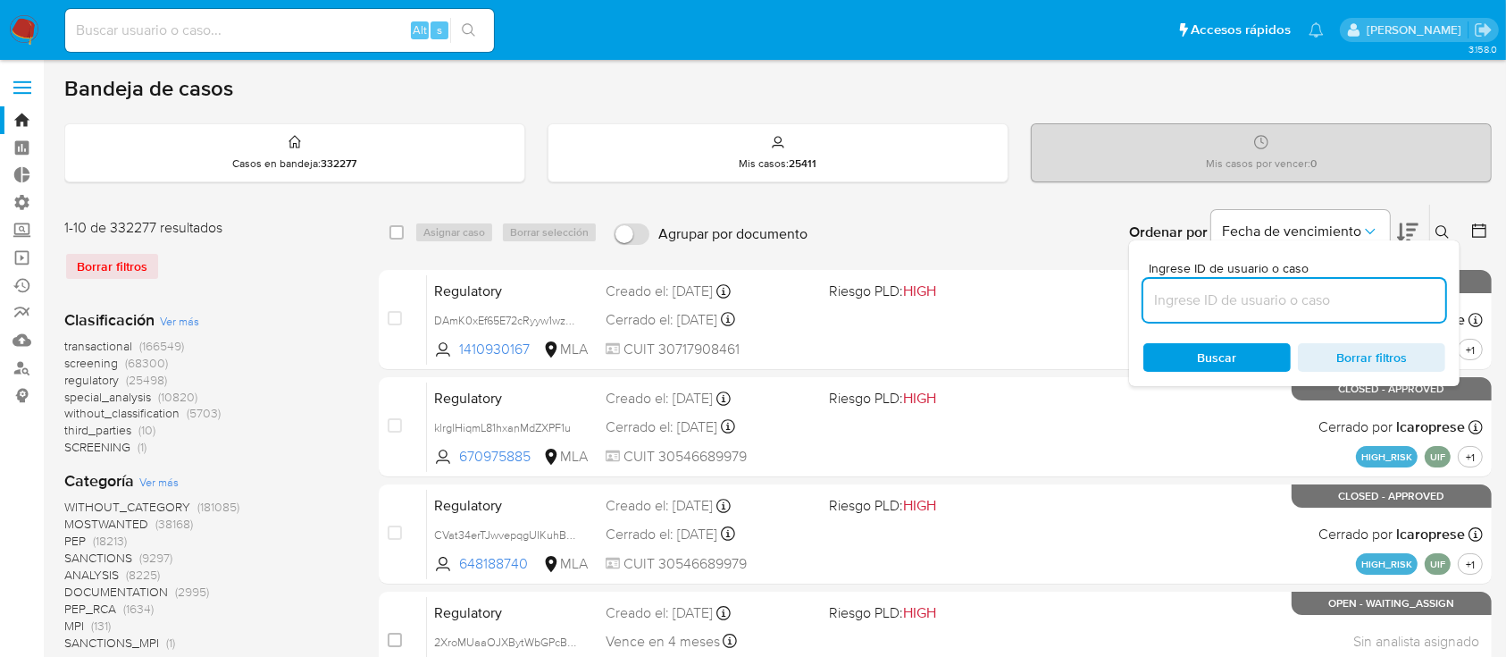
click at [1433, 230] on button at bounding box center [1444, 232] width 29 height 21
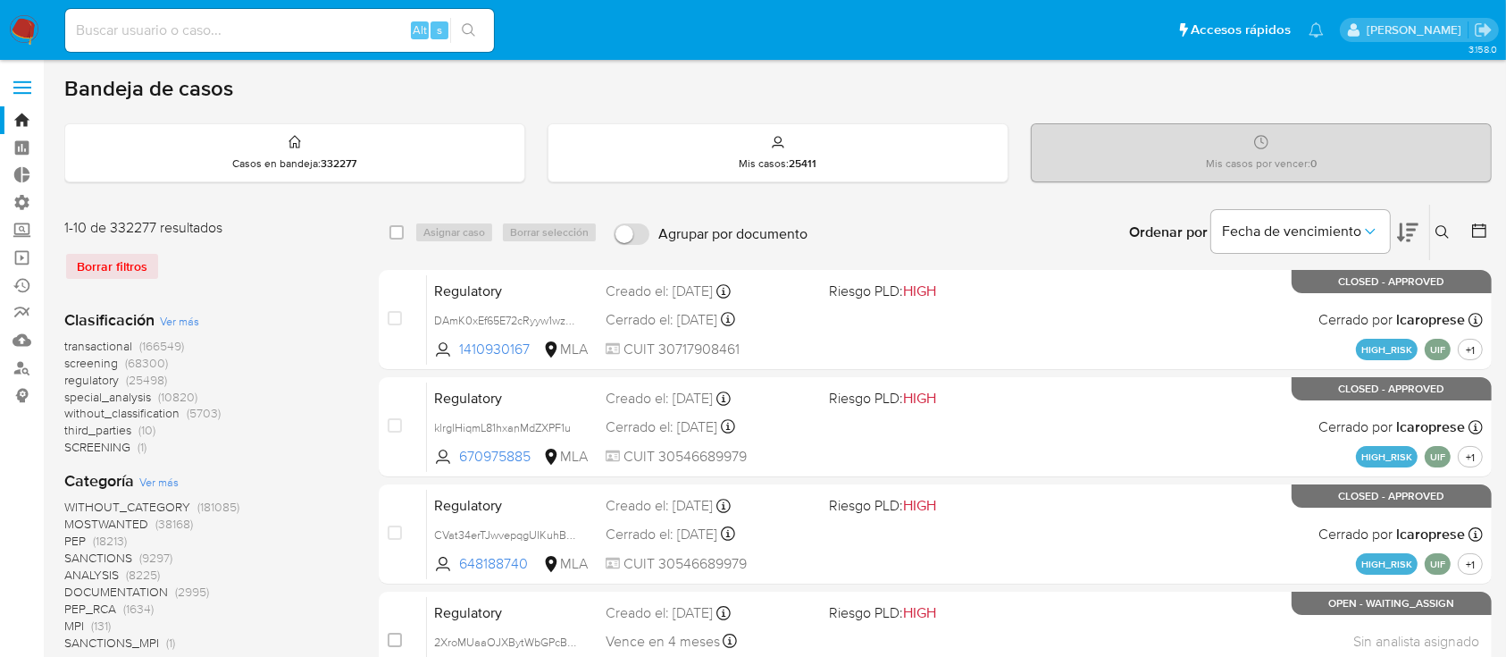
click at [1445, 234] on icon at bounding box center [1442, 231] width 13 height 13
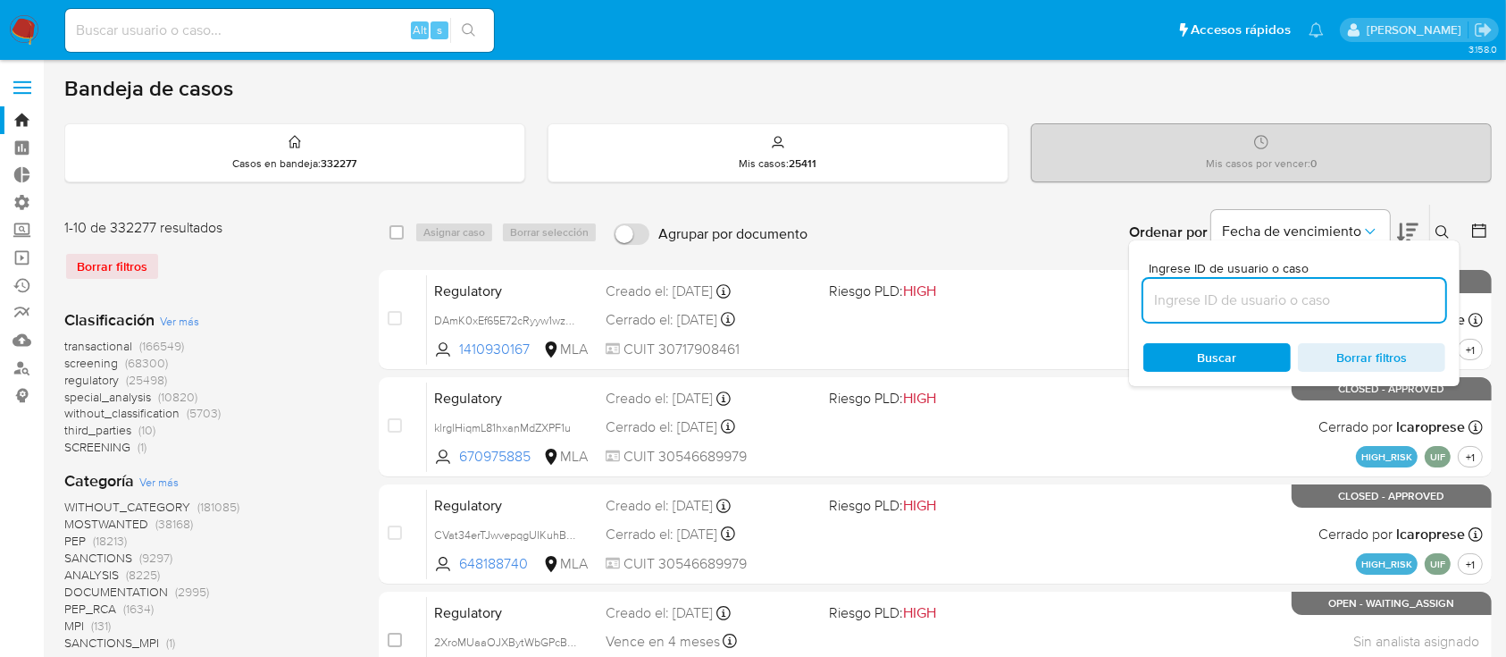
click at [1380, 303] on input at bounding box center [1294, 300] width 302 height 23
type input "VI8K4eRUfRXZd4QWkUi9ubDQ"
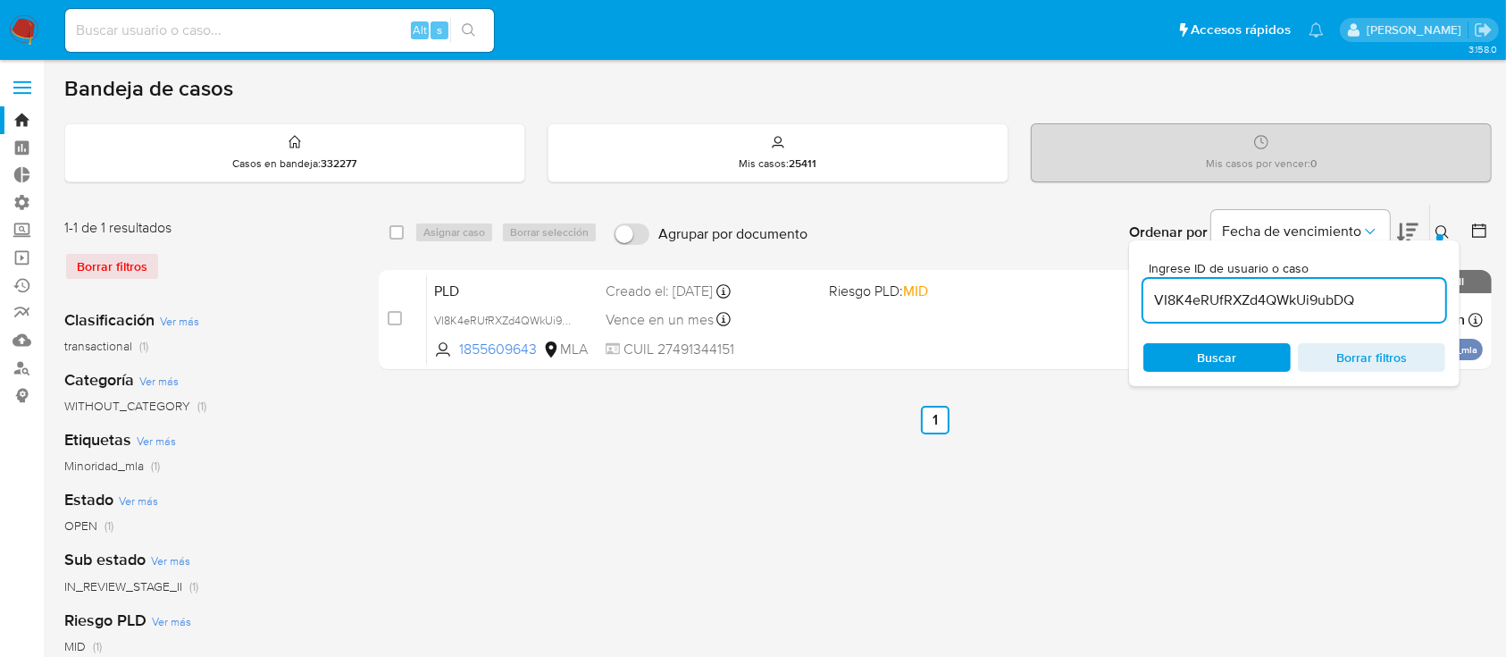
click at [1448, 222] on button at bounding box center [1444, 232] width 29 height 21
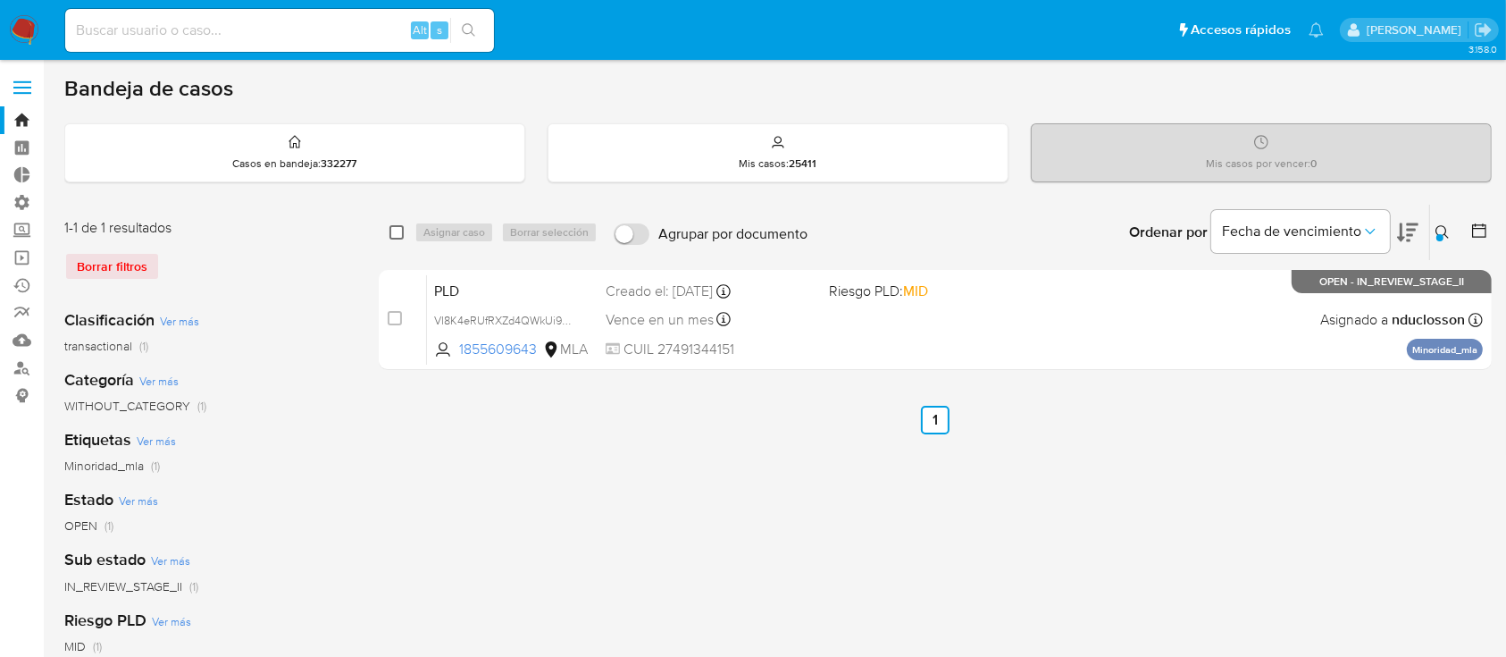
click at [395, 232] on input "checkbox" at bounding box center [396, 232] width 14 height 14
checkbox input "true"
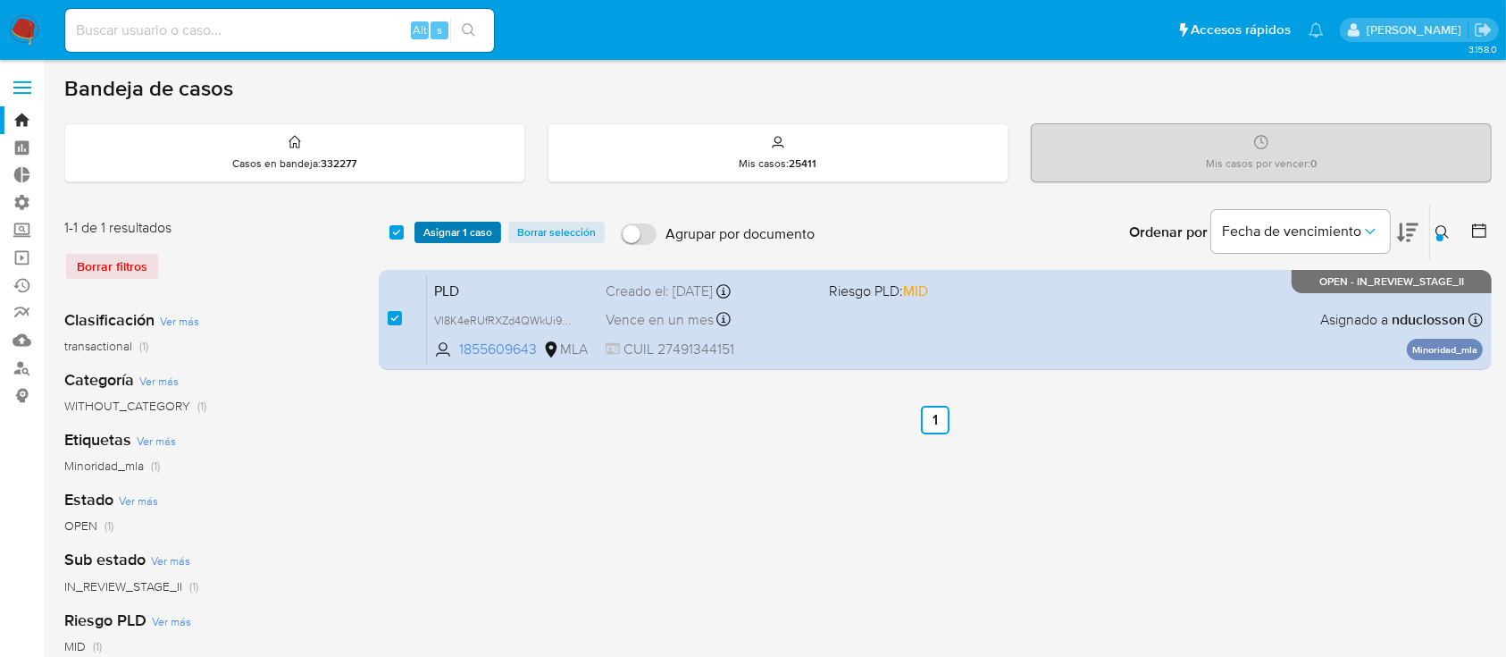
click at [431, 232] on span "Asignar 1 caso" at bounding box center [457, 232] width 69 height 18
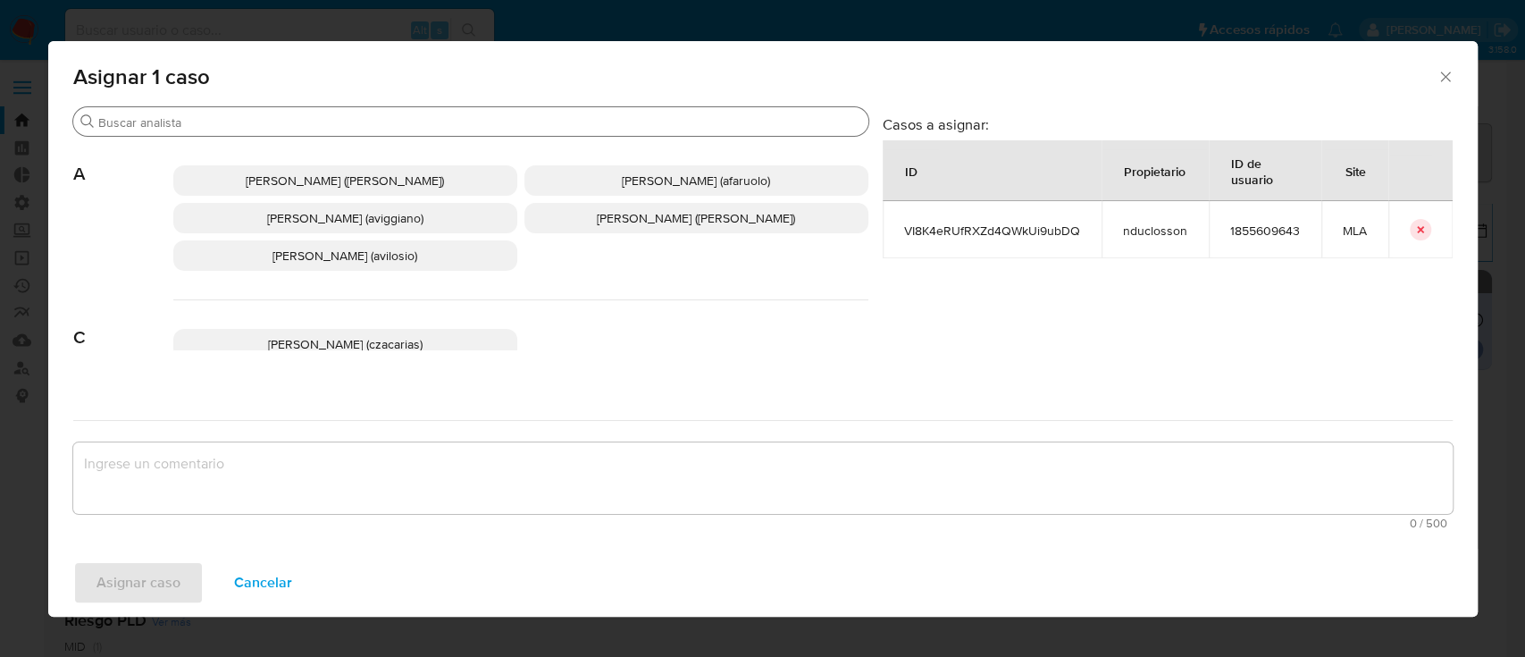
click at [474, 118] on input "Buscar" at bounding box center [479, 122] width 763 height 16
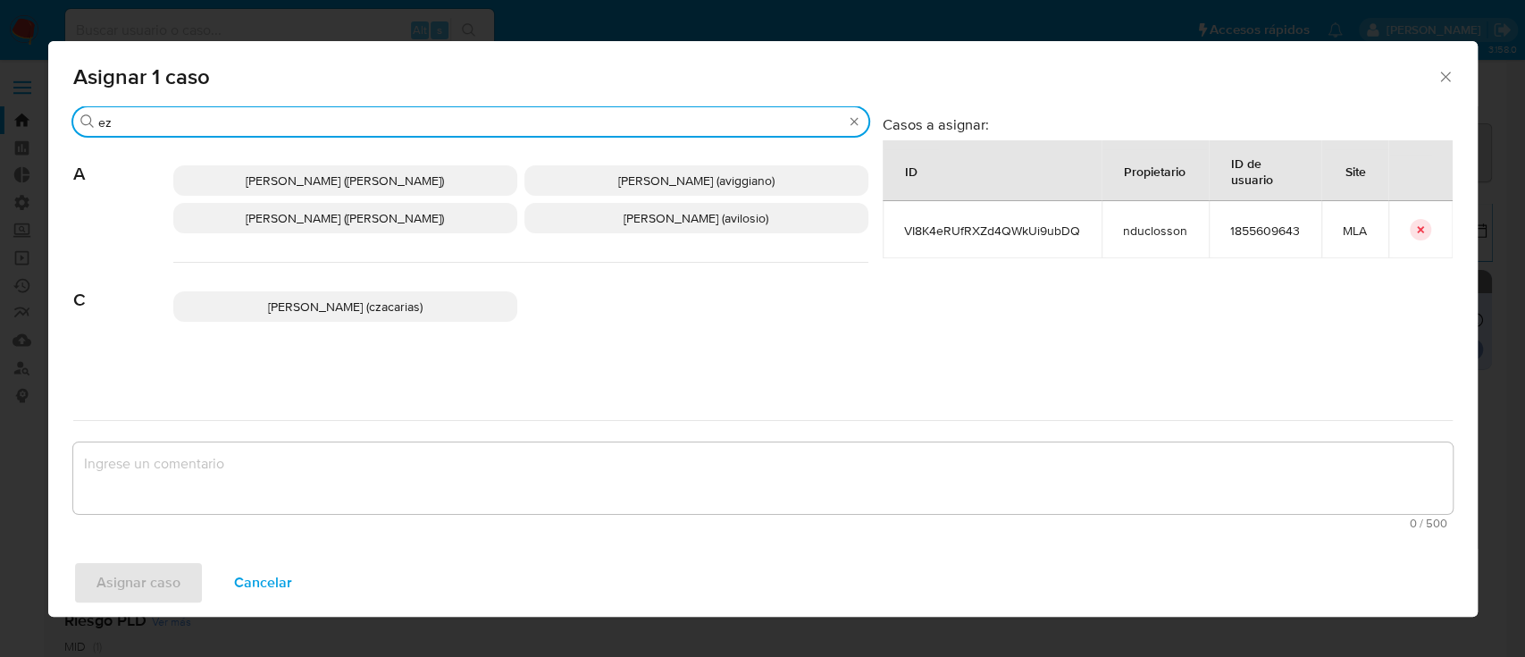
type input "eze"
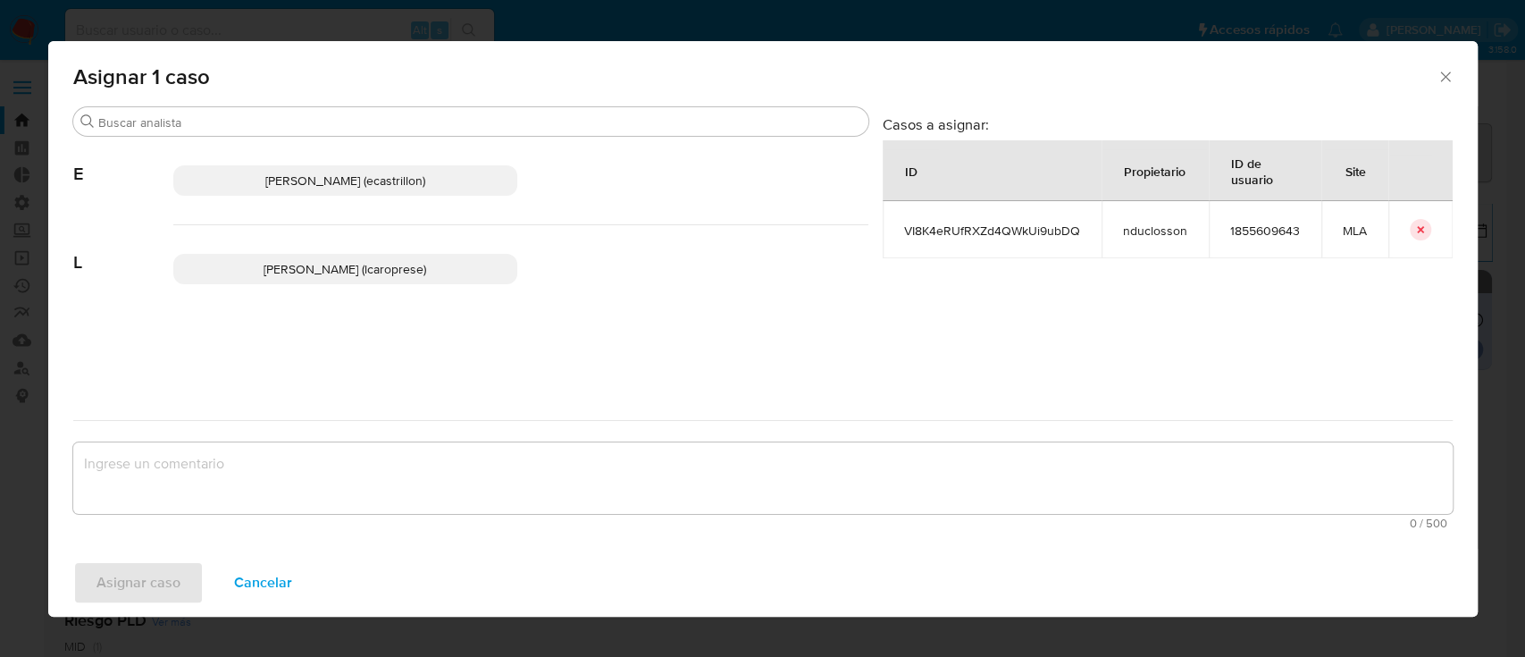
click at [185, 182] on p "Ezequiel Gonzalo Castrillon (ecastrillon)" at bounding box center [345, 180] width 344 height 30
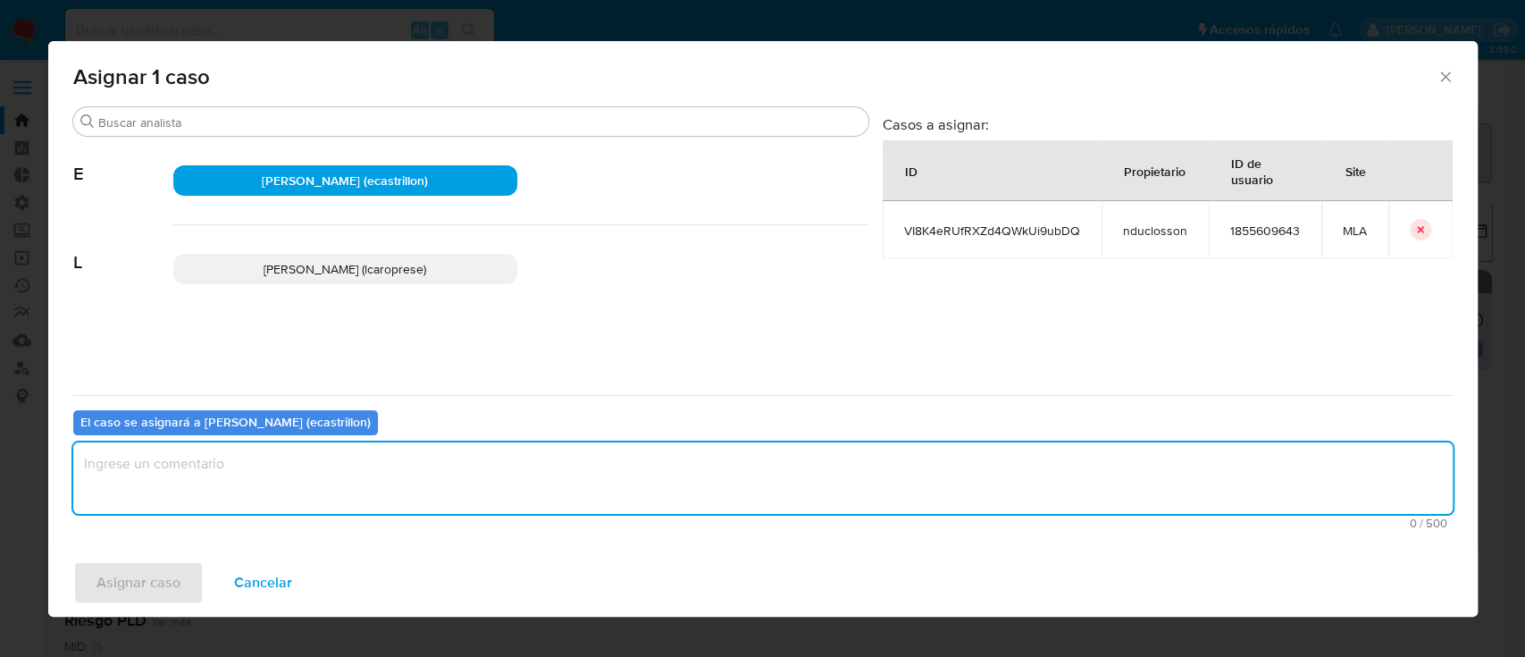
click at [243, 476] on textarea "assign-modal" at bounding box center [762, 477] width 1379 height 71
type textarea "."
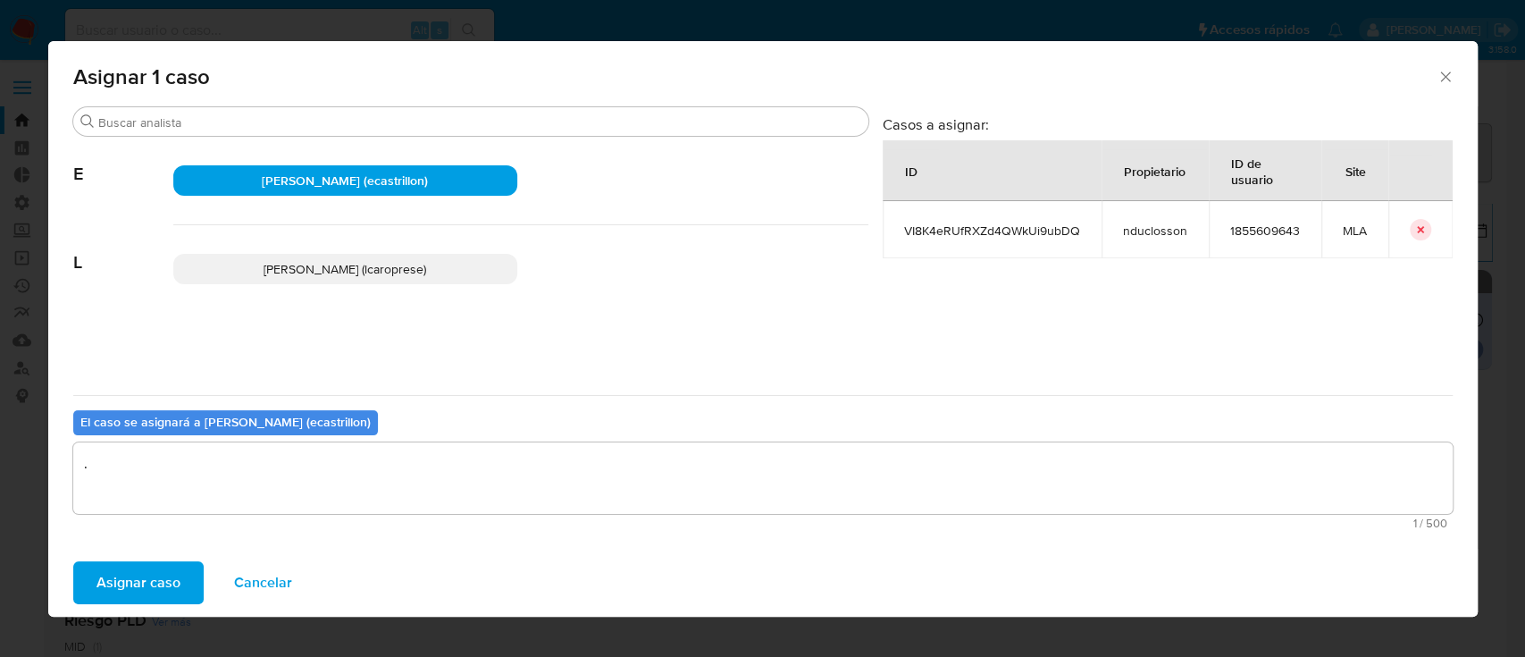
click at [71, 575] on div "Asignar caso Cancelar" at bounding box center [762, 583] width 1429 height 68
click at [145, 590] on span "Asignar caso" at bounding box center [138, 582] width 84 height 39
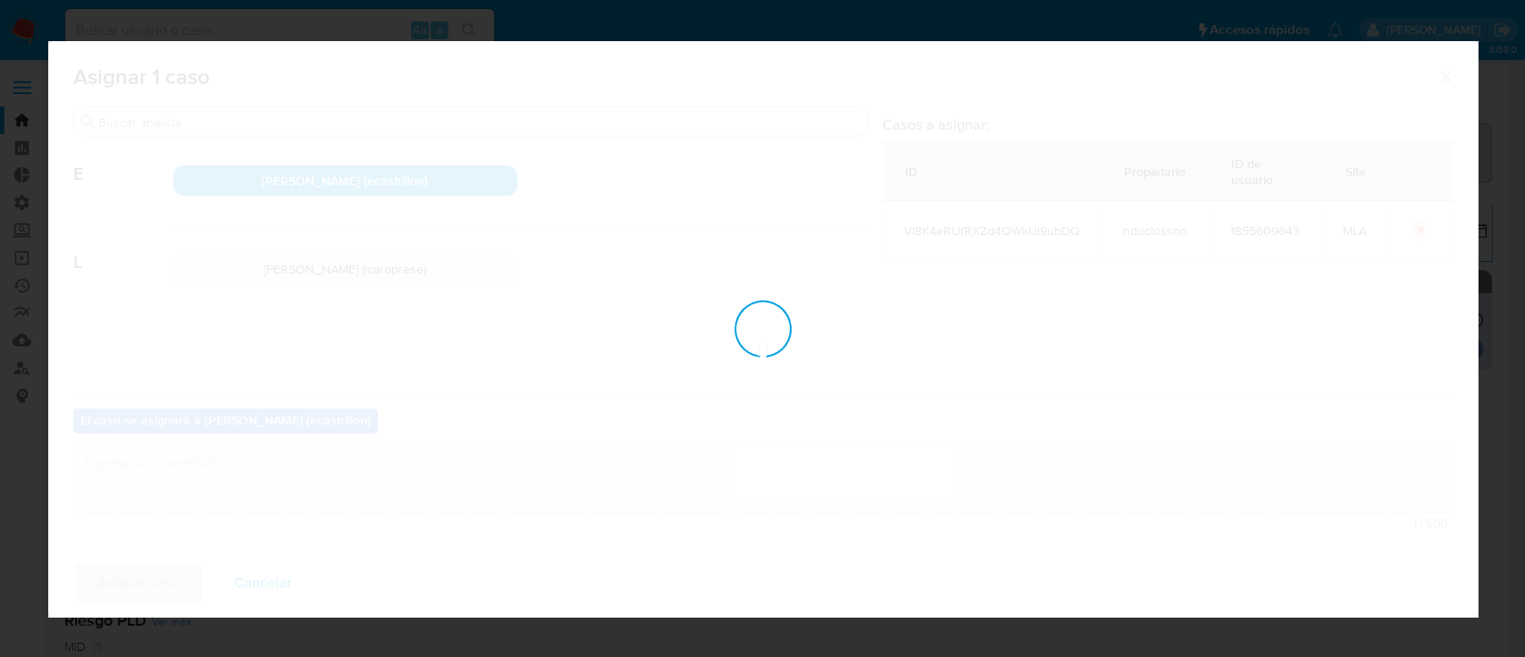
checkbox input "false"
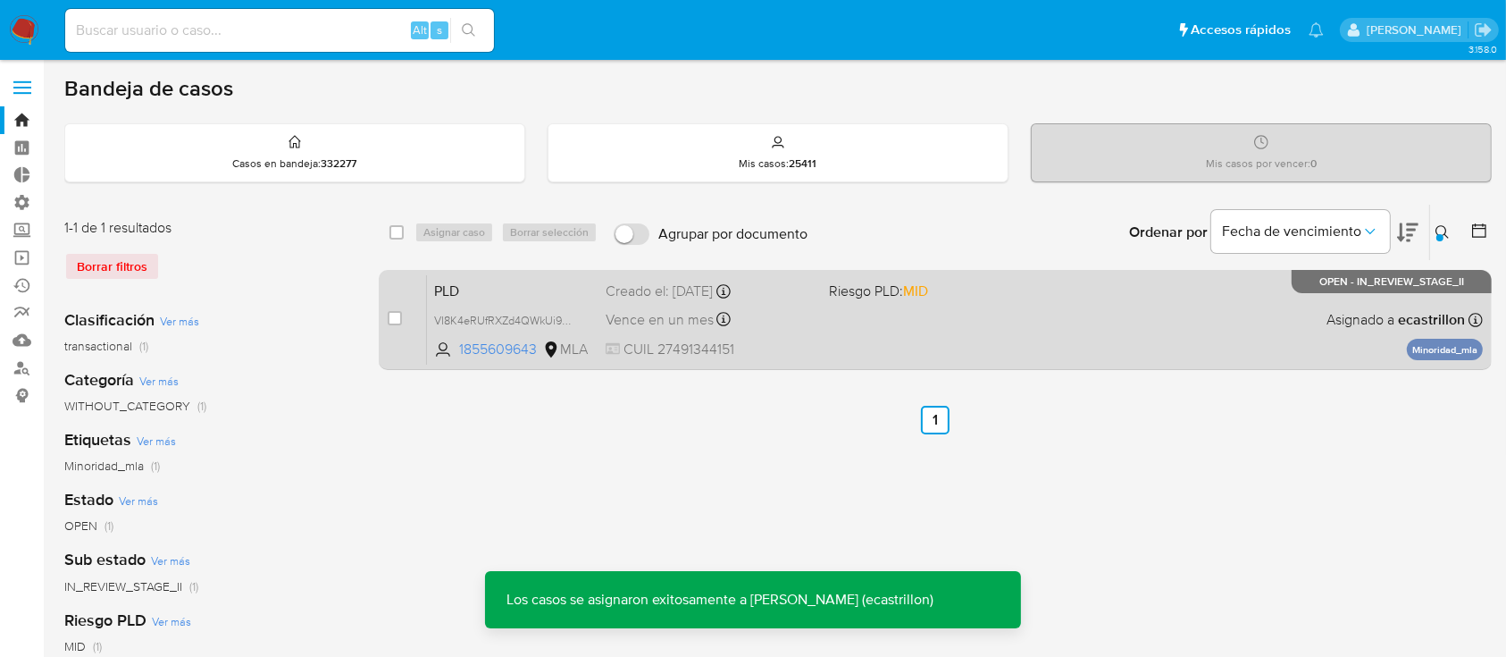
click at [963, 293] on span "Riesgo PLD: MID" at bounding box center [933, 289] width 208 height 23
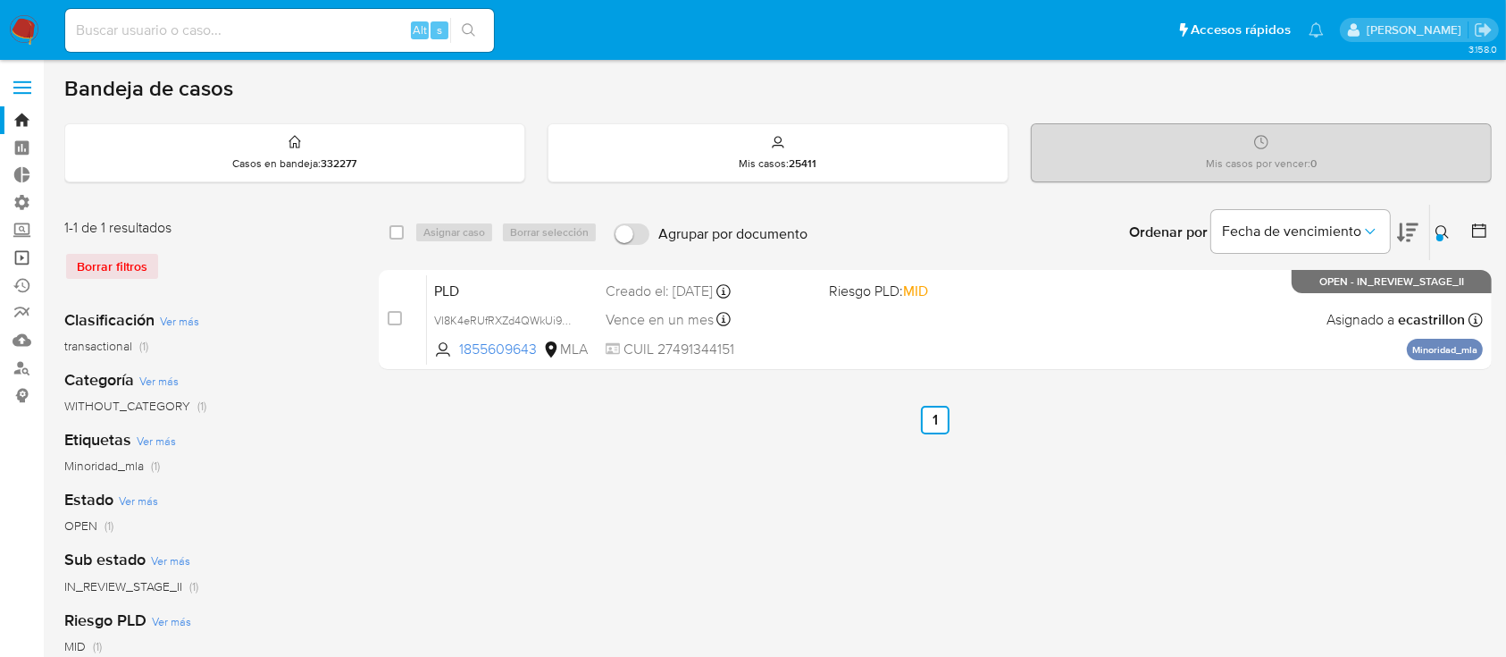
click at [37, 259] on link "Operaciones masivas" at bounding box center [106, 258] width 213 height 28
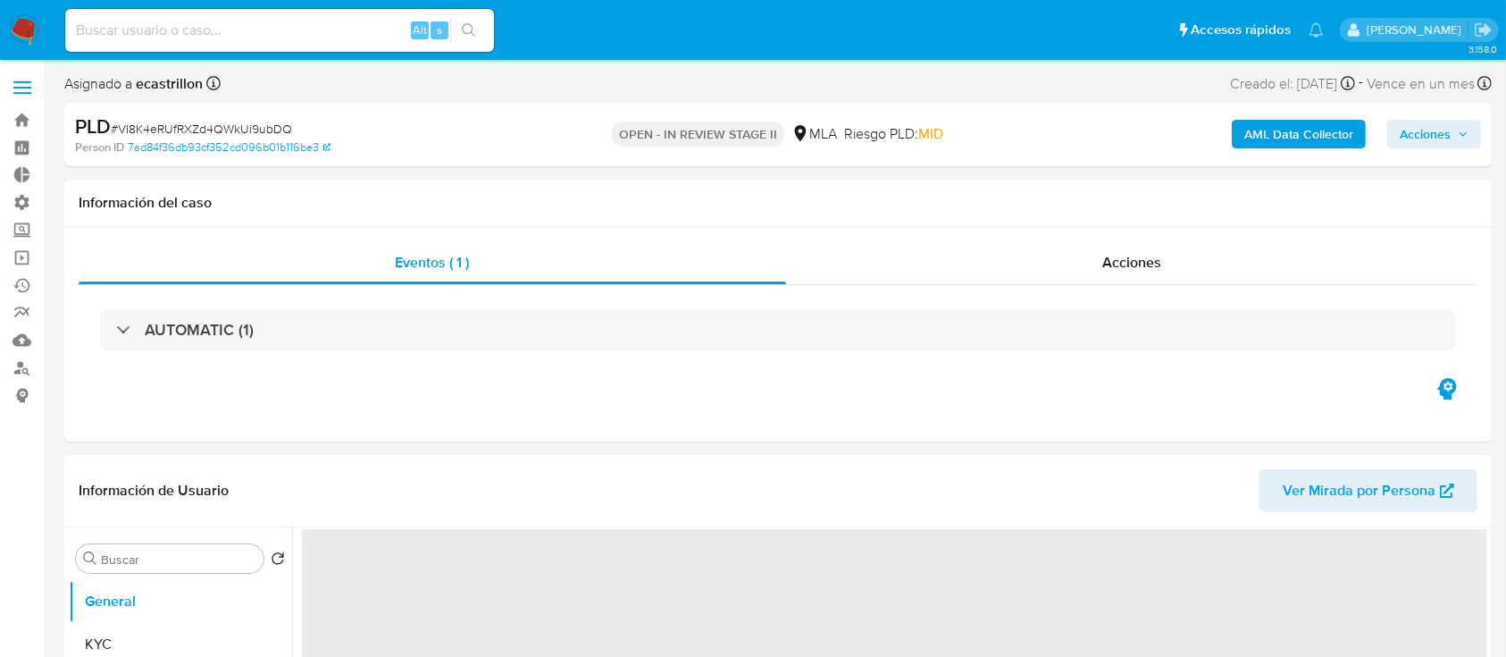
click at [1451, 125] on span "Acciones" at bounding box center [1434, 133] width 69 height 25
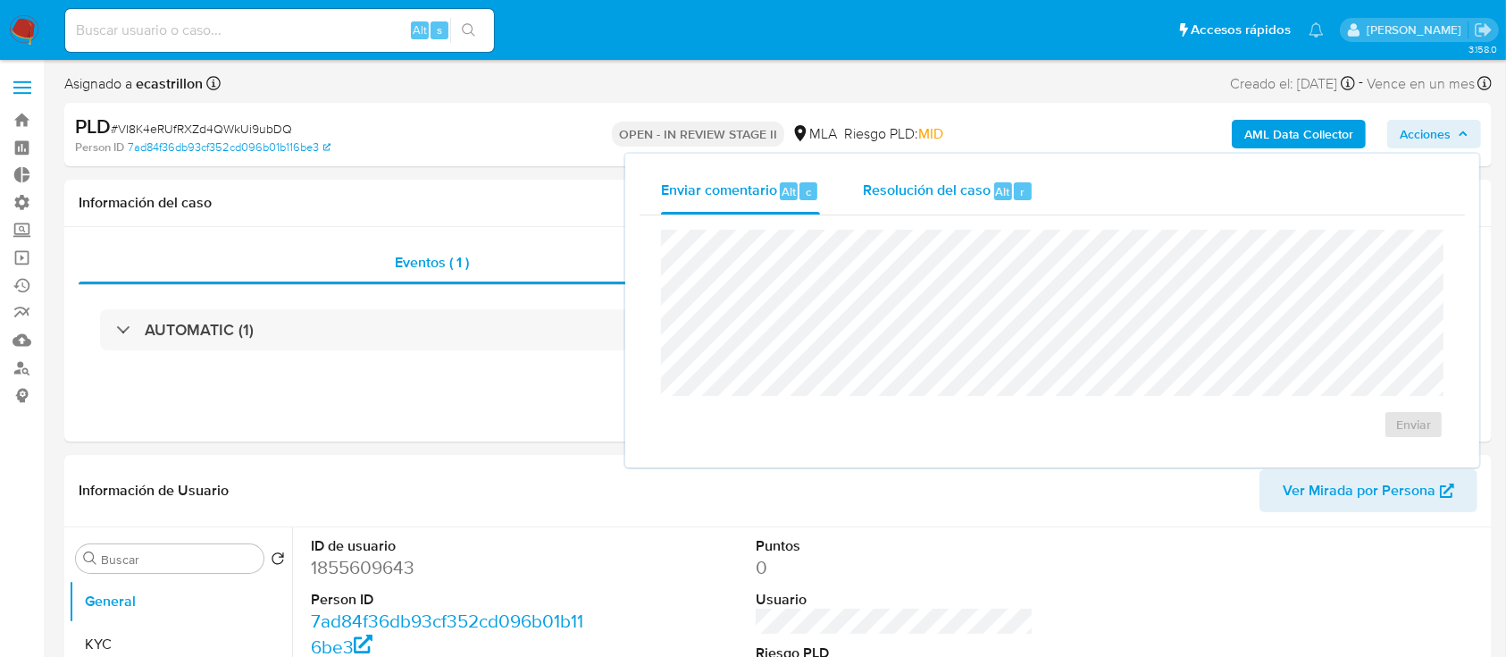
click at [912, 180] on span "Resolución del caso" at bounding box center [927, 190] width 128 height 21
select select "10"
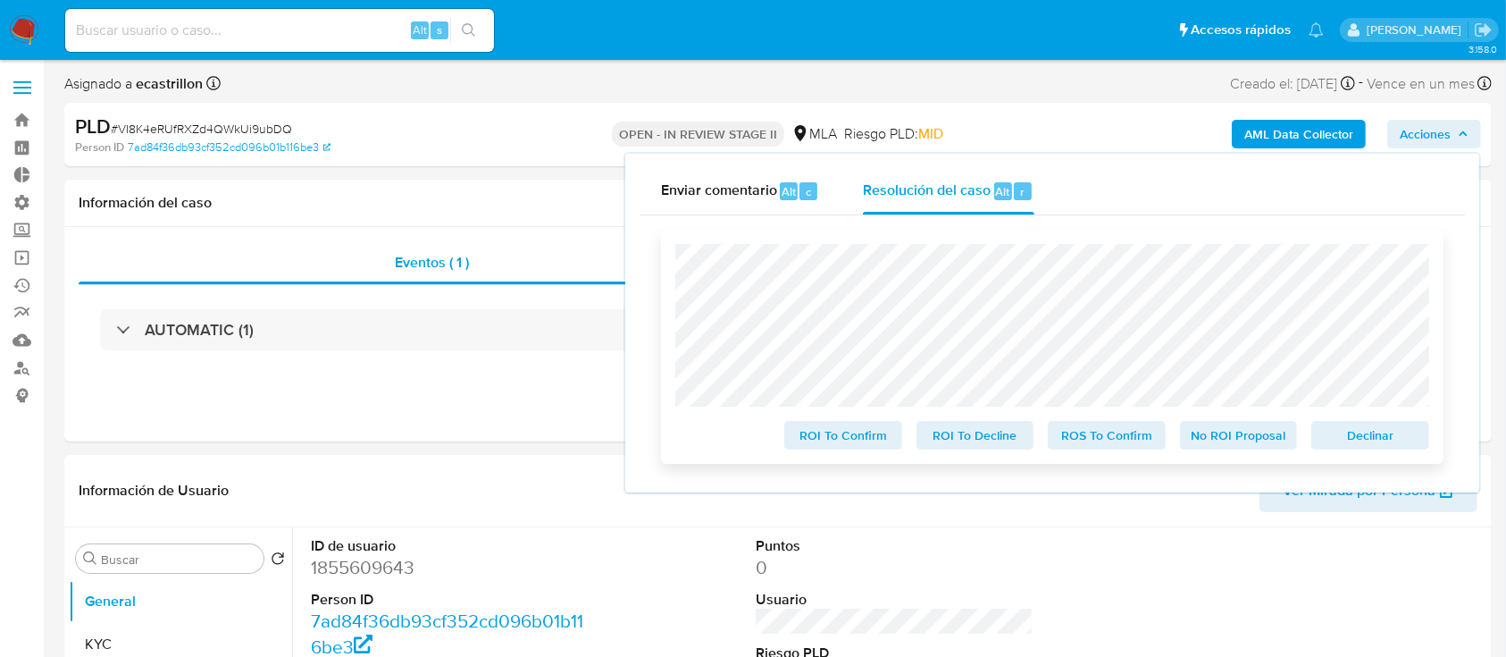
click at [1329, 440] on span "Declinar" at bounding box center [1370, 435] width 93 height 25
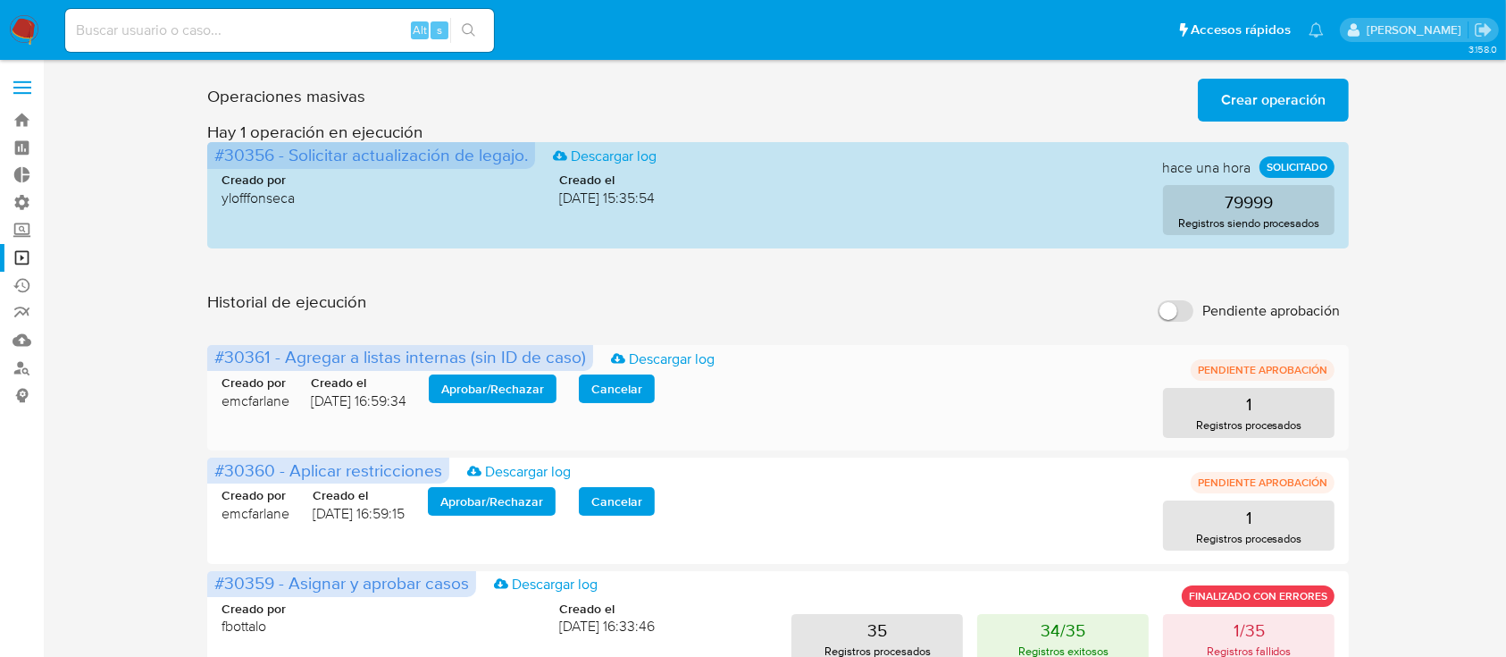
click at [455, 388] on span "Aprobar / Rechazar" at bounding box center [492, 388] width 103 height 25
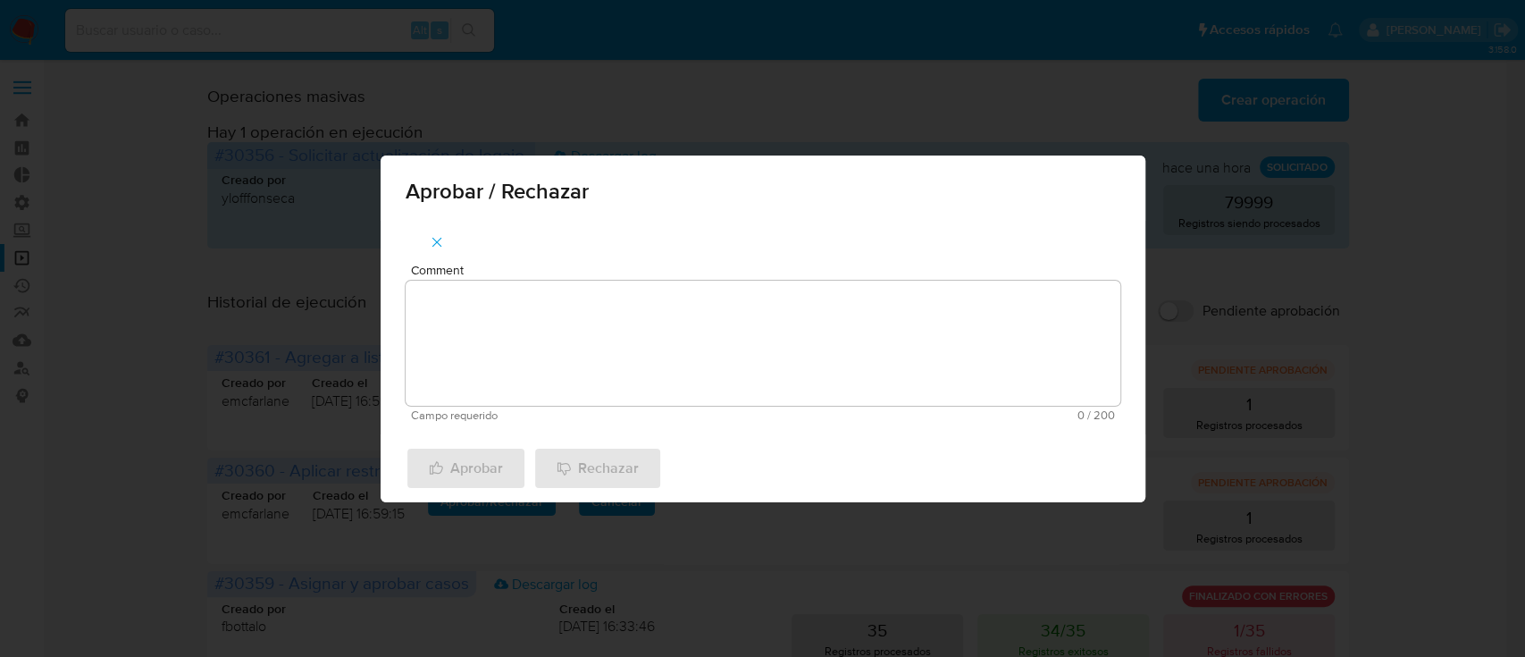
click at [652, 349] on textarea "Comment" at bounding box center [763, 343] width 715 height 125
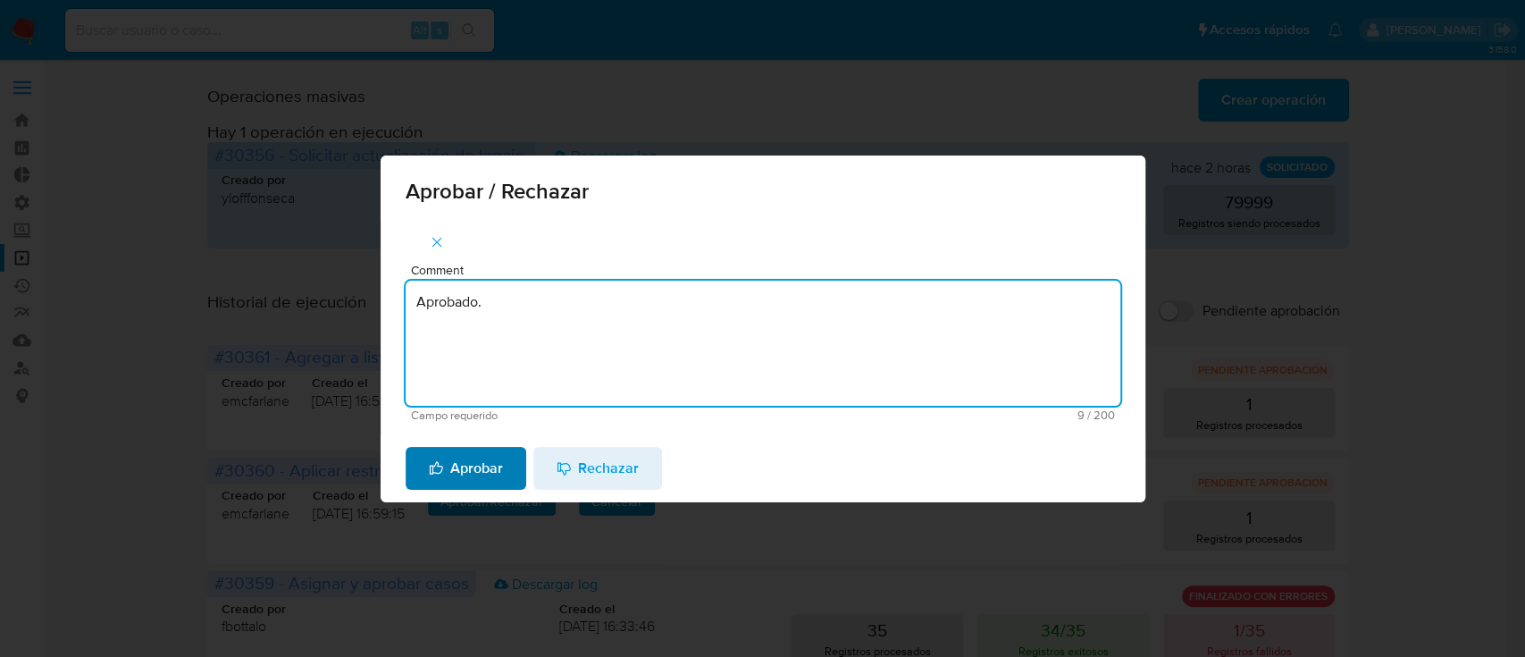
type textarea "Aprobado."
click at [478, 476] on span "Aprobar" at bounding box center [466, 467] width 74 height 39
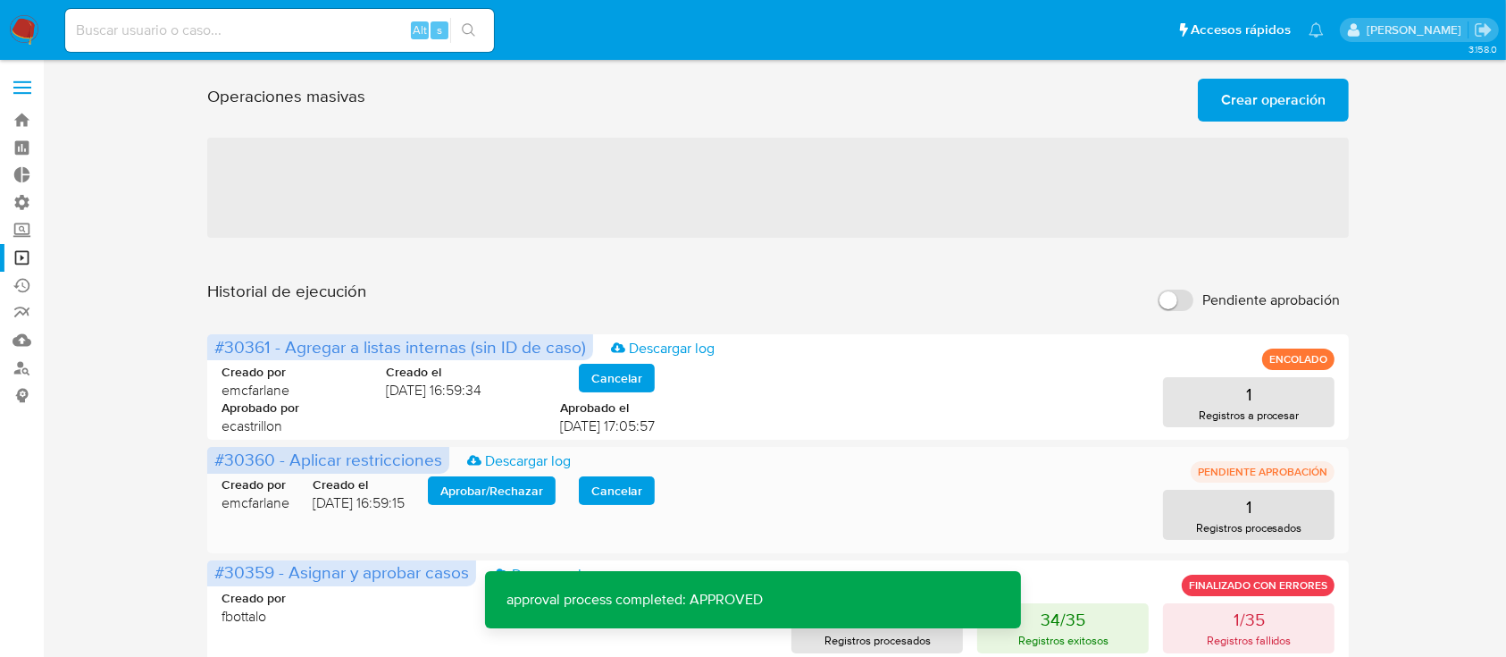
click at [507, 490] on span "Aprobar / Rechazar" at bounding box center [491, 490] width 103 height 25
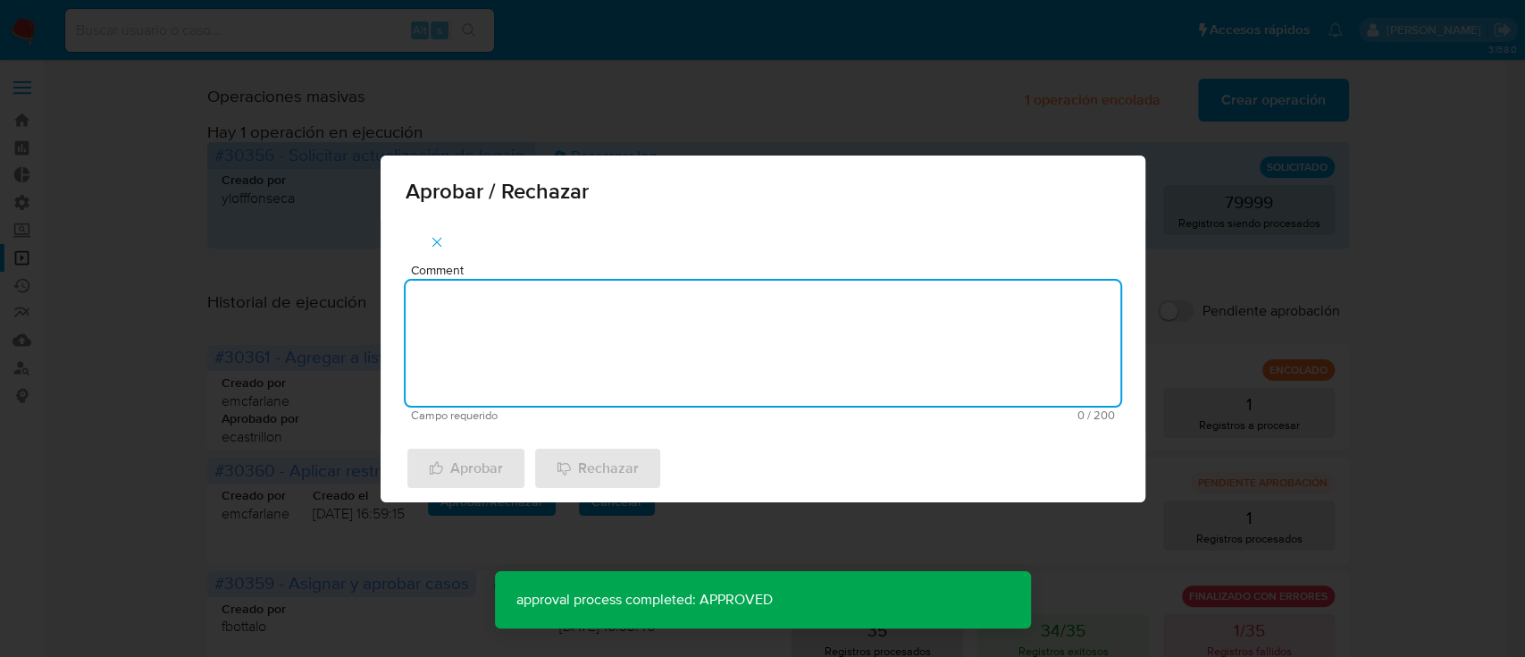
click at [515, 379] on textarea "Comment" at bounding box center [763, 343] width 715 height 125
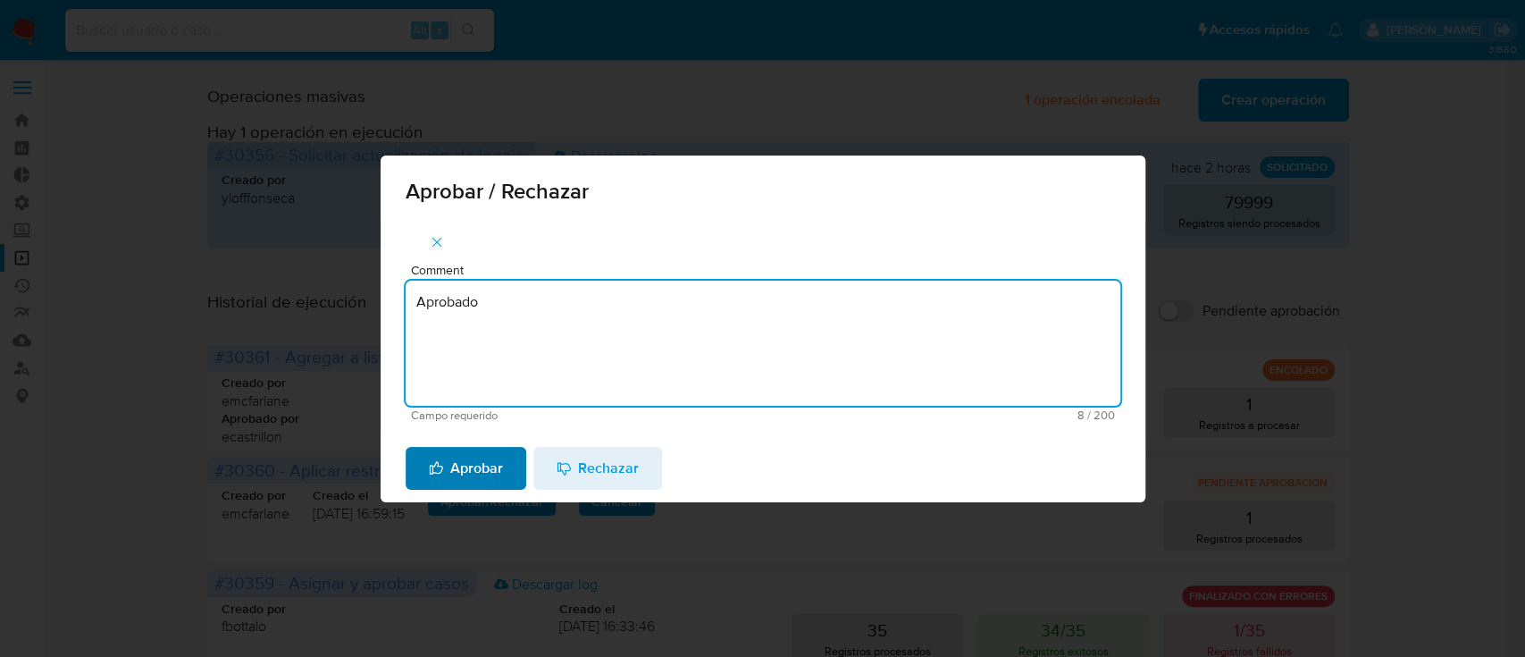
type textarea "Aprobado"
click at [479, 473] on span "Aprobar" at bounding box center [466, 467] width 74 height 39
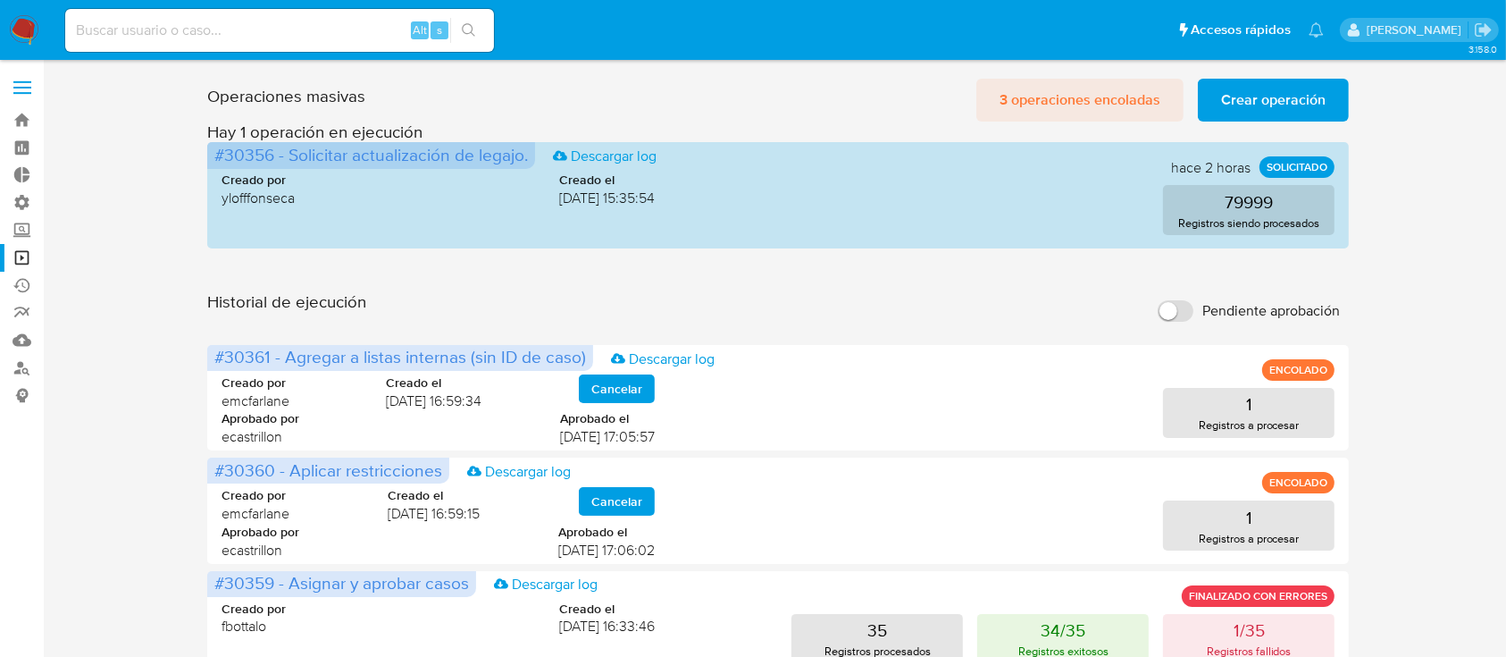
click at [1092, 96] on span "3 operaciones encoladas" at bounding box center [1080, 99] width 161 height 39
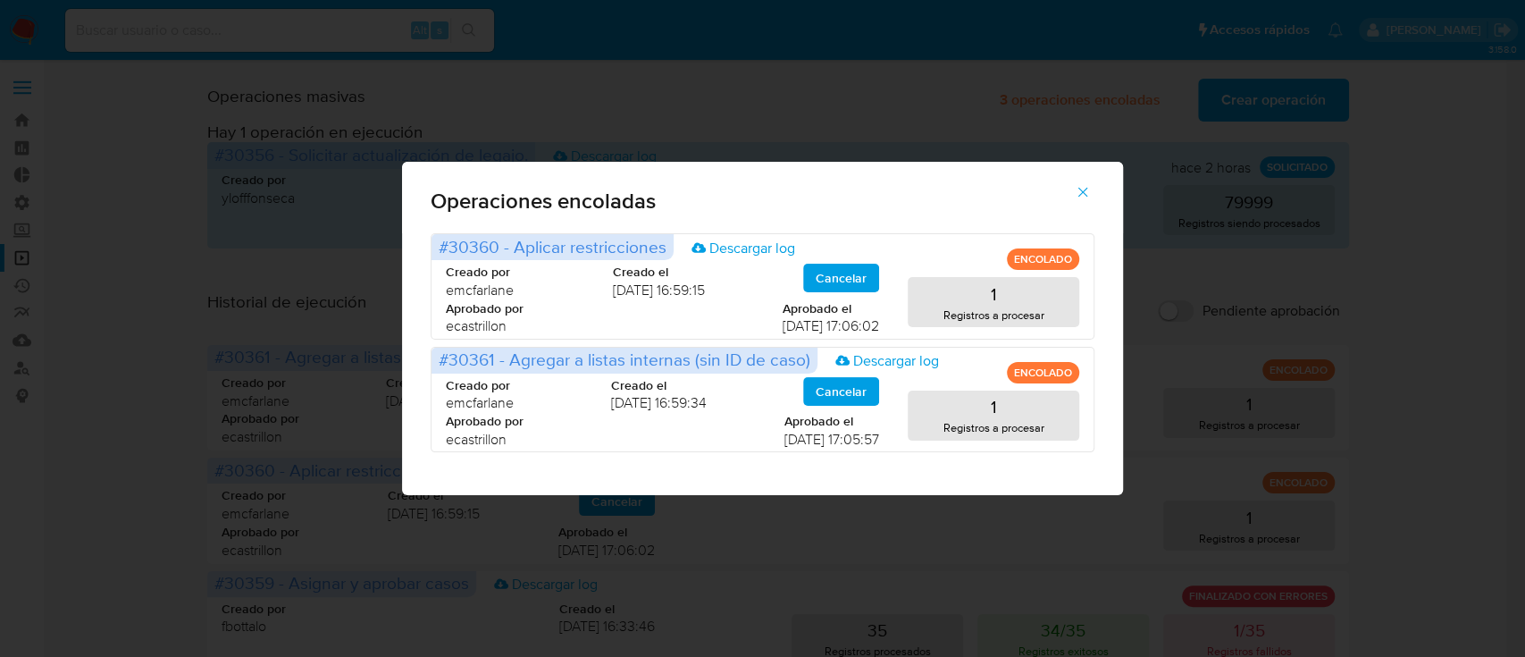
click at [1086, 182] on span "button" at bounding box center [1083, 191] width 16 height 39
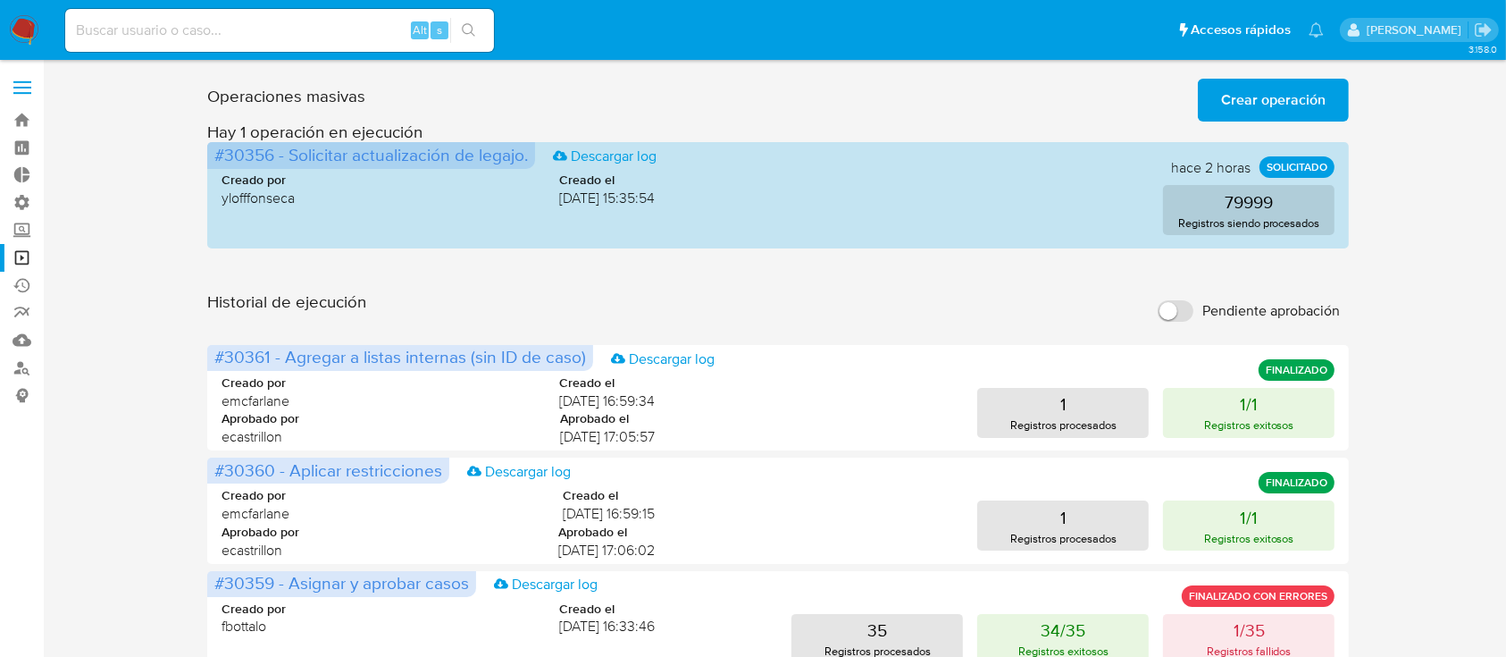
click at [1303, 104] on span "Crear operación" at bounding box center [1273, 99] width 105 height 39
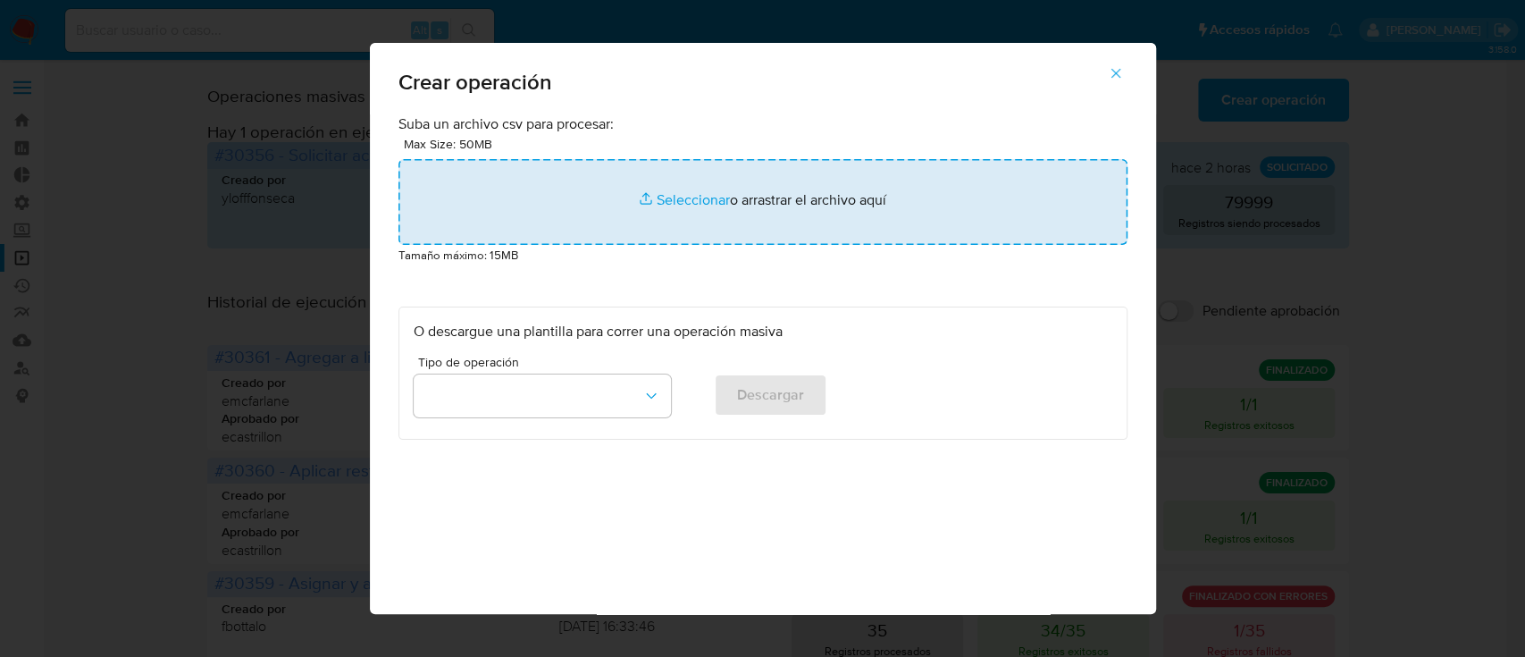
click at [709, 197] on input "file" at bounding box center [762, 202] width 729 height 86
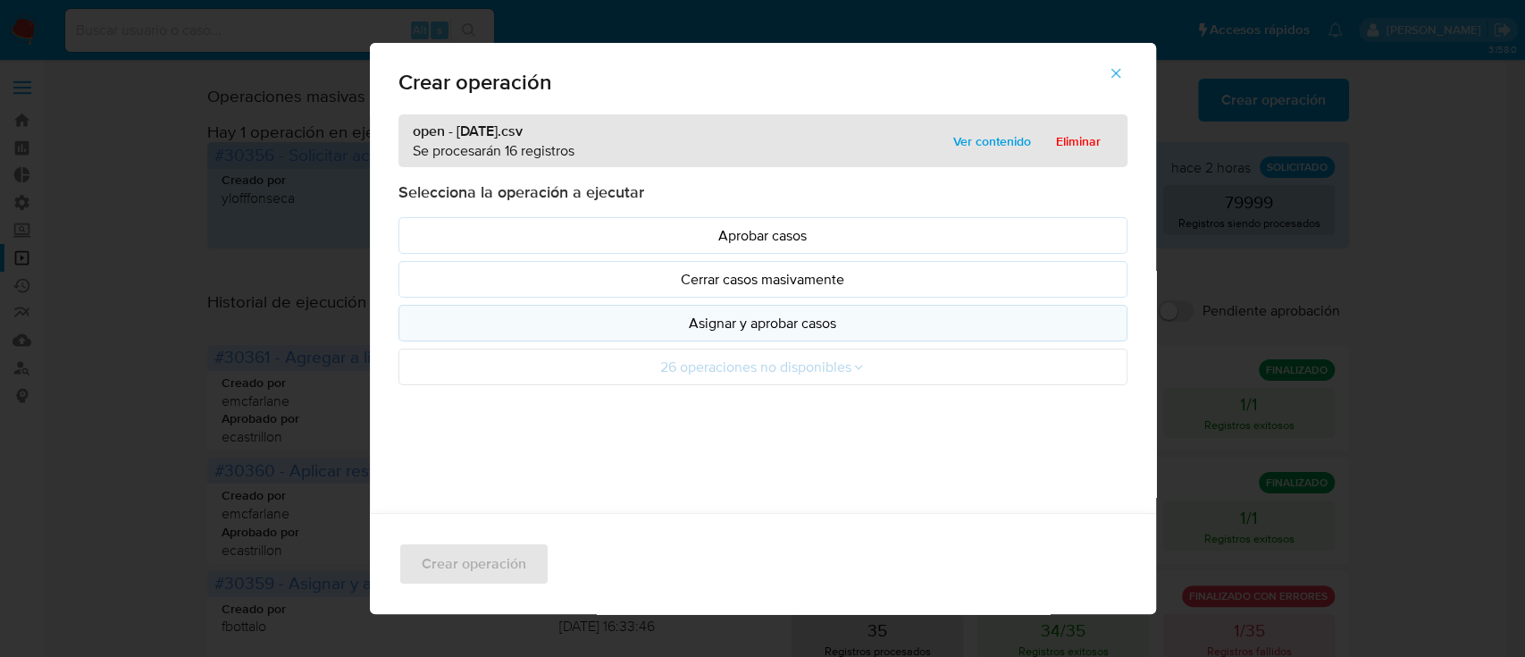
click at [651, 322] on p "Asignar y aprobar casos" at bounding box center [763, 323] width 699 height 21
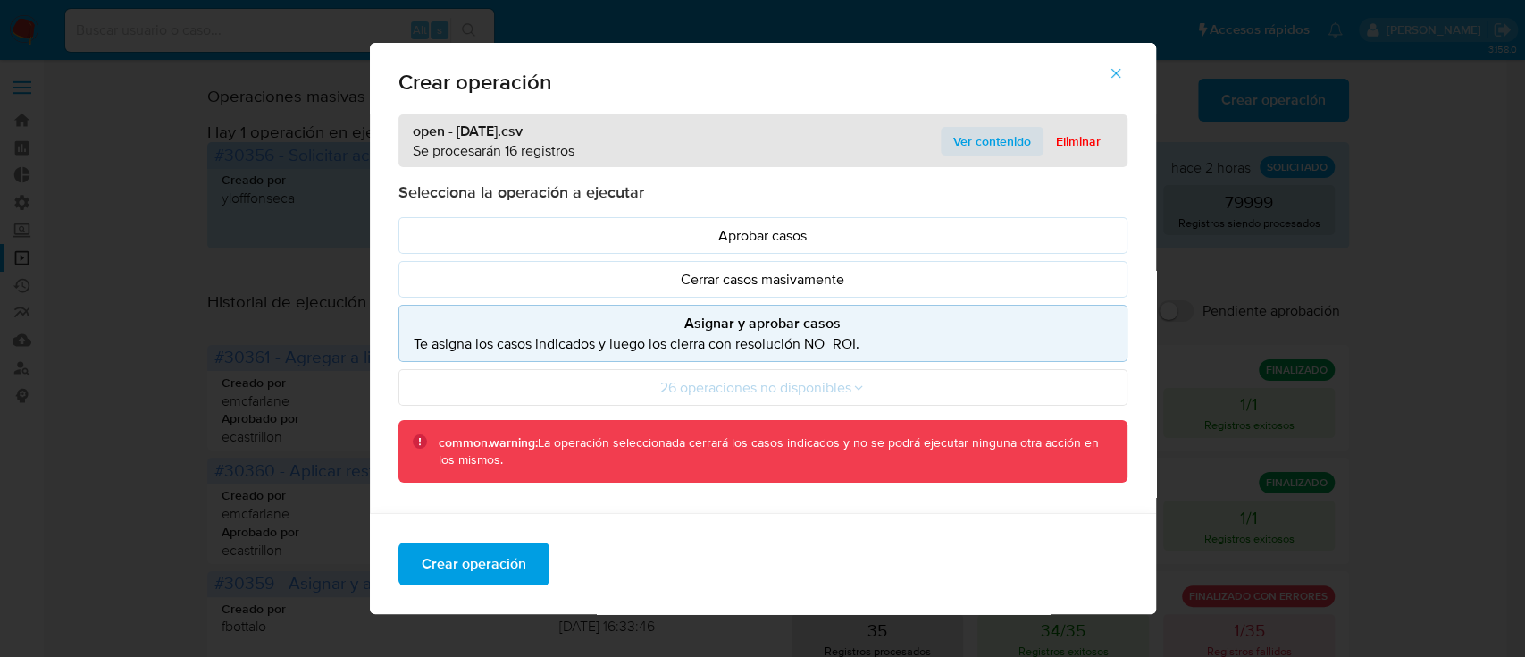
click at [953, 130] on span "Ver contenido" at bounding box center [992, 141] width 78 height 25
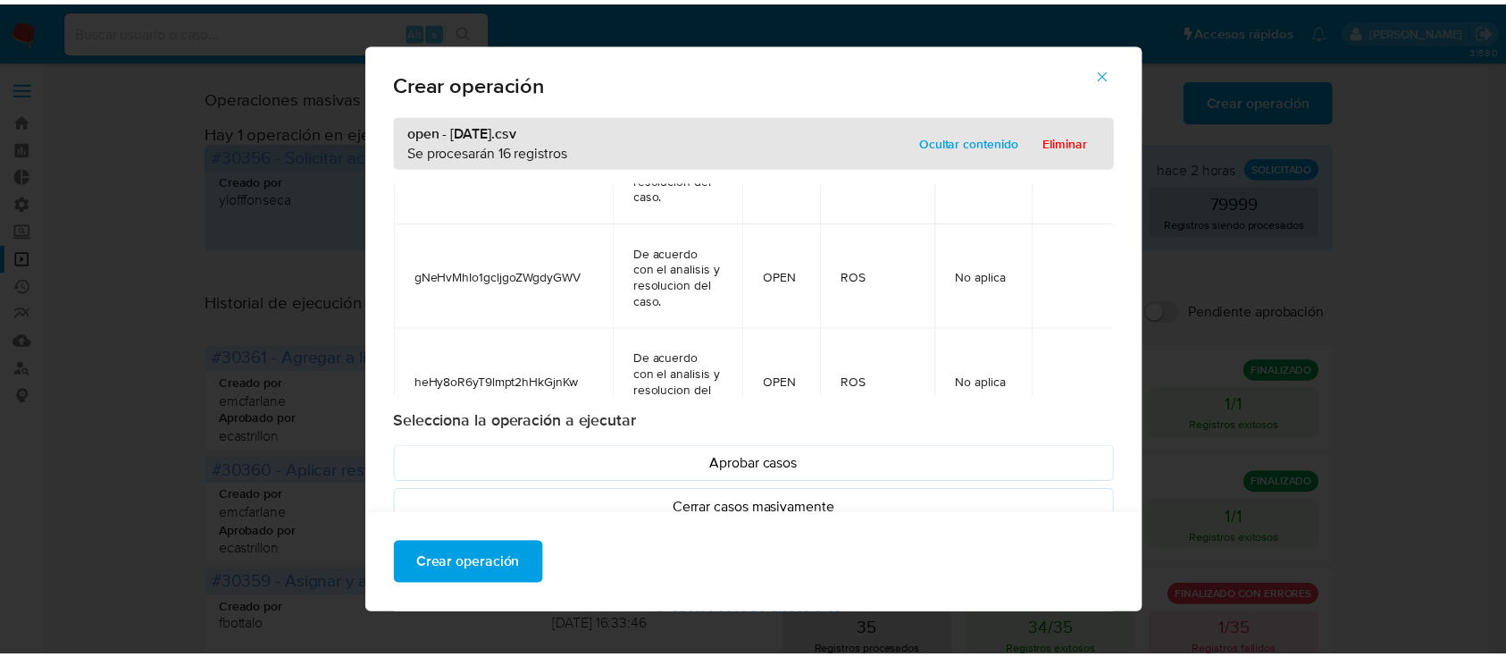
scroll to position [1535, 0]
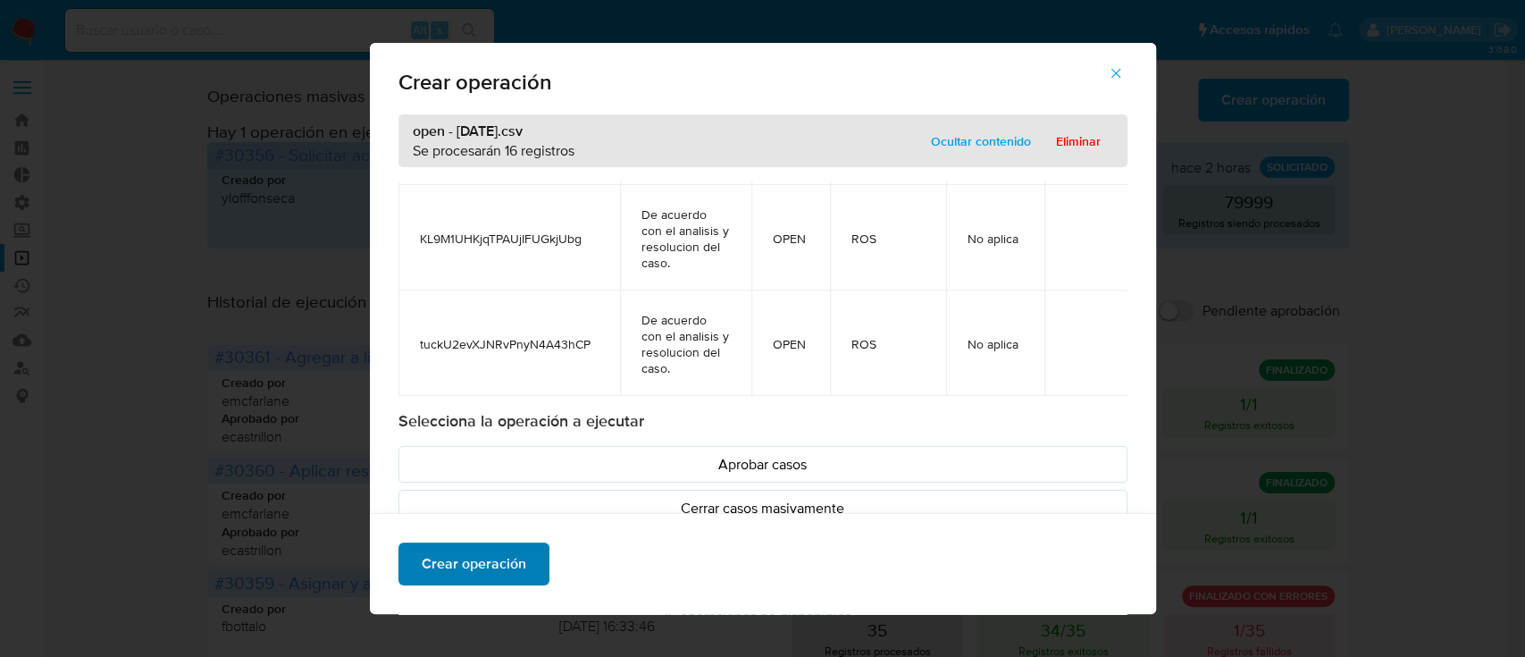
click at [473, 566] on span "Crear operación" at bounding box center [474, 563] width 105 height 39
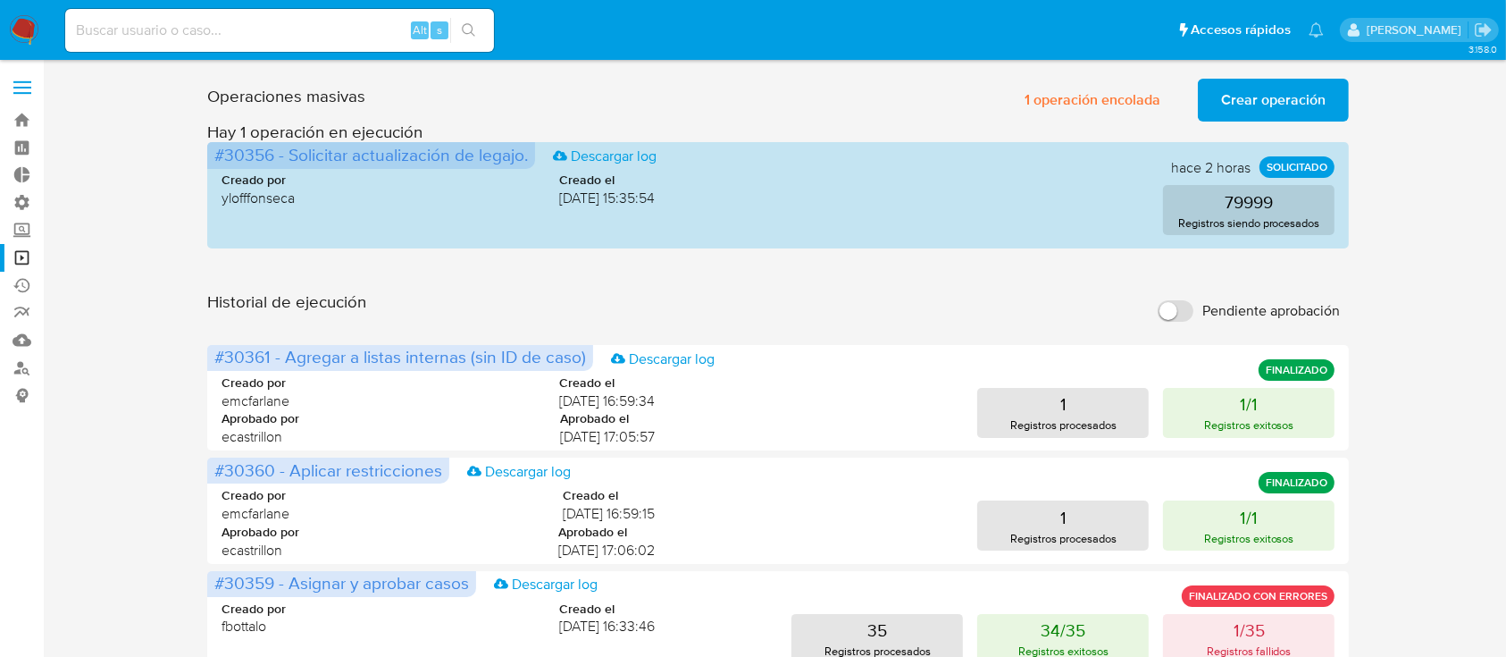
click at [1273, 114] on span "Crear operación" at bounding box center [1273, 99] width 105 height 39
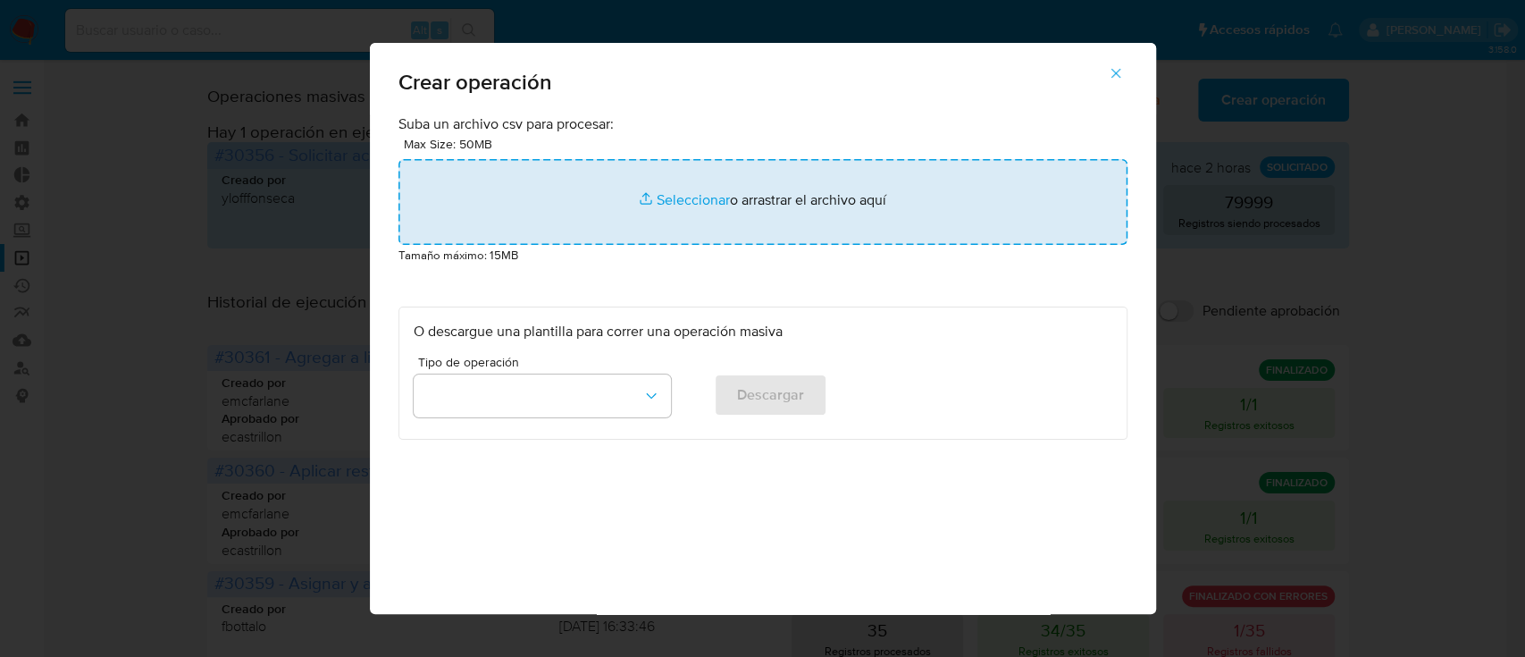
click at [878, 188] on input "file" at bounding box center [762, 202] width 729 height 86
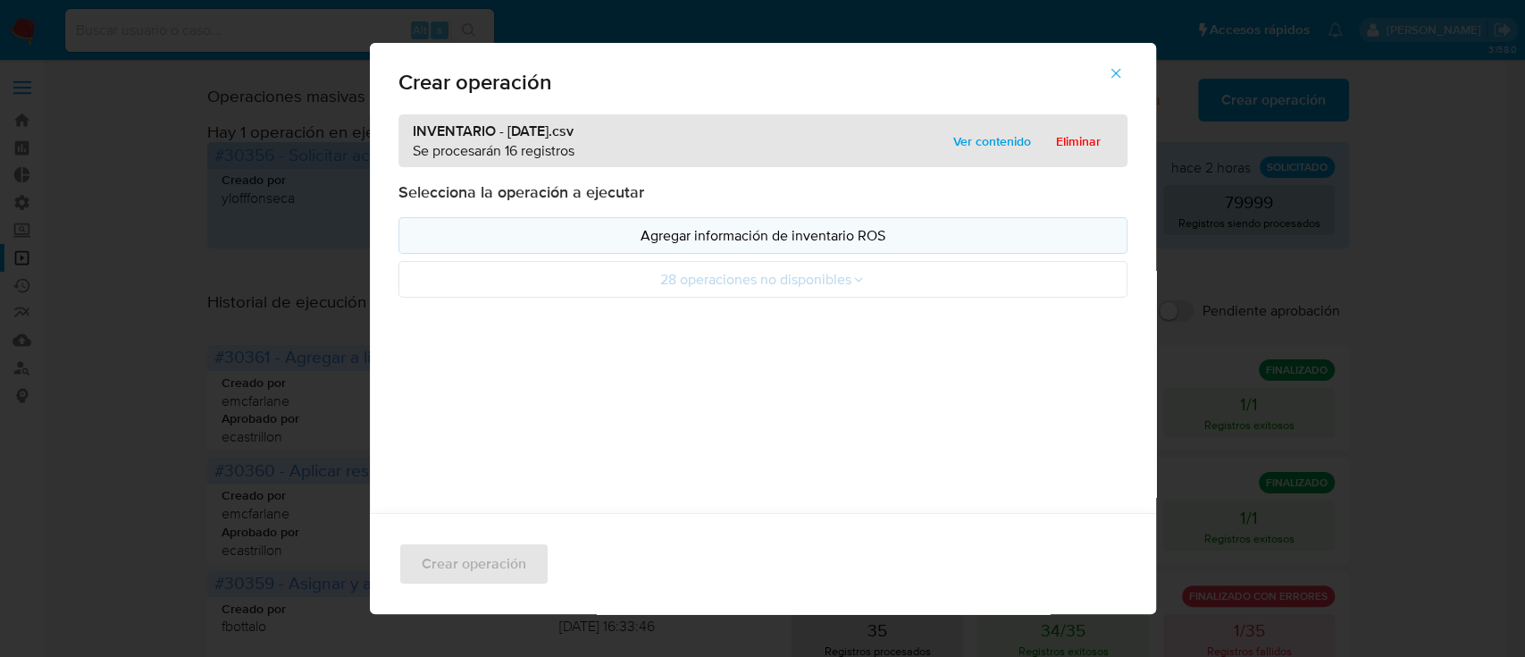
drag, startPoint x: 878, startPoint y: 188, endPoint x: 479, endPoint y: 240, distance: 402.7
click at [479, 240] on p "Agregar información de inventario ROS" at bounding box center [763, 235] width 699 height 21
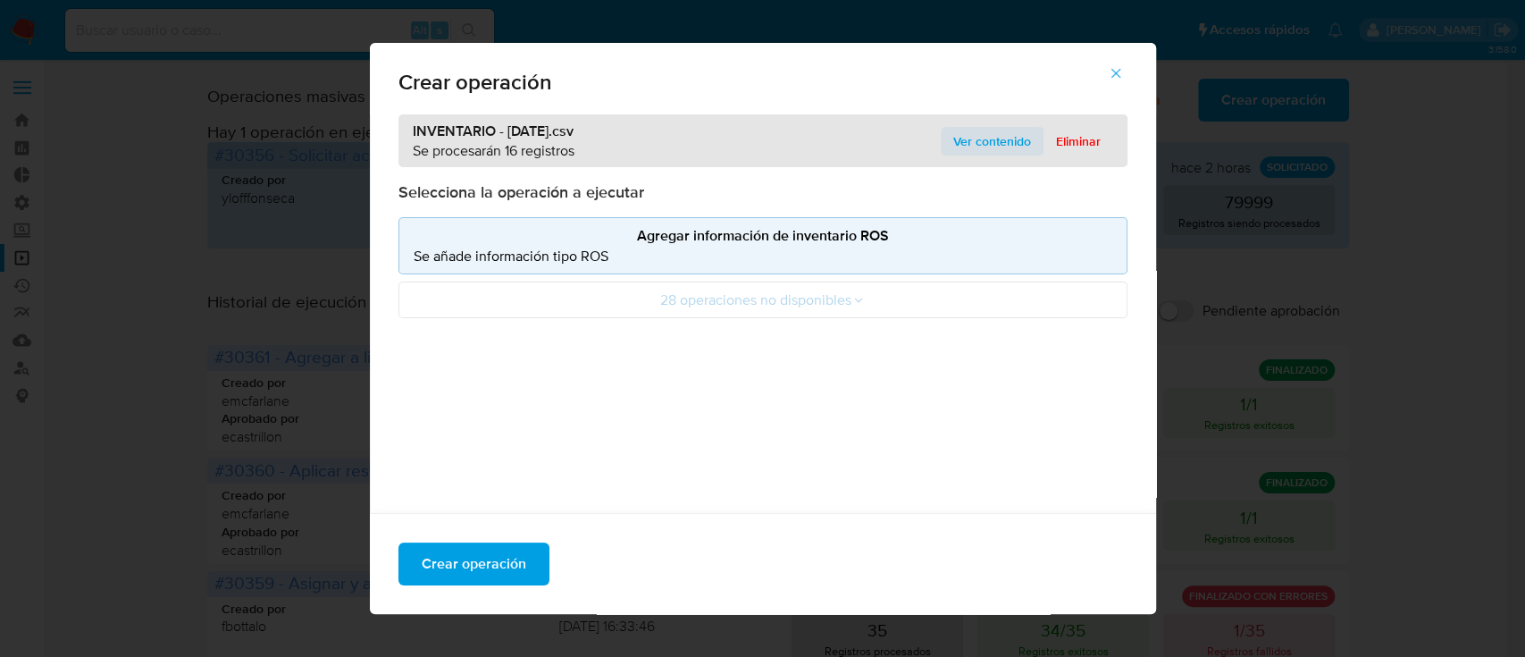
click at [953, 147] on span "Ver contenido" at bounding box center [992, 141] width 78 height 25
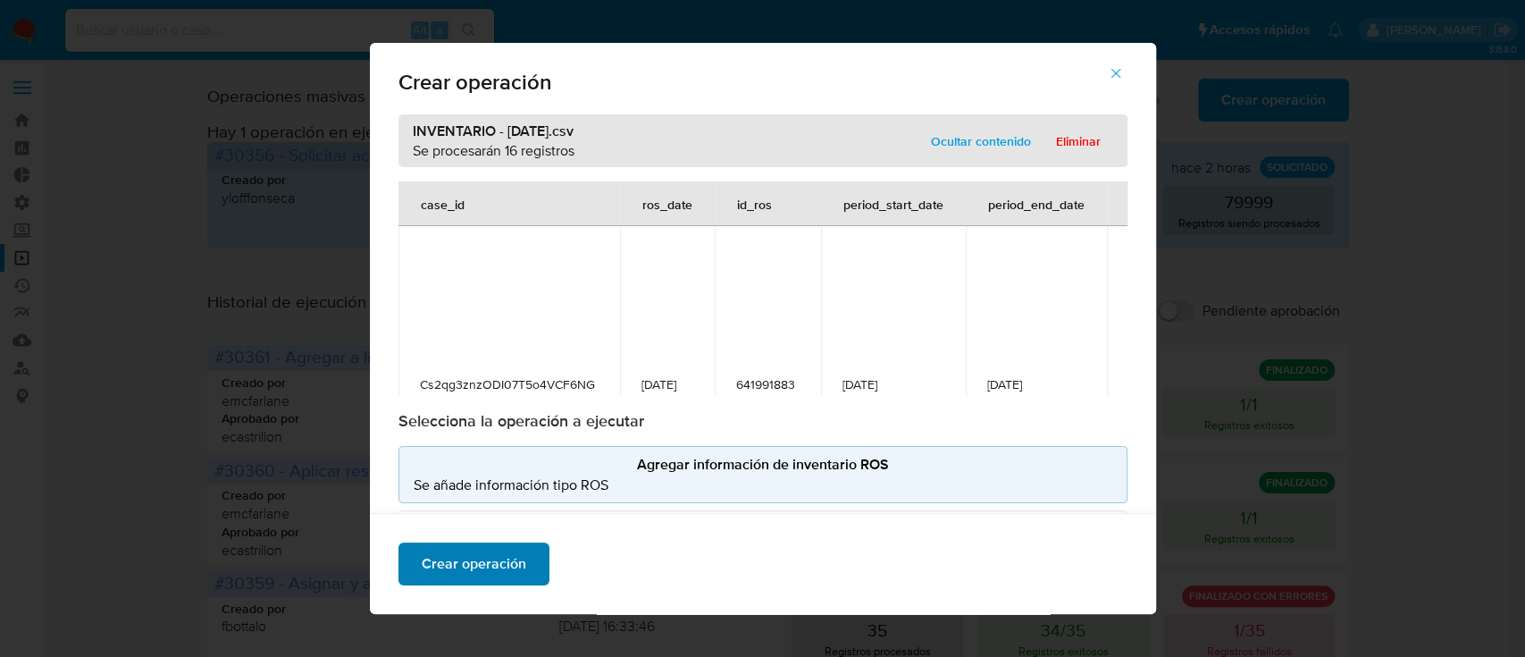
click at [516, 556] on button "Crear operación" at bounding box center [473, 563] width 151 height 43
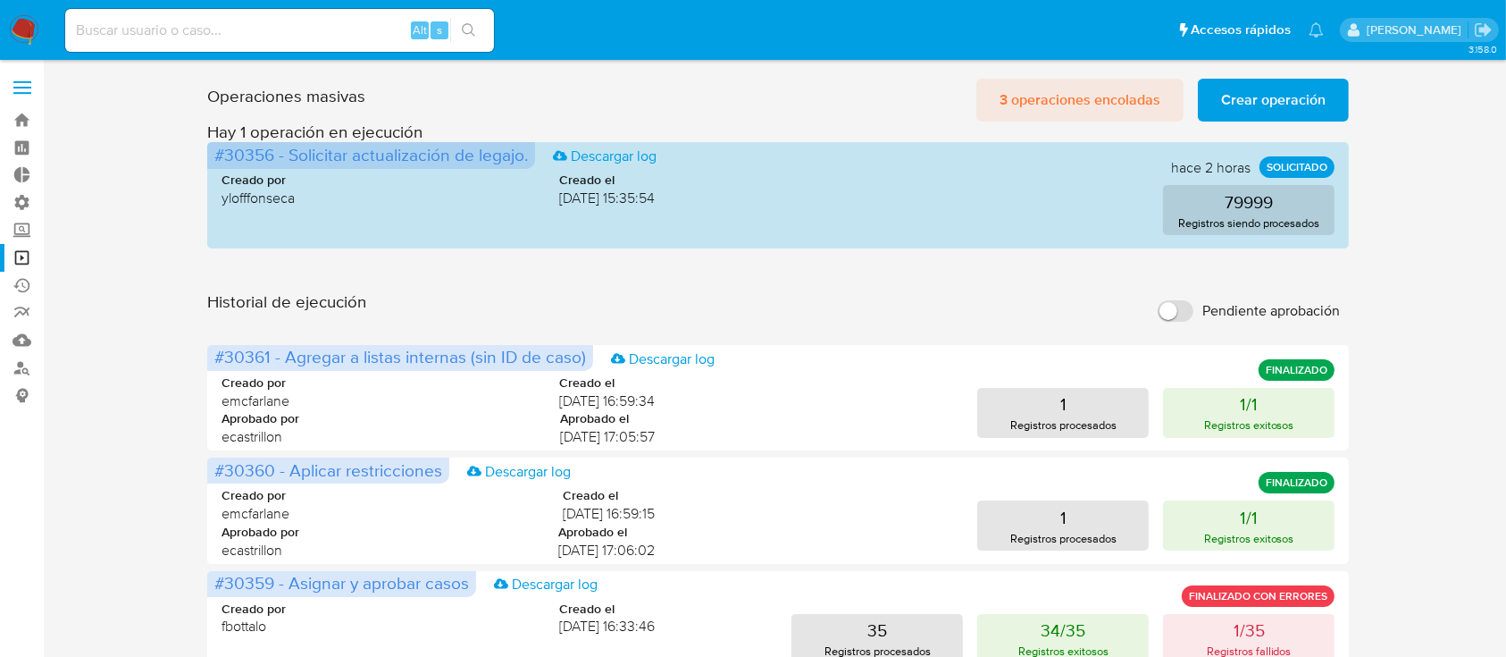
click at [1066, 85] on span "3 operaciones encoladas" at bounding box center [1080, 99] width 161 height 39
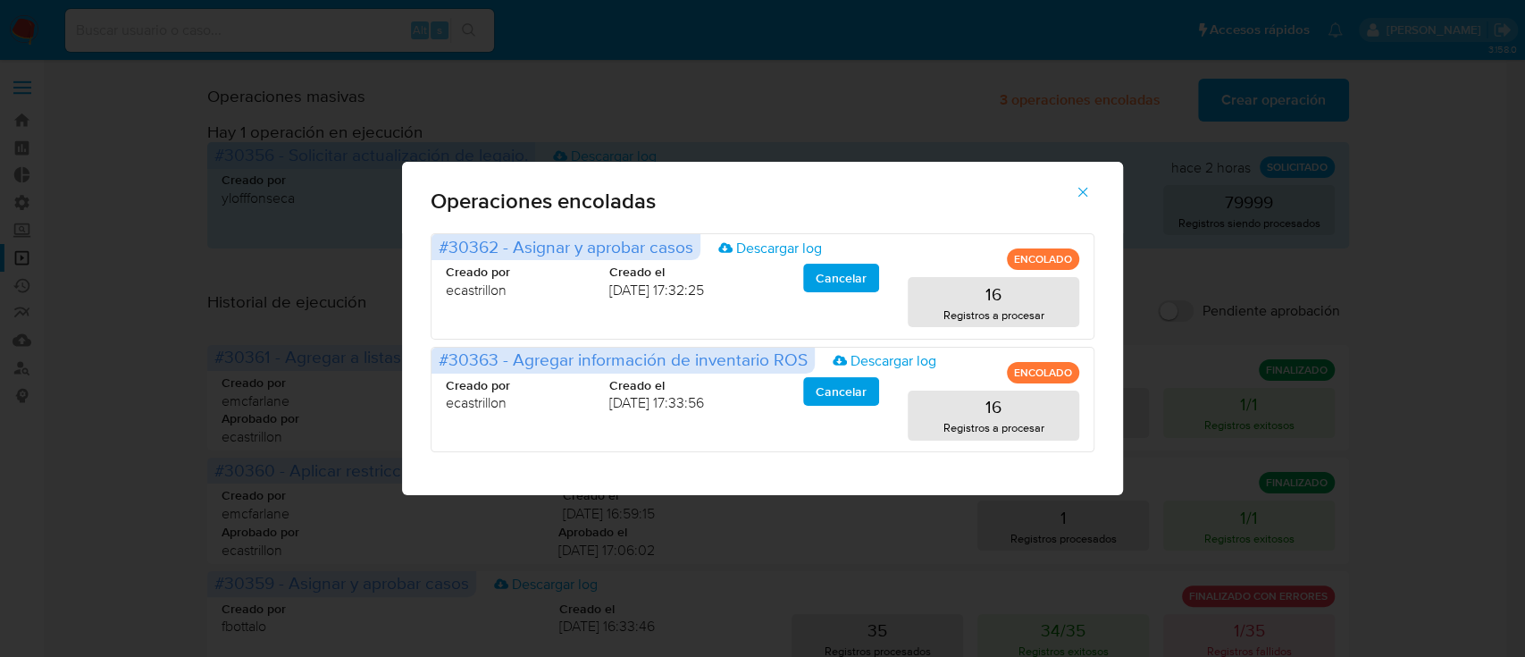
click at [1076, 194] on icon "button" at bounding box center [1083, 192] width 16 height 16
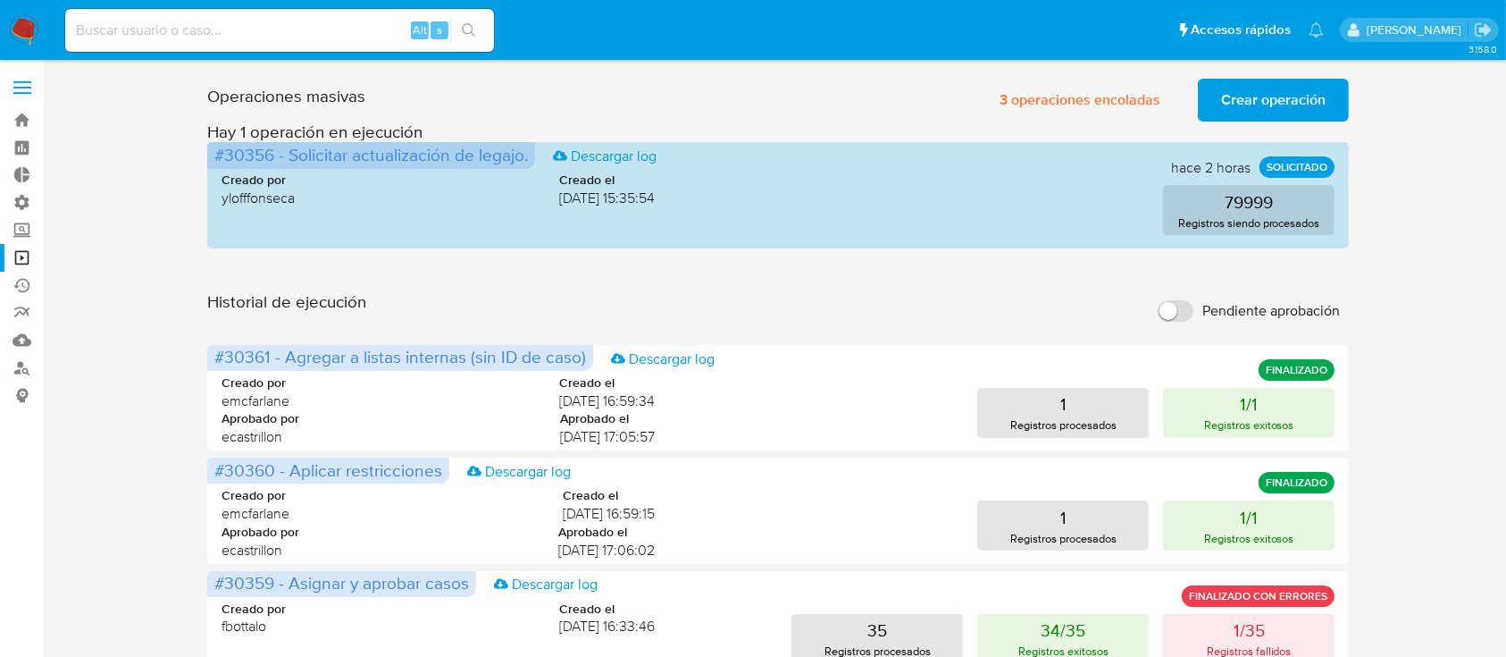
click at [1292, 114] on span "Crear operación" at bounding box center [1273, 99] width 105 height 39
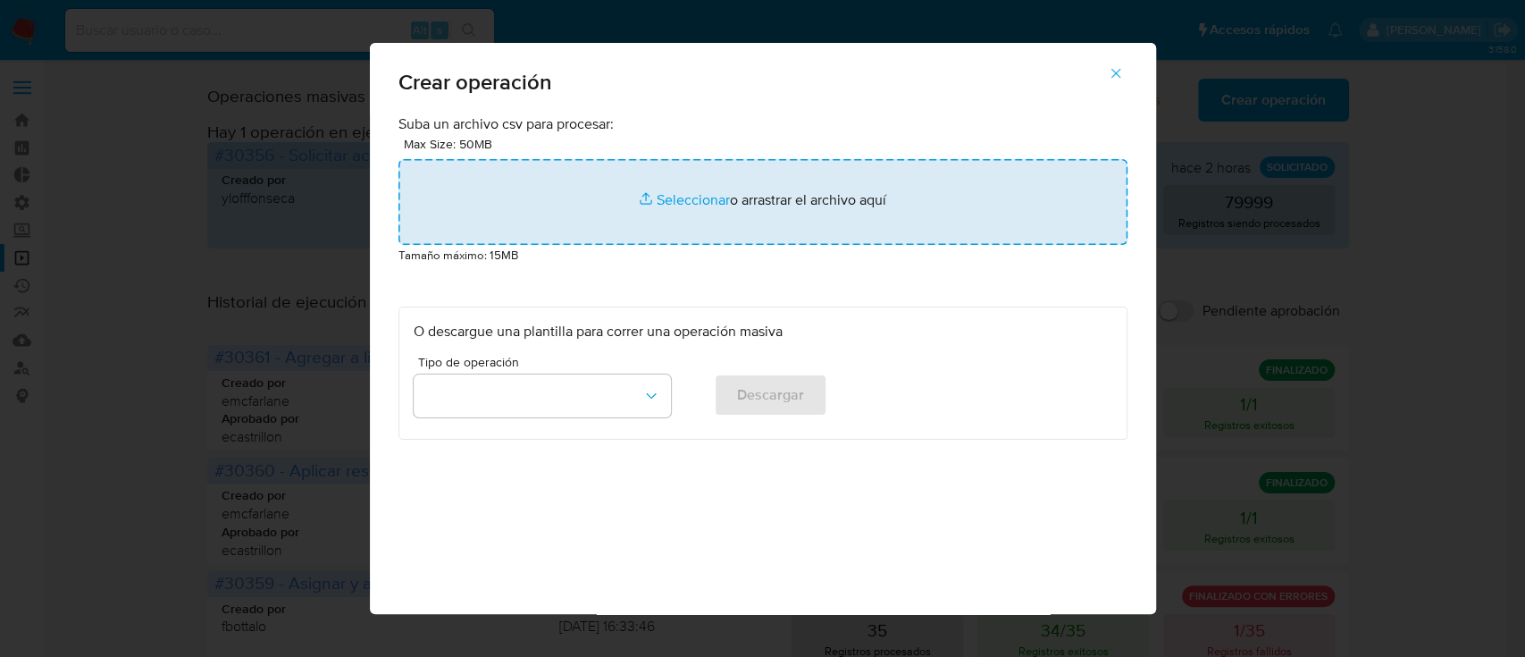
click at [837, 225] on input "file" at bounding box center [762, 202] width 729 height 86
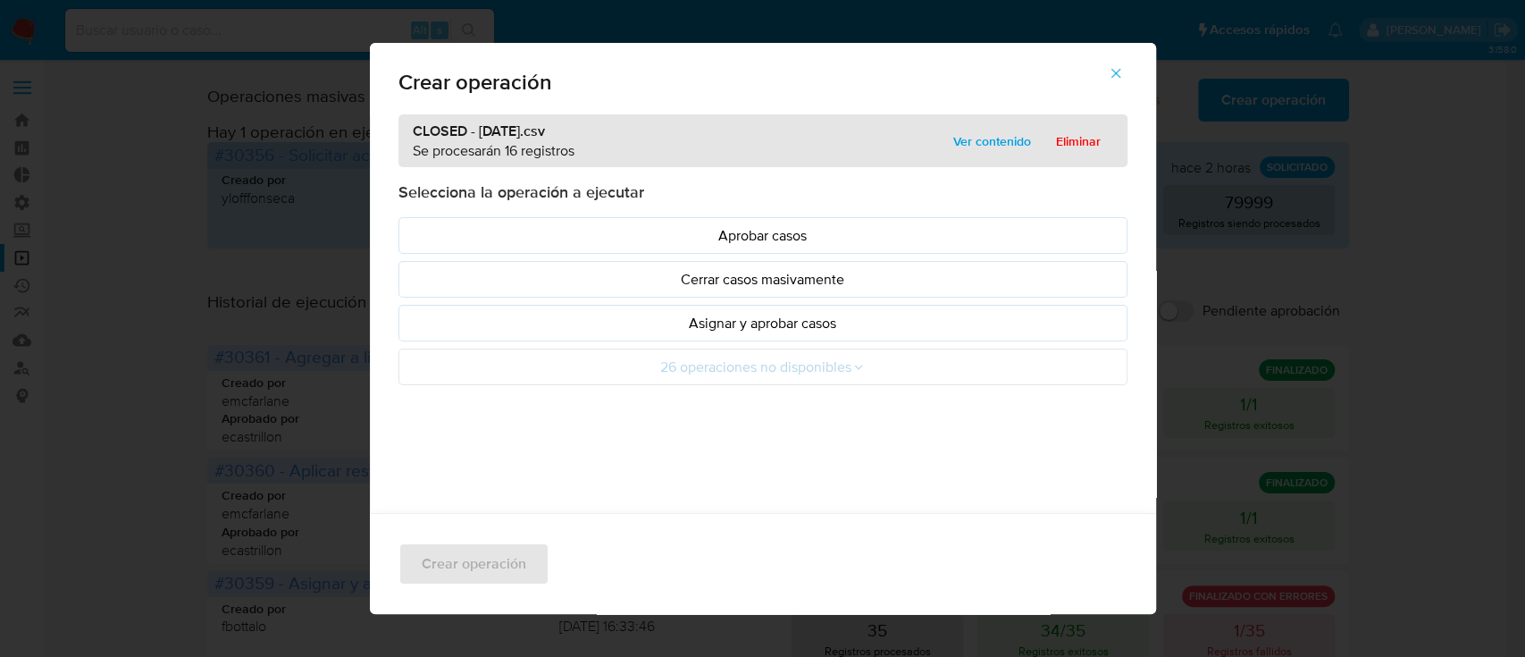
click at [622, 325] on p "Asignar y aprobar casos" at bounding box center [763, 323] width 699 height 21
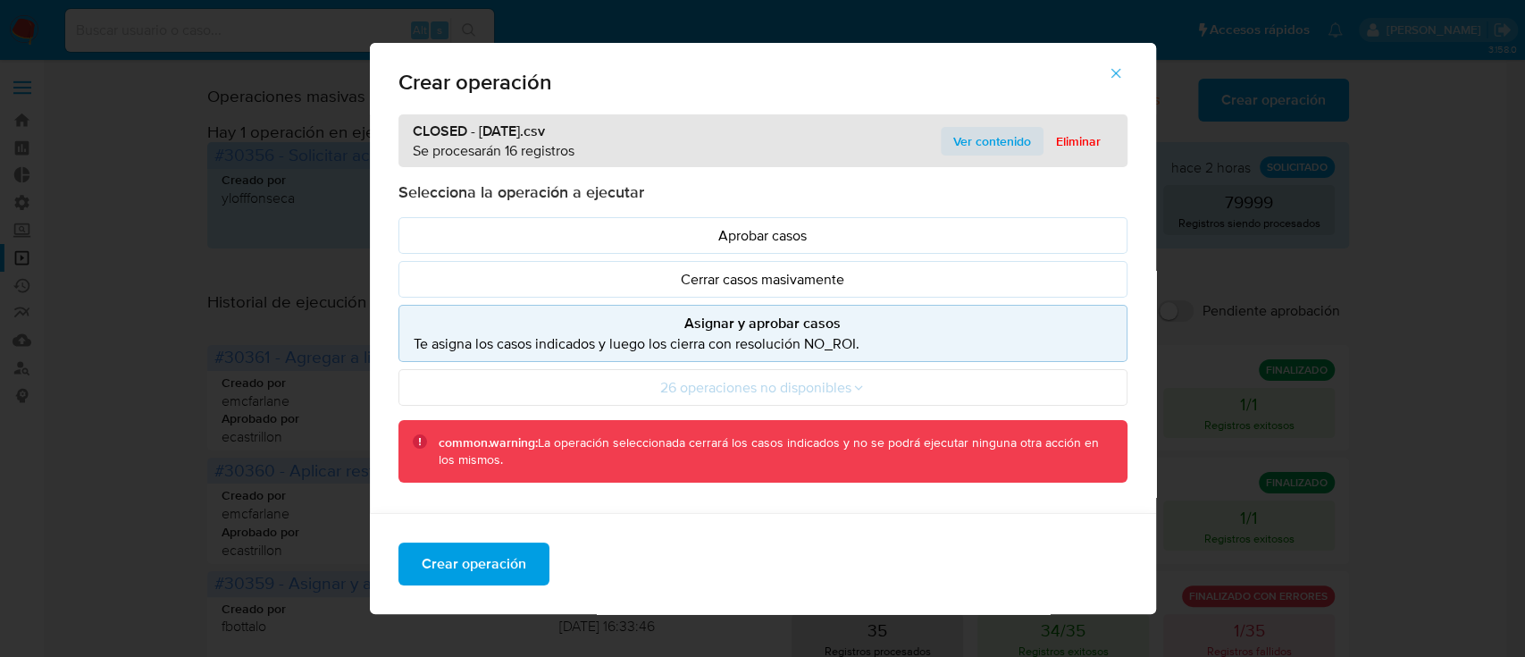
click at [965, 152] on span "Ver contenido" at bounding box center [992, 141] width 78 height 25
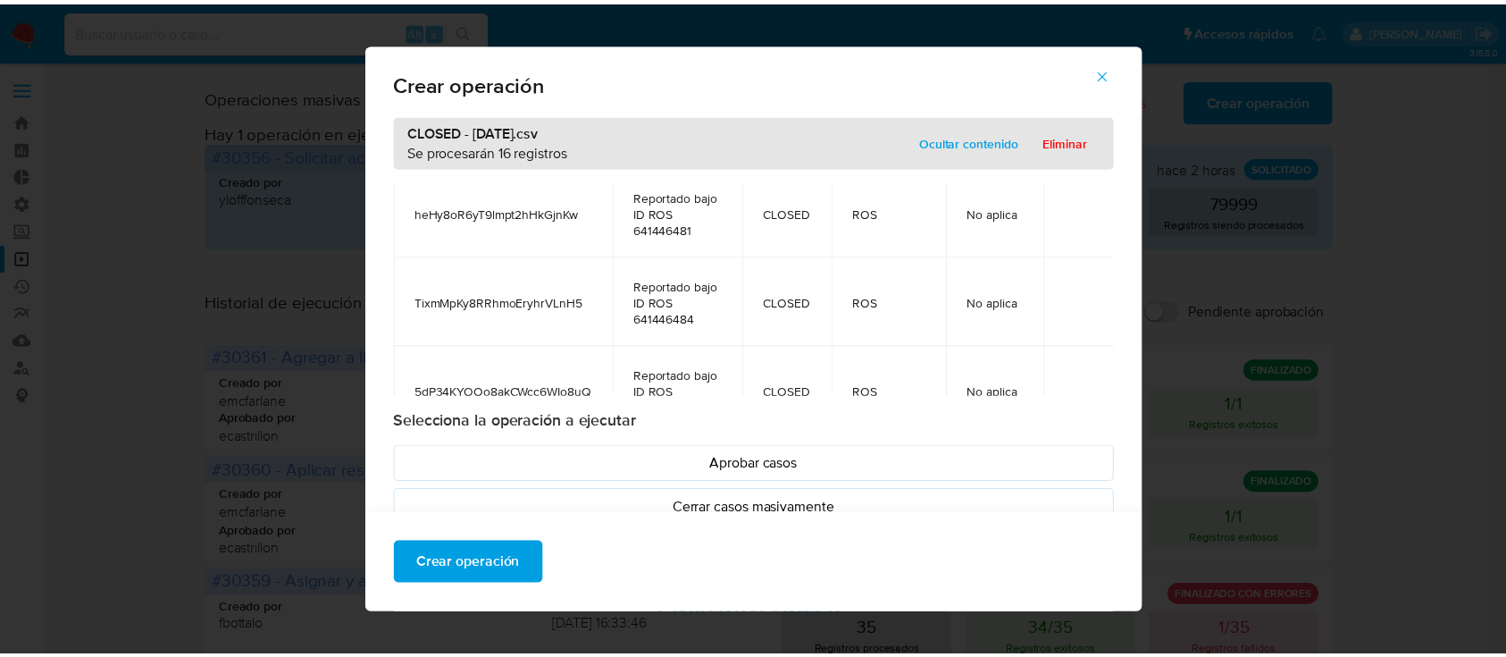
scroll to position [1277, 0]
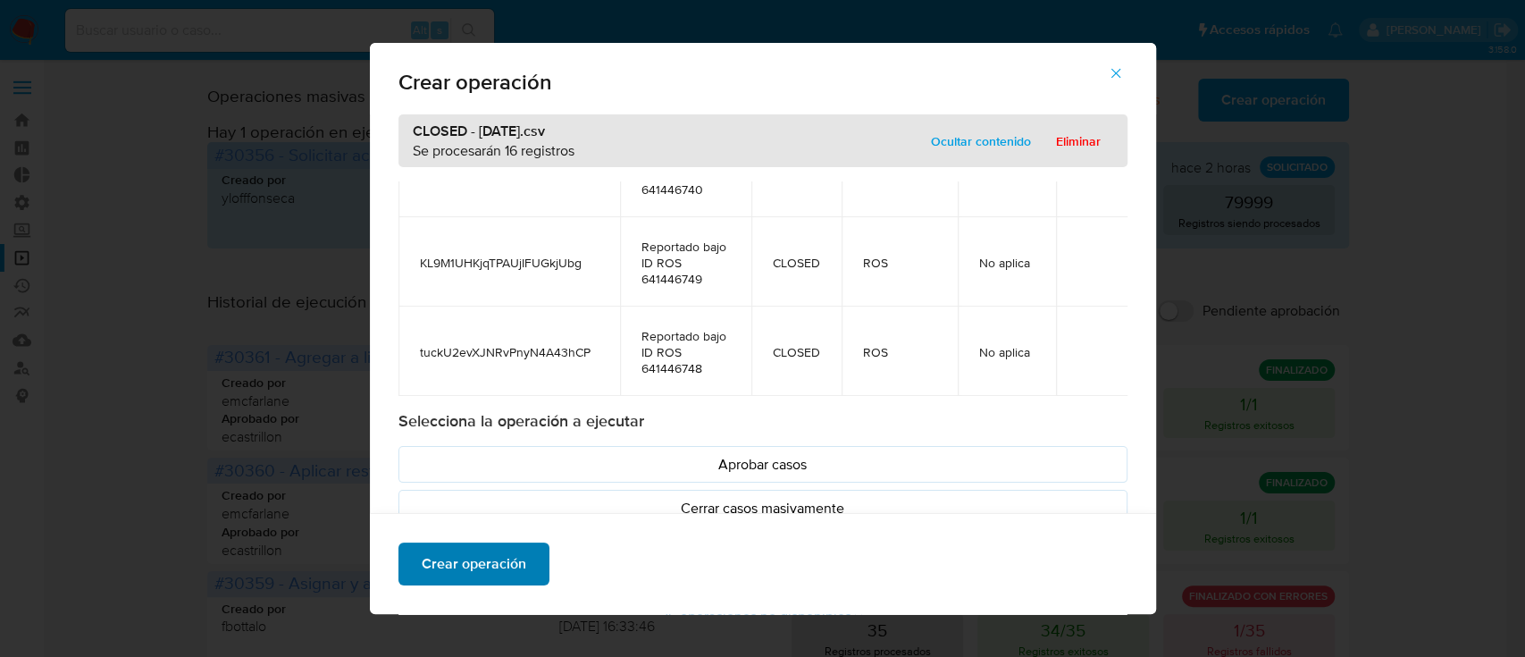
click at [404, 558] on button "Crear operación" at bounding box center [473, 563] width 151 height 43
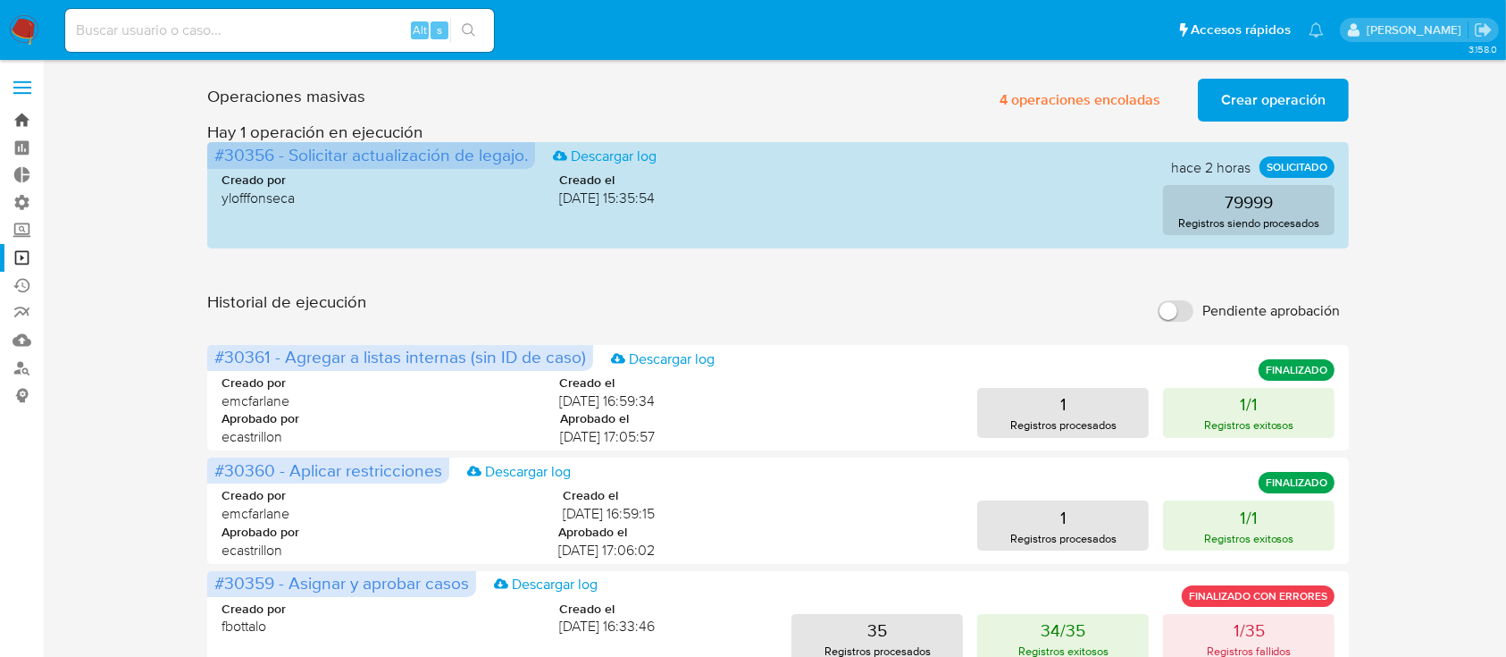
click at [6, 125] on link "Bandeja" at bounding box center [106, 120] width 213 height 28
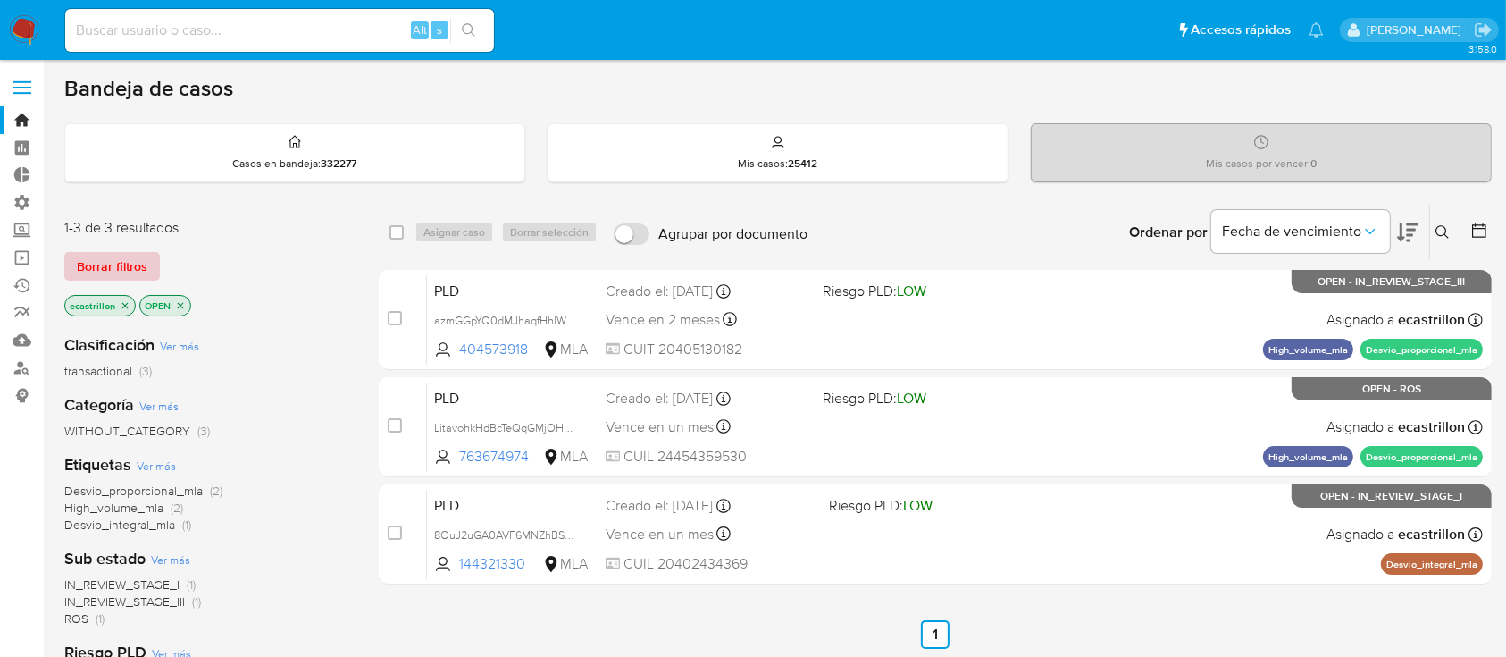
click at [110, 264] on span "Borrar filtros" at bounding box center [112, 266] width 71 height 25
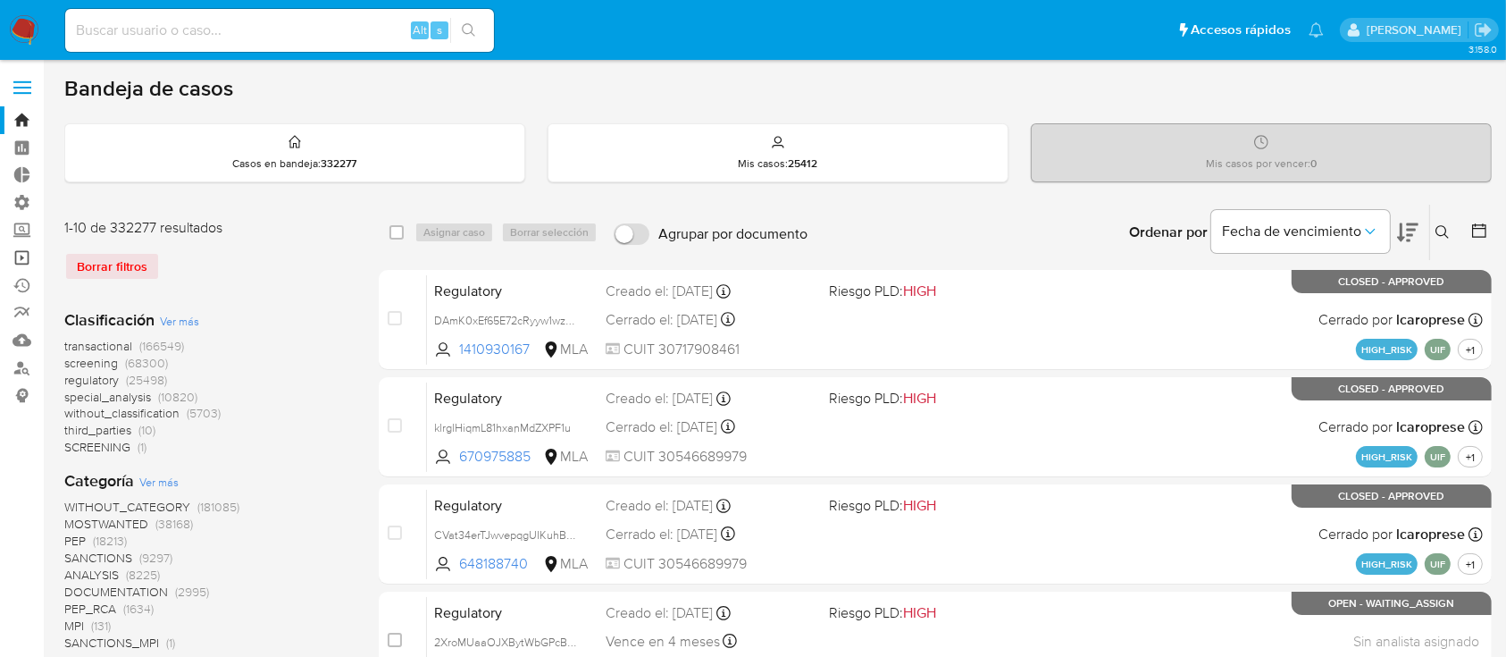
click at [21, 255] on link "Operaciones masivas" at bounding box center [106, 258] width 213 height 28
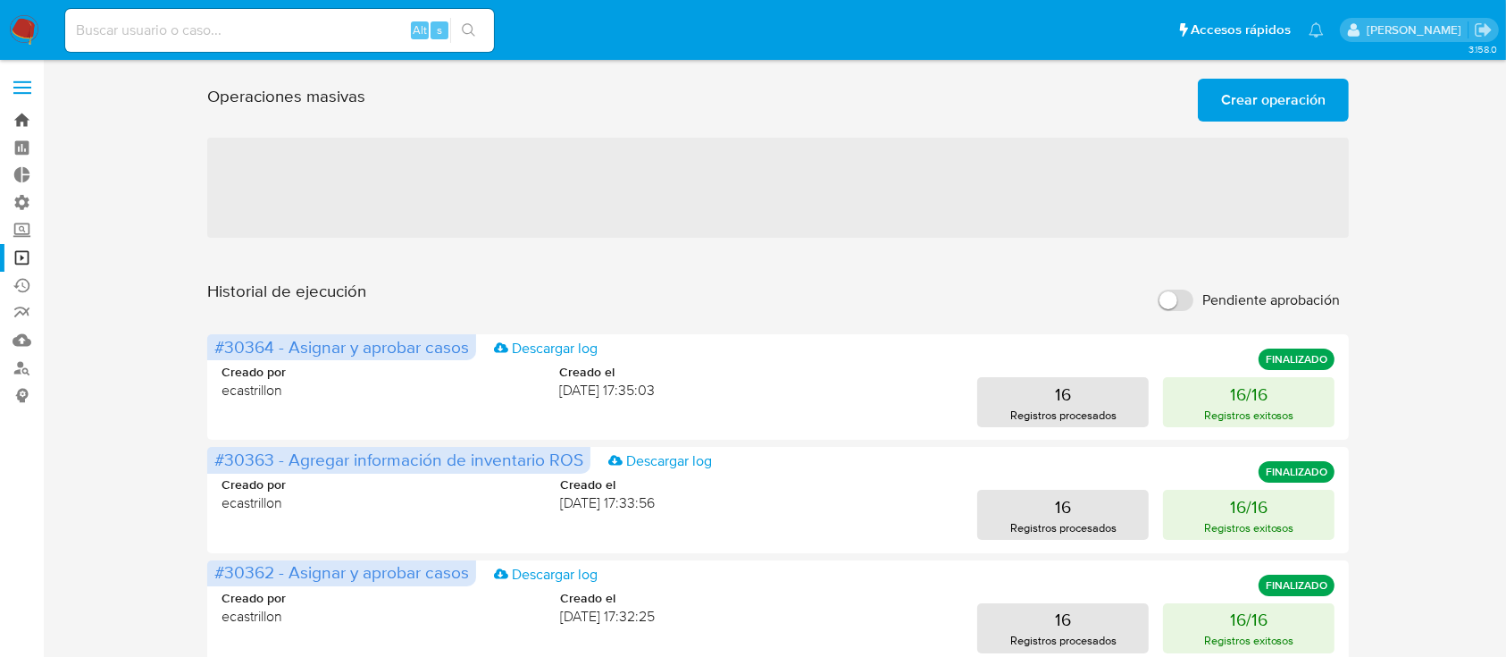
click at [21, 114] on link "Bandeja" at bounding box center [106, 120] width 213 height 28
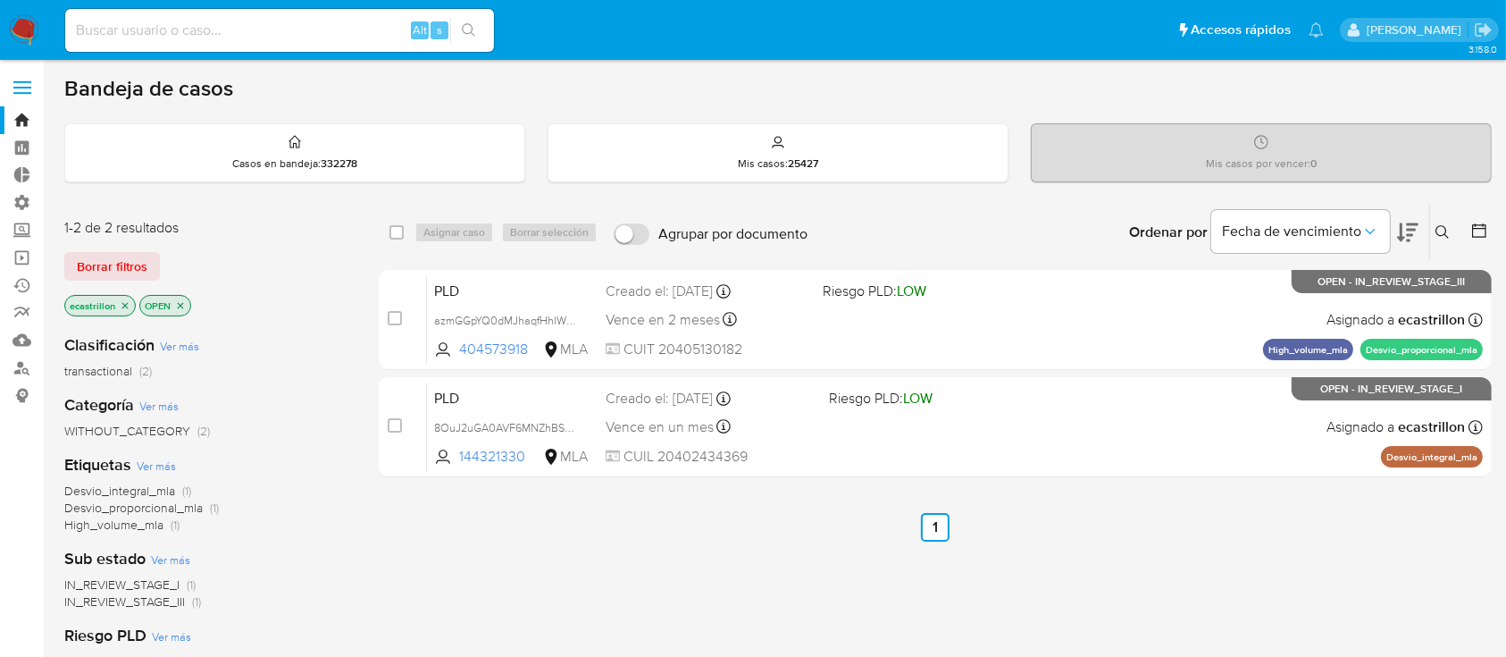
click at [133, 262] on span "Borrar filtros" at bounding box center [112, 266] width 71 height 25
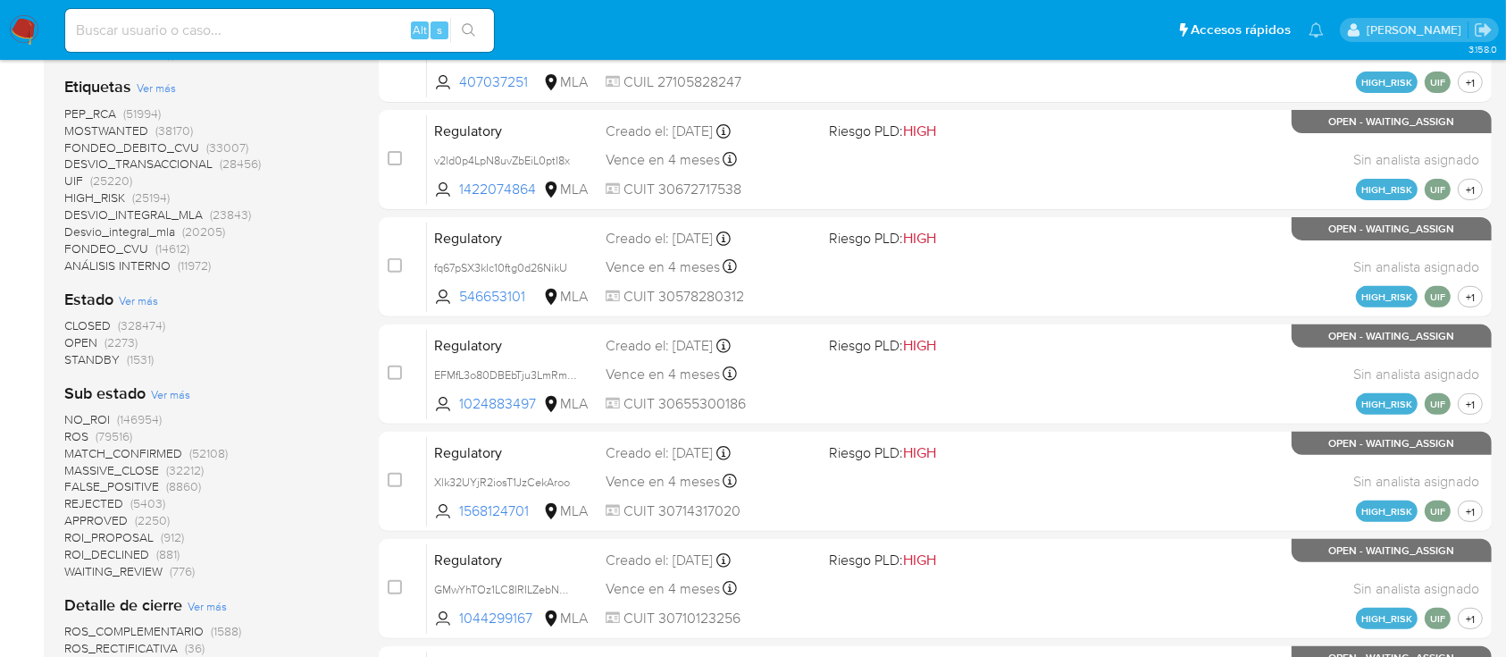
scroll to position [595, 0]
